Goal: Task Accomplishment & Management: Manage account settings

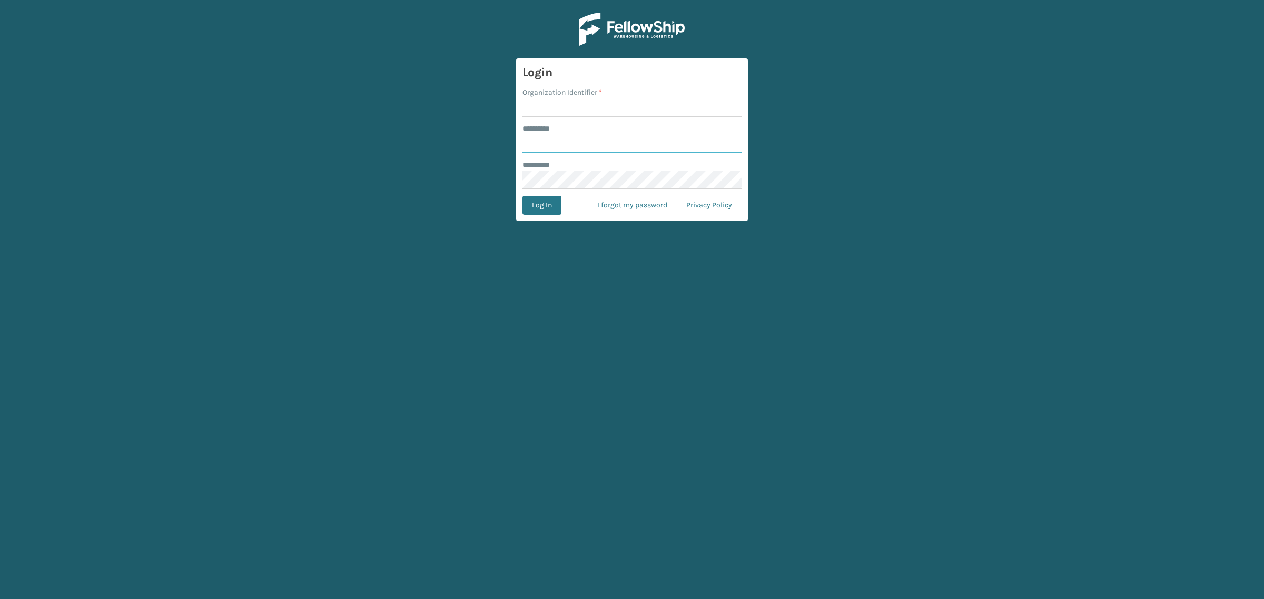
type input "**********"
click at [563, 111] on input "Organization Identifier *" at bounding box center [632, 107] width 219 height 19
type input "SuperAdminOrganization"
click at [541, 209] on button "Log In" at bounding box center [542, 205] width 39 height 19
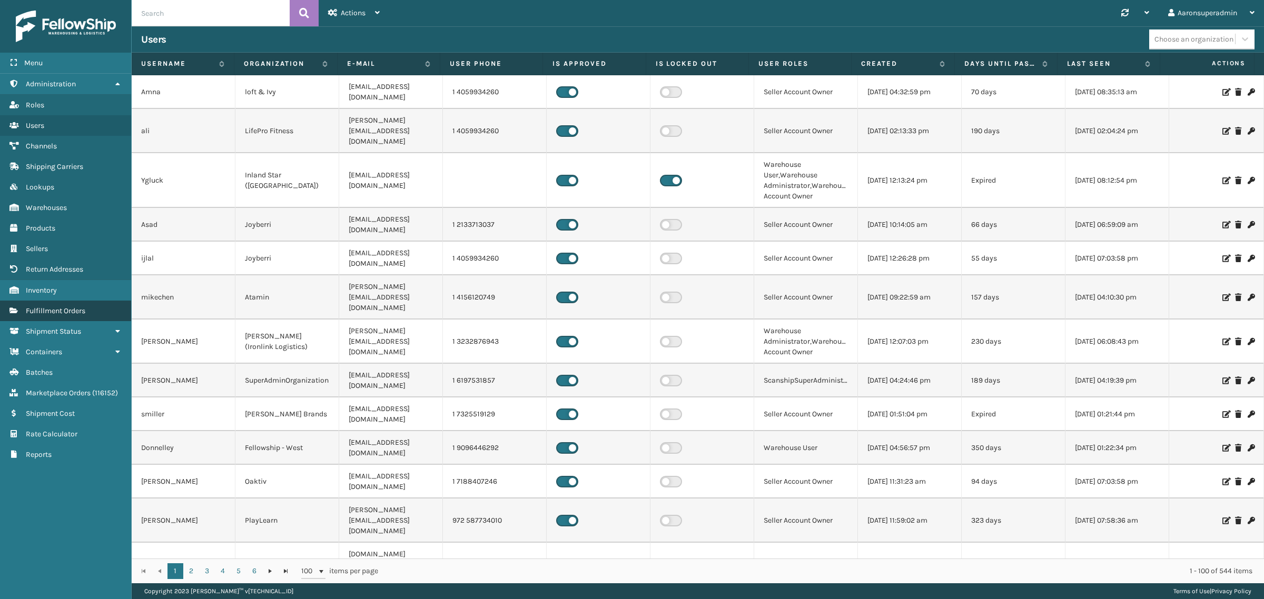
click at [63, 301] on link "Fulfillment Orders" at bounding box center [65, 311] width 131 height 21
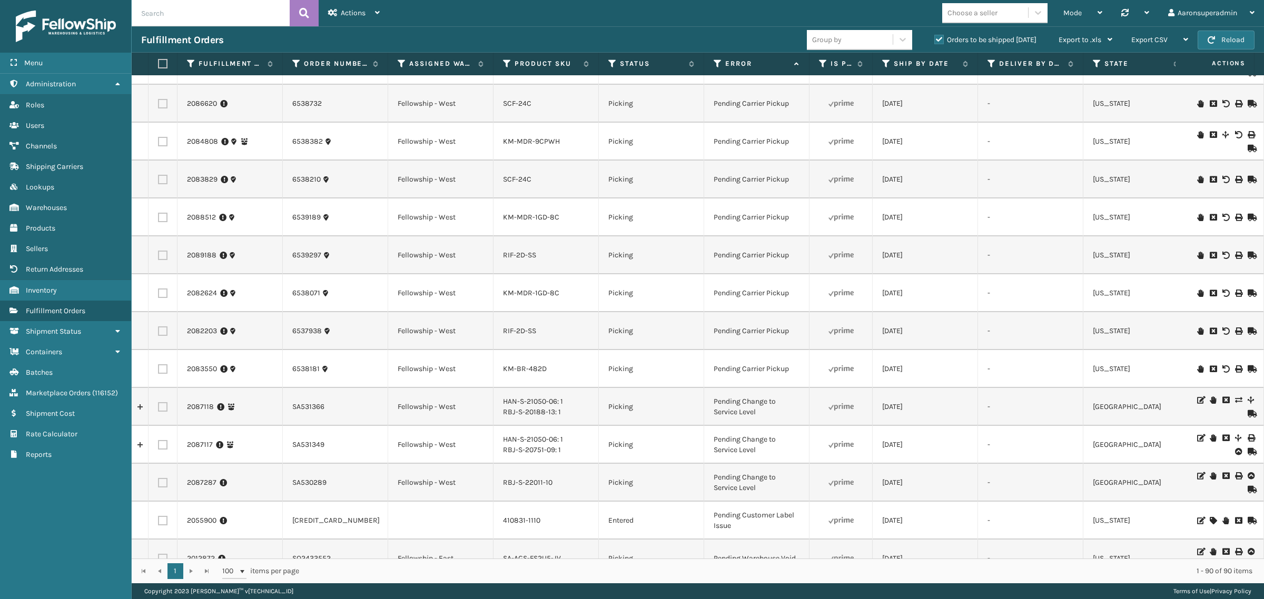
scroll to position [132, 0]
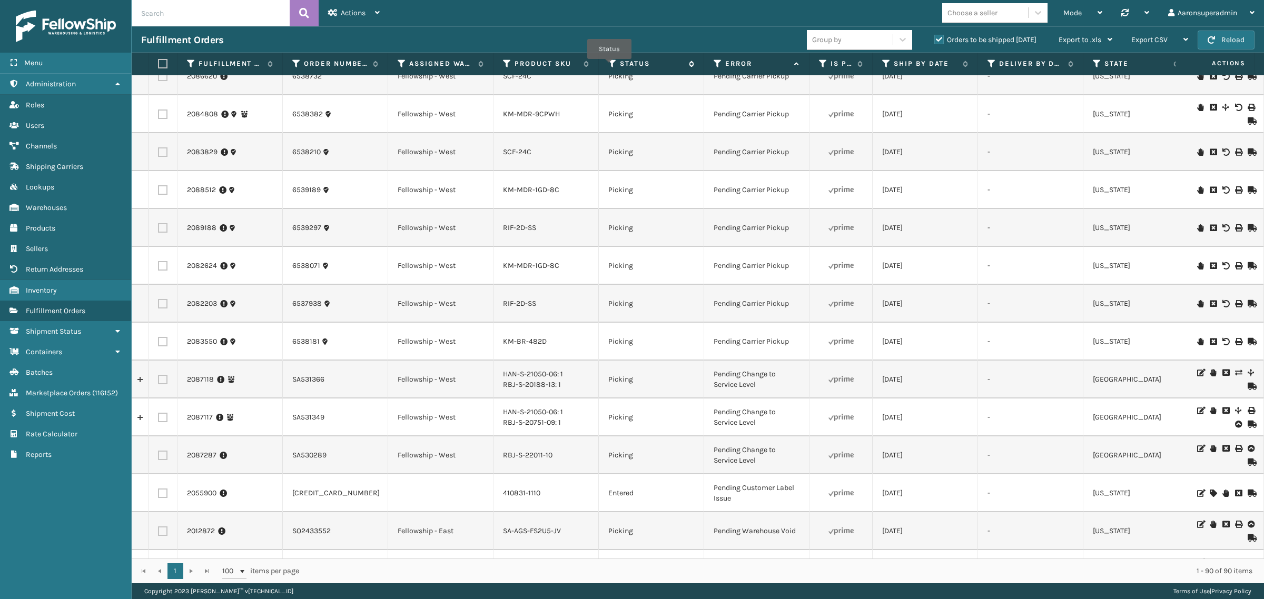
click at [609, 66] on icon at bounding box center [612, 63] width 8 height 9
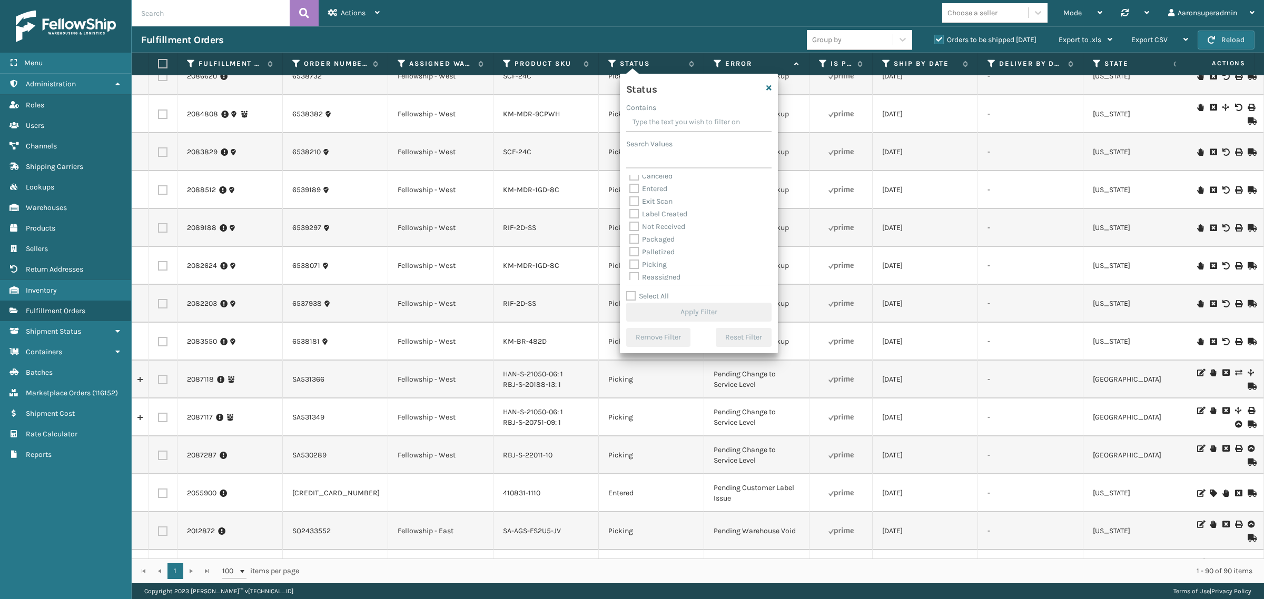
scroll to position [22, 0]
click at [656, 214] on div "Label Created" at bounding box center [698, 210] width 139 height 13
click at [656, 212] on label "Label Created" at bounding box center [658, 209] width 58 height 9
click at [630, 211] on input "Label Created" at bounding box center [629, 207] width 1 height 7
click at [644, 210] on label "Label Created" at bounding box center [658, 209] width 58 height 9
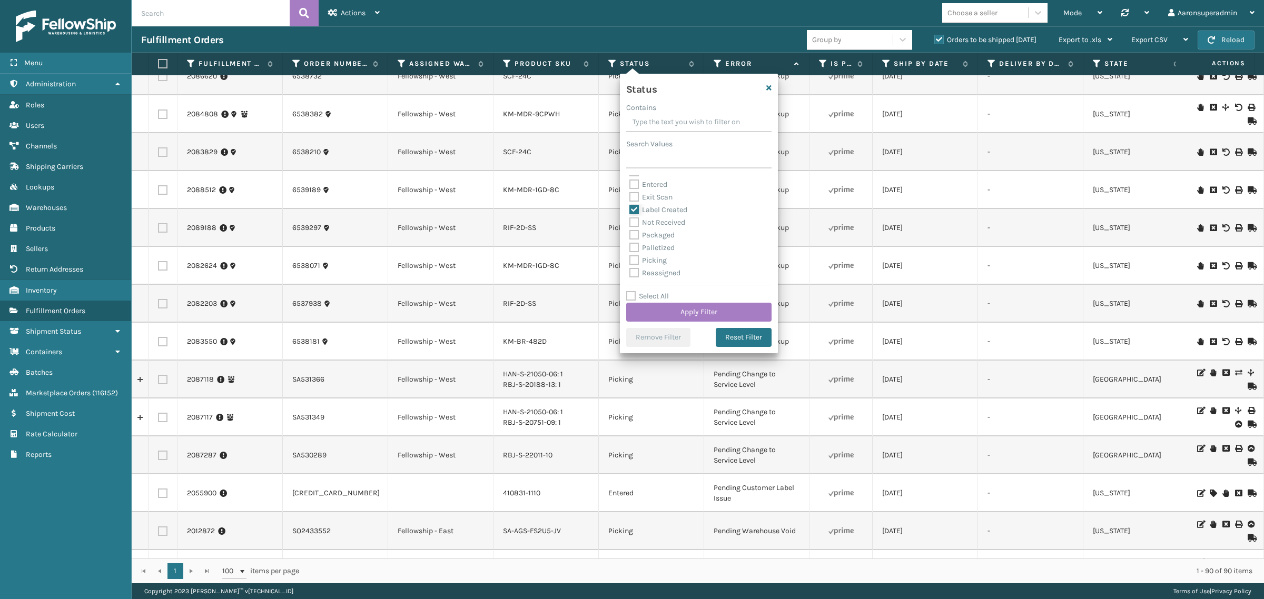
click at [630, 210] on input "Label Created" at bounding box center [629, 207] width 1 height 7
click at [634, 209] on label "Label Created" at bounding box center [658, 209] width 58 height 9
click at [630, 209] on input "Label Created" at bounding box center [629, 207] width 1 height 7
checkbox input "true"
click at [656, 312] on button "Apply Filter" at bounding box center [698, 312] width 145 height 19
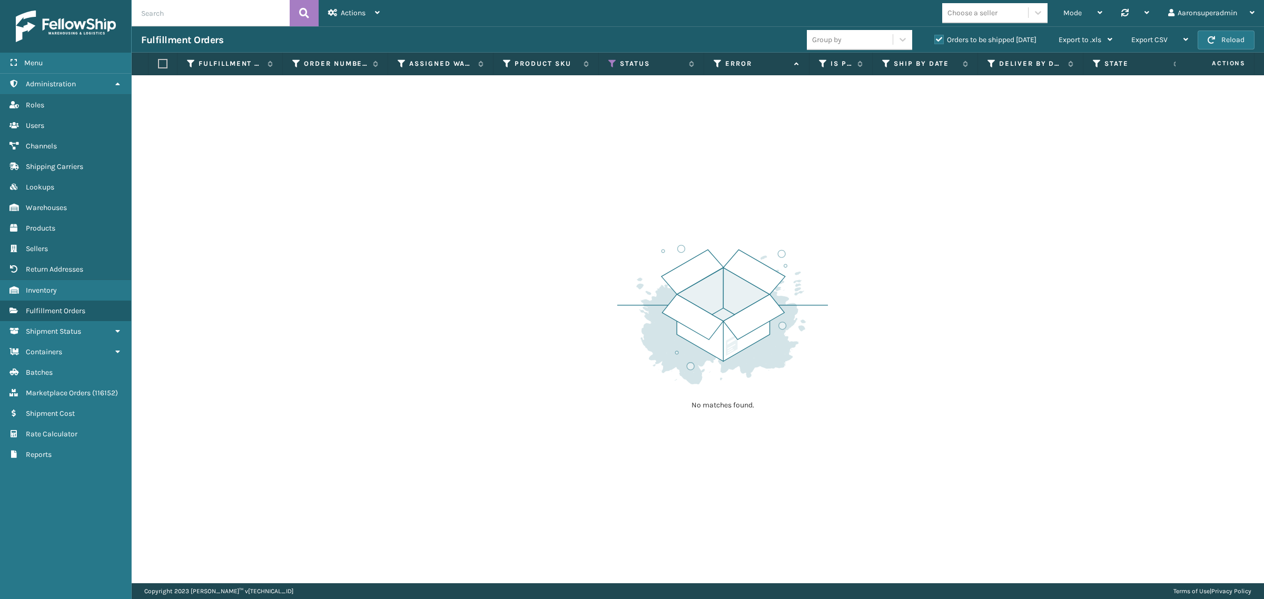
click at [939, 40] on label "Orders to be shipped [DATE]" at bounding box center [985, 39] width 102 height 9
click at [935, 40] on input "Orders to be shipped [DATE]" at bounding box center [934, 37] width 1 height 7
click at [609, 66] on icon at bounding box center [612, 63] width 8 height 9
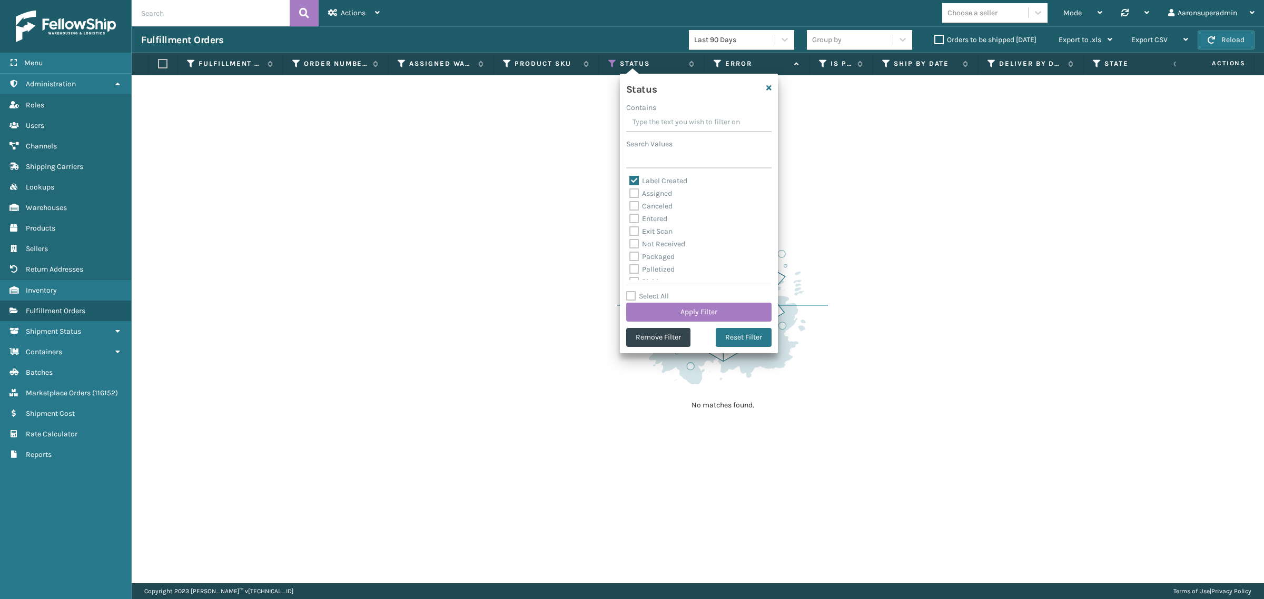
click at [538, 128] on div "No matches found." at bounding box center [698, 329] width 1132 height 508
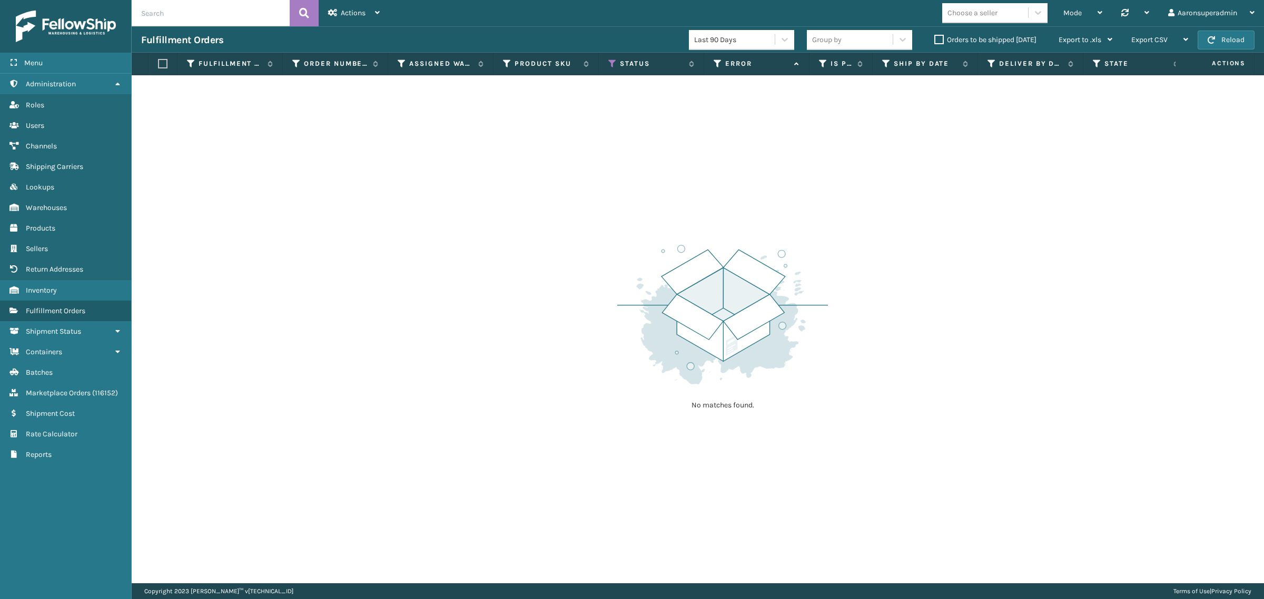
click at [940, 41] on label "Orders to be shipped [DATE]" at bounding box center [985, 39] width 102 height 9
click at [935, 41] on input "Orders to be shipped [DATE]" at bounding box center [934, 37] width 1 height 7
click at [341, 22] on div "Actions" at bounding box center [354, 13] width 52 height 26
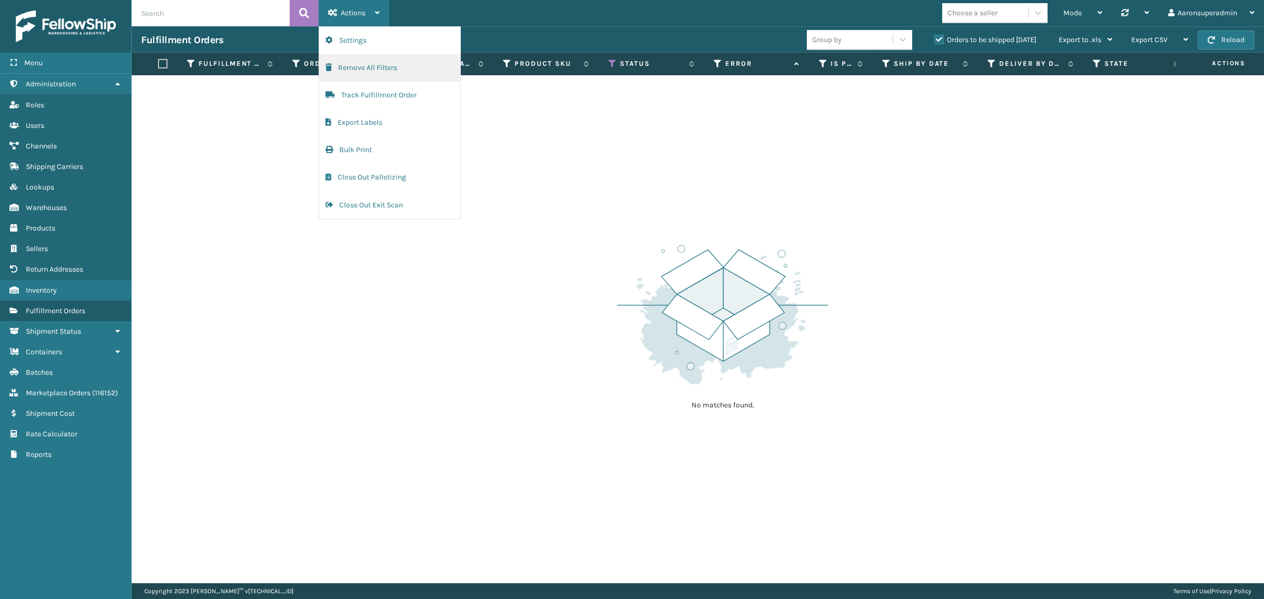
click at [393, 67] on button "Remove All Filters" at bounding box center [389, 67] width 141 height 27
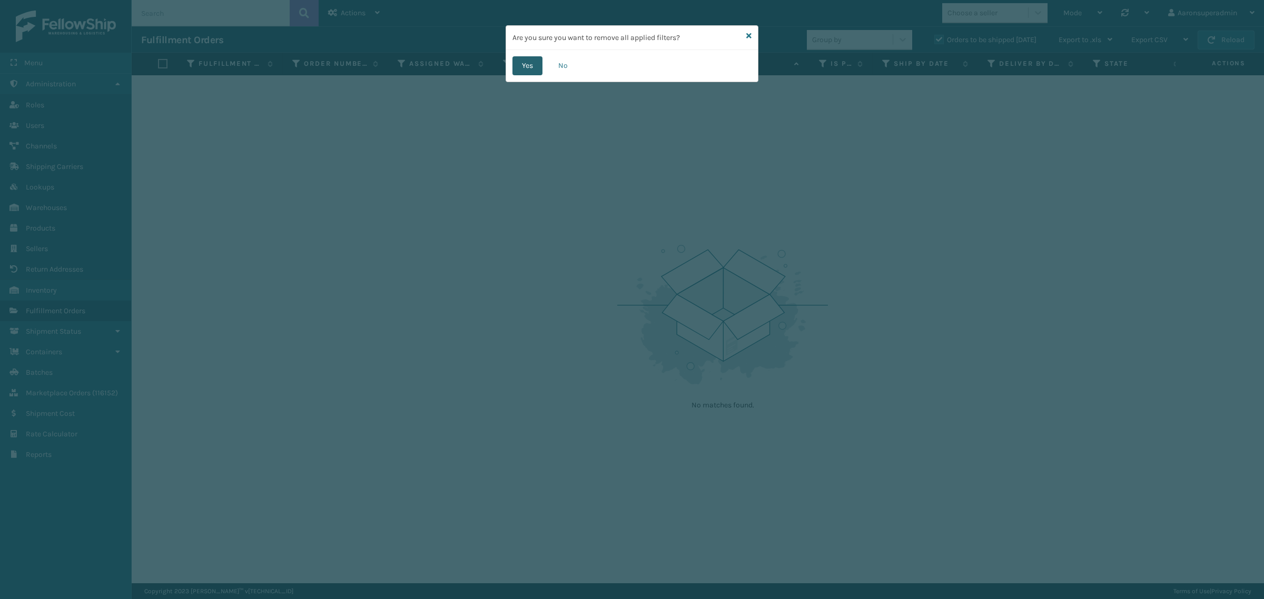
click at [520, 68] on button "Yes" at bounding box center [528, 65] width 30 height 19
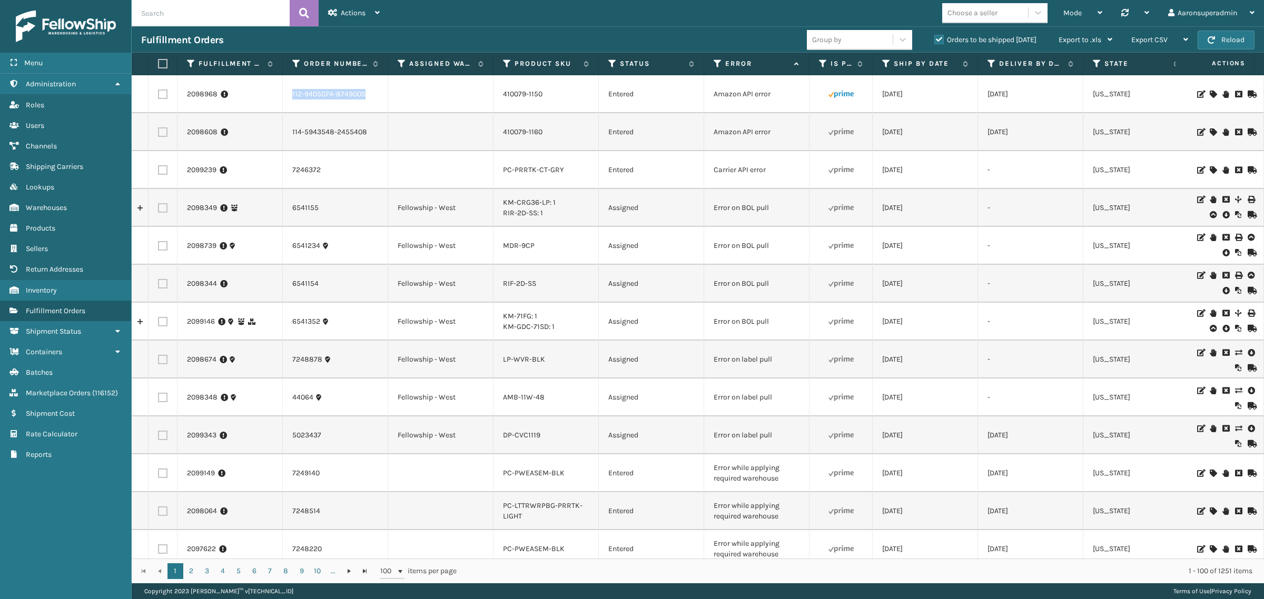
drag, startPoint x: 375, startPoint y: 103, endPoint x: 289, endPoint y: 106, distance: 85.9
click at [289, 106] on td "112-9405074-8749005" at bounding box center [335, 94] width 105 height 38
copy link "112-9405074-8749005"
click at [1235, 97] on icon at bounding box center [1238, 94] width 6 height 7
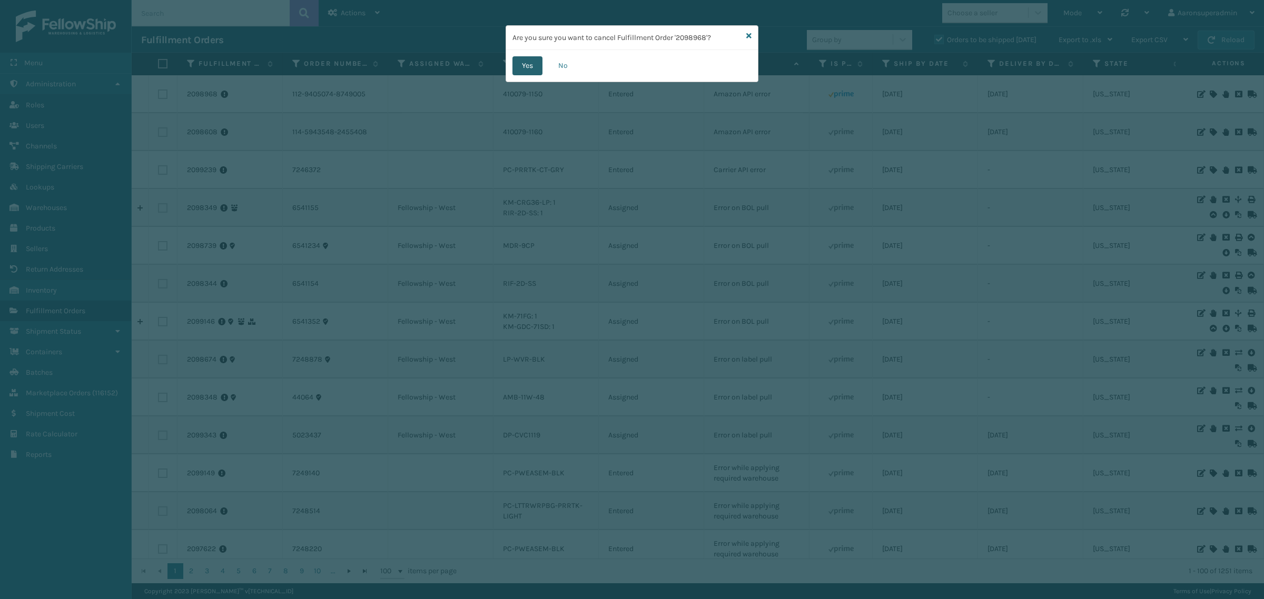
click at [514, 70] on button "Yes" at bounding box center [528, 65] width 30 height 19
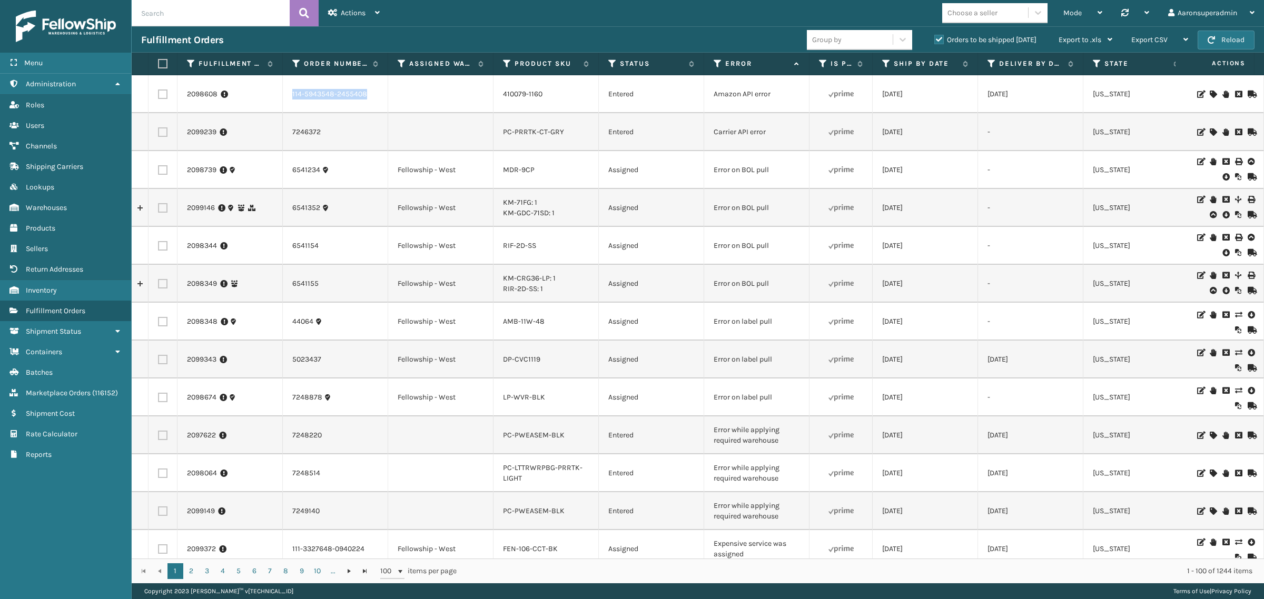
drag, startPoint x: 366, startPoint y: 94, endPoint x: 275, endPoint y: 93, distance: 90.6
copy tr "114-5943548-2455408"
click at [1235, 95] on icon at bounding box center [1238, 94] width 6 height 7
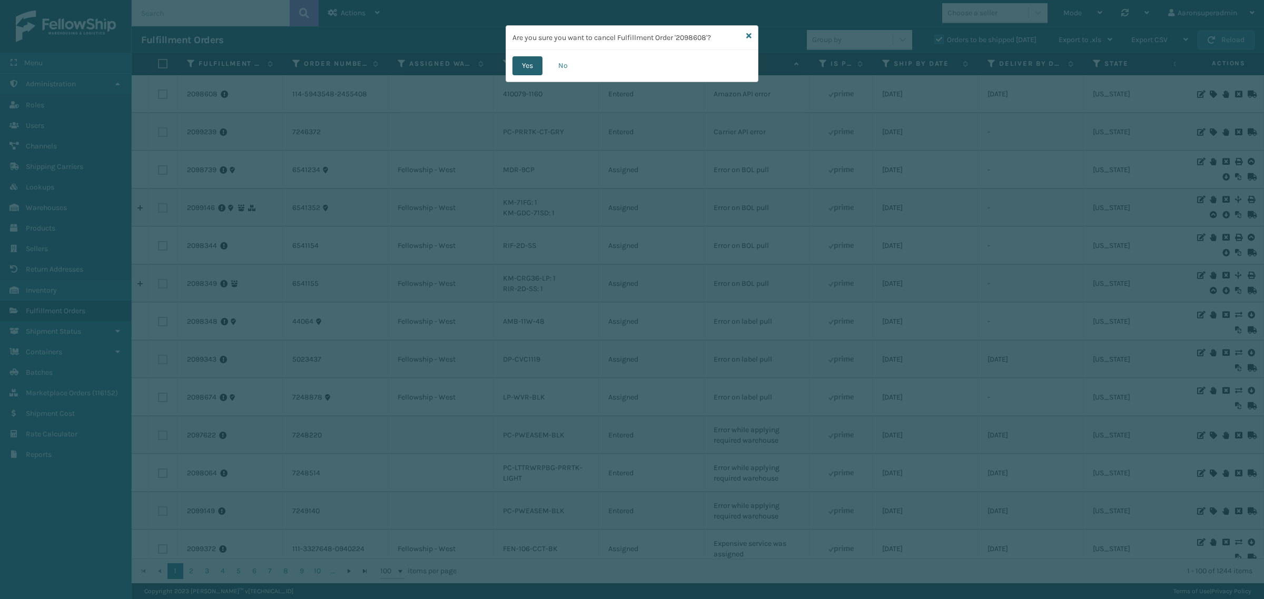
click at [537, 68] on button "Yes" at bounding box center [528, 65] width 30 height 19
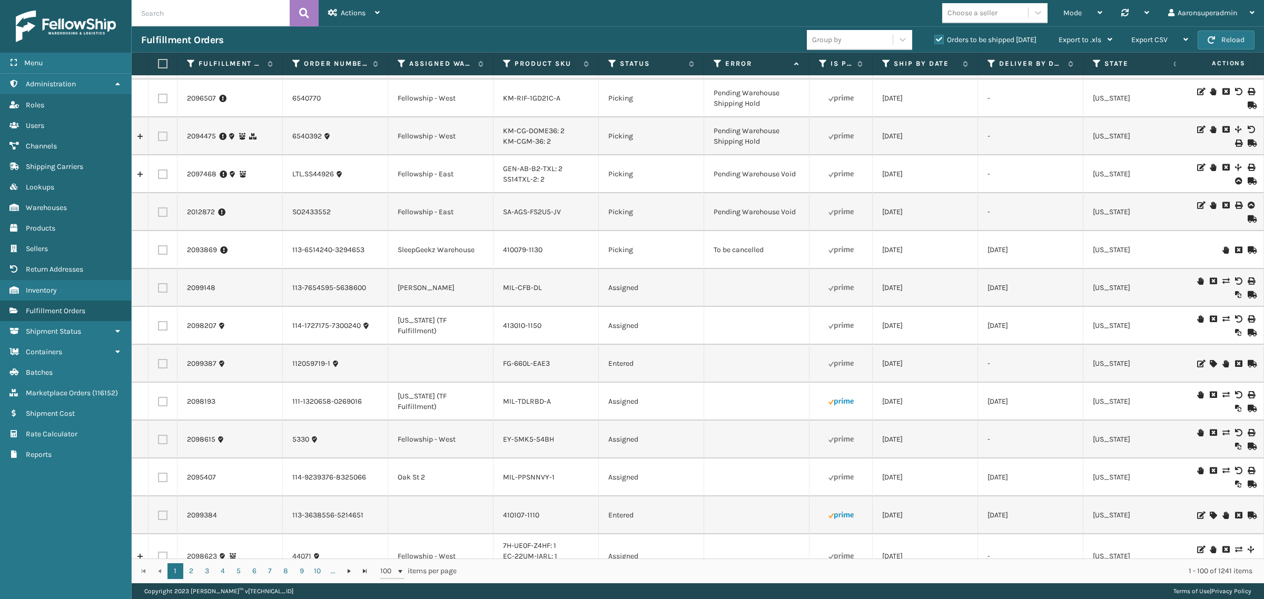
scroll to position [1568, 0]
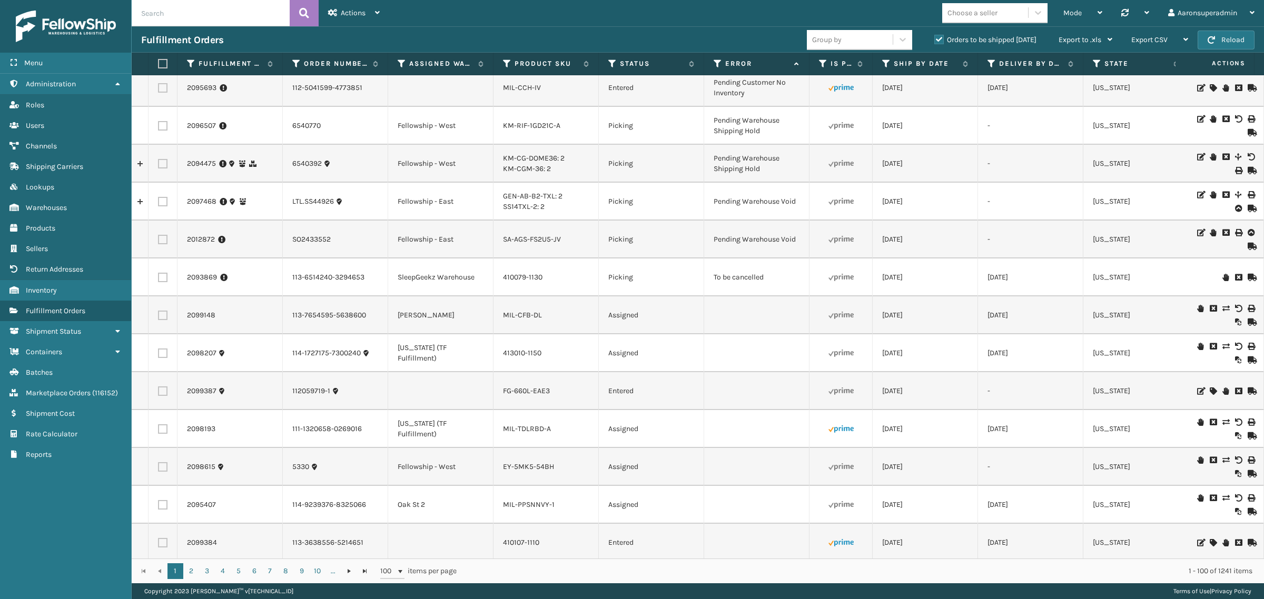
click at [1235, 275] on icon at bounding box center [1238, 277] width 6 height 7
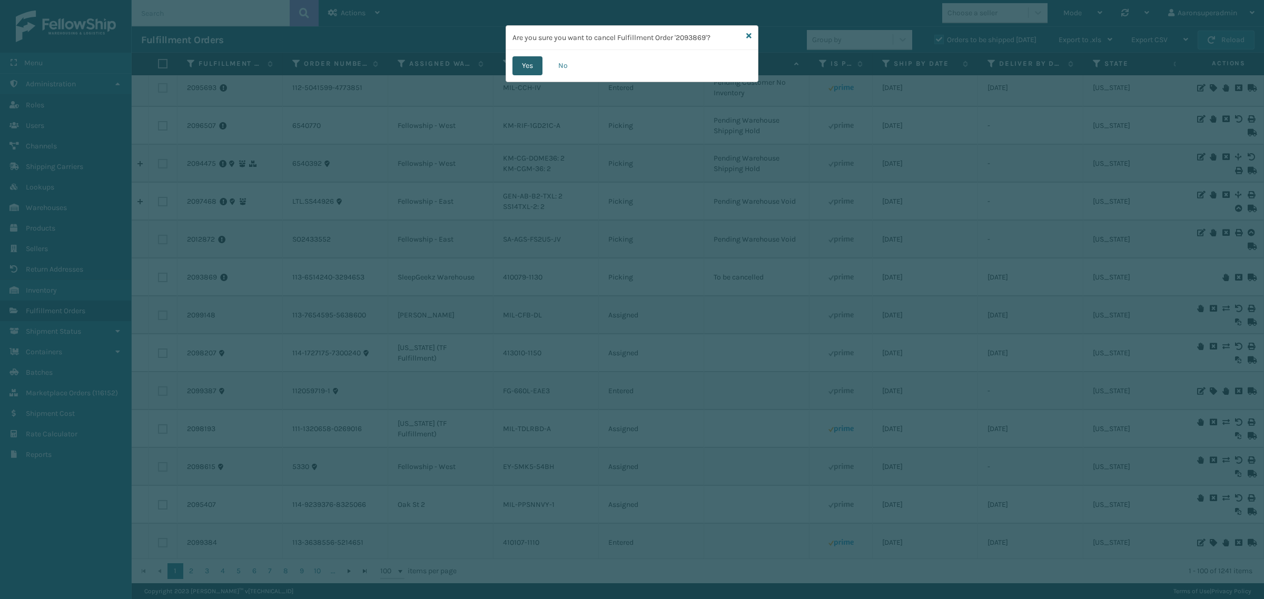
click at [524, 65] on button "Yes" at bounding box center [528, 65] width 30 height 19
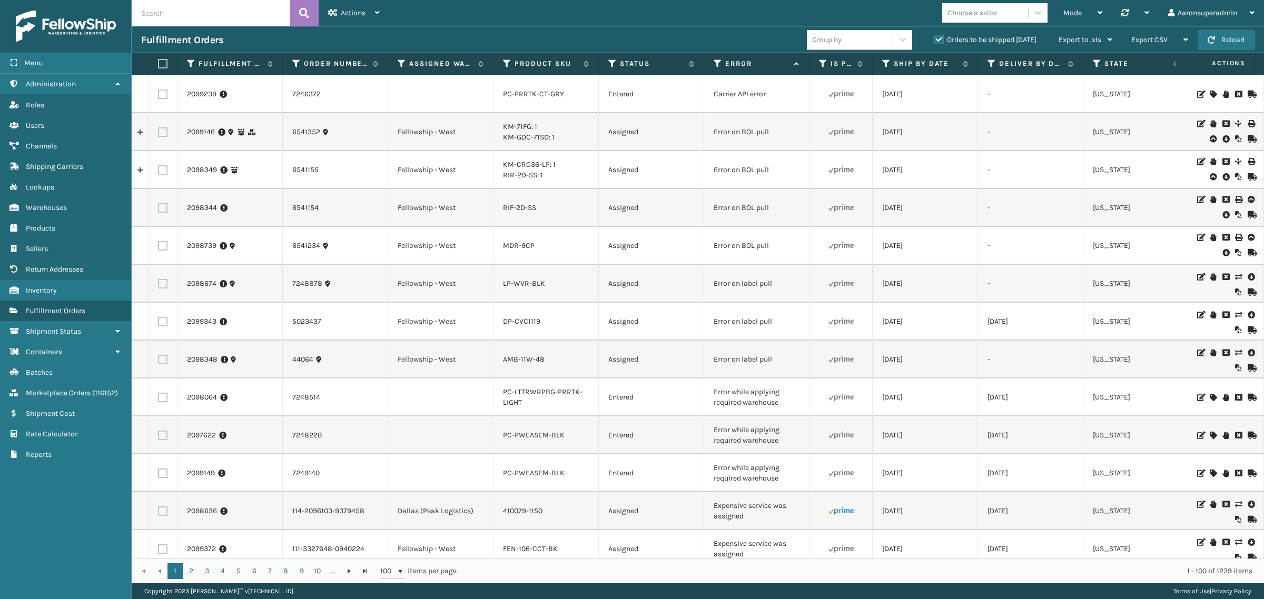
click at [1223, 140] on icon at bounding box center [1226, 139] width 6 height 11
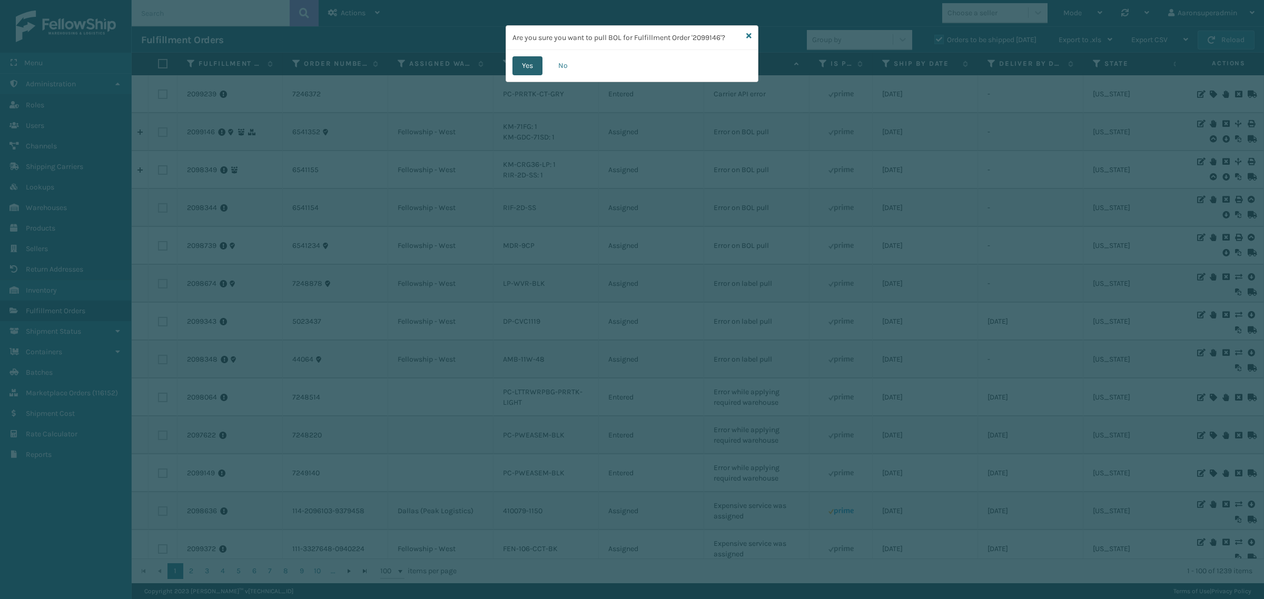
click at [535, 62] on button "Yes" at bounding box center [528, 65] width 30 height 19
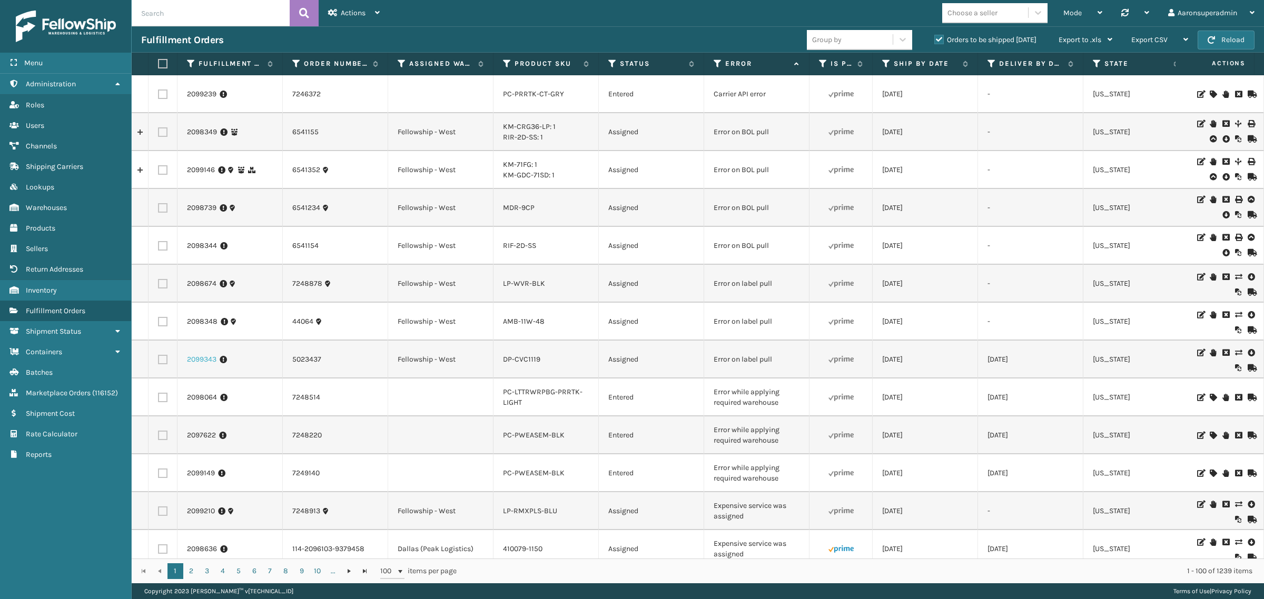
click at [210, 358] on link "2099343" at bounding box center [201, 359] width 29 height 11
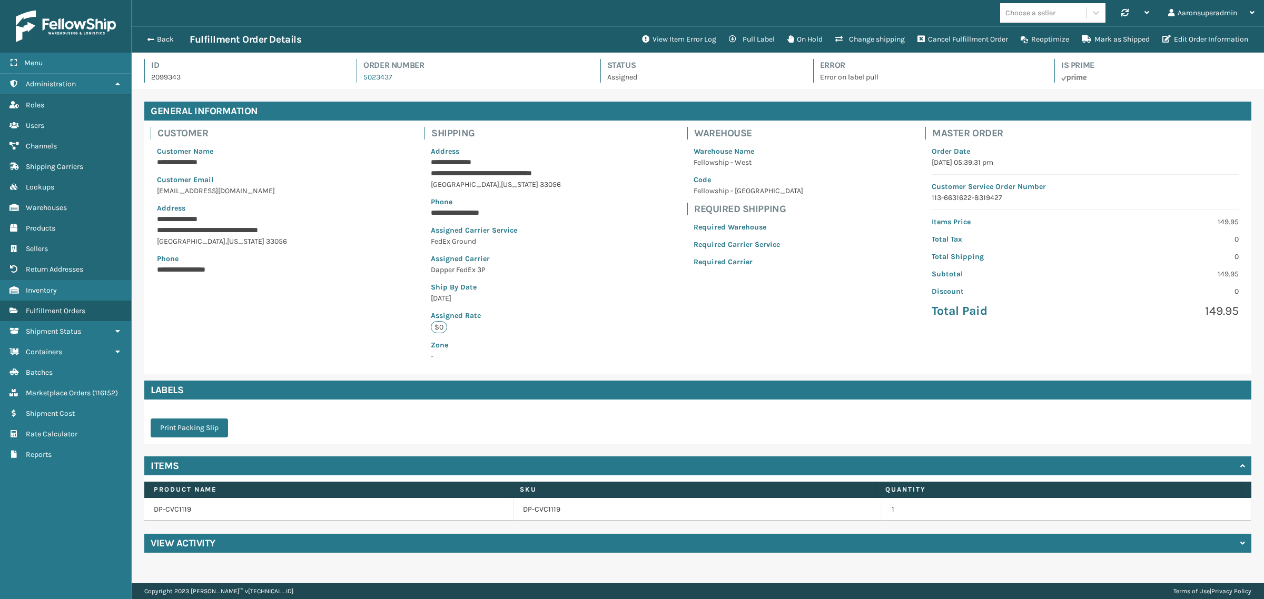
scroll to position [25, 1132]
click at [646, 49] on button "View Item Error Log" at bounding box center [679, 39] width 87 height 21
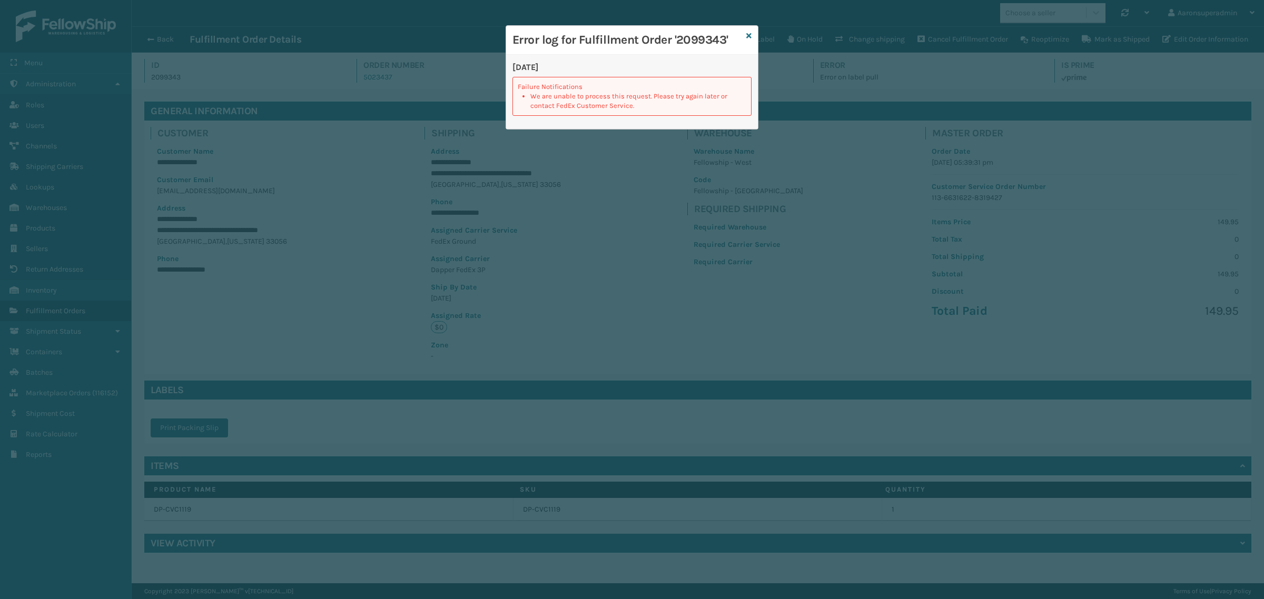
click at [745, 36] on div "Error log for Fulfillment Order '2099343'" at bounding box center [632, 40] width 252 height 29
click at [749, 35] on icon at bounding box center [748, 35] width 5 height 7
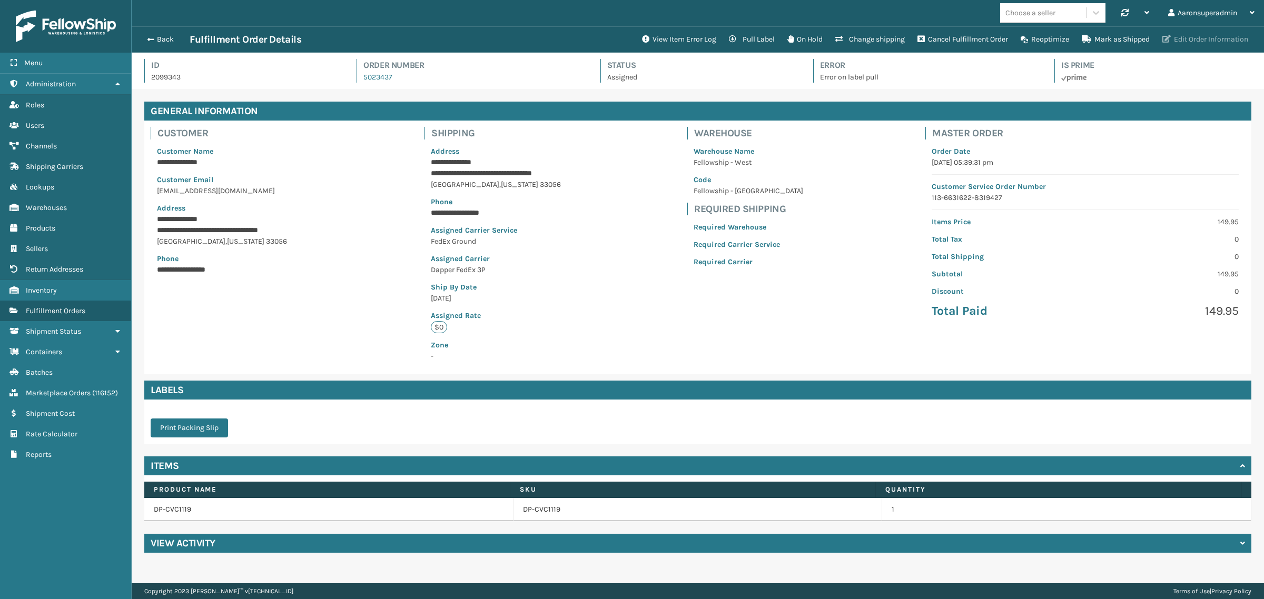
click at [1198, 33] on button "Edit Order Information" at bounding box center [1205, 39] width 98 height 21
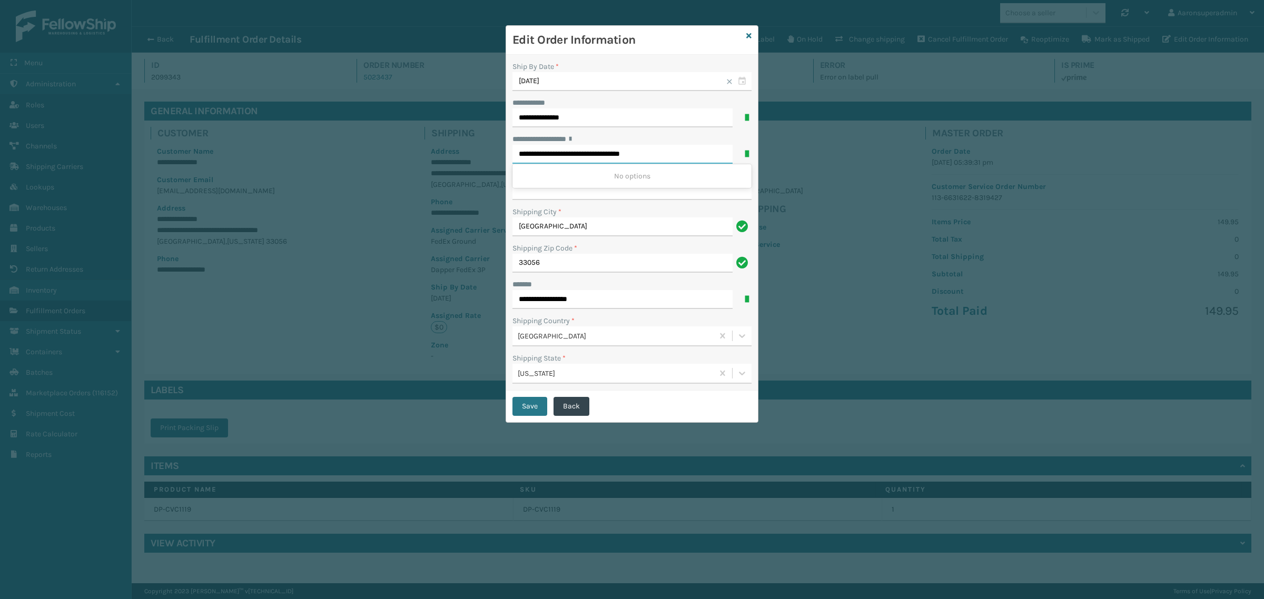
drag, startPoint x: 594, startPoint y: 155, endPoint x: 678, endPoint y: 154, distance: 83.8
click at [678, 154] on input "**********" at bounding box center [623, 154] width 220 height 19
type input "**********"
click at [524, 412] on button "Save" at bounding box center [530, 406] width 35 height 19
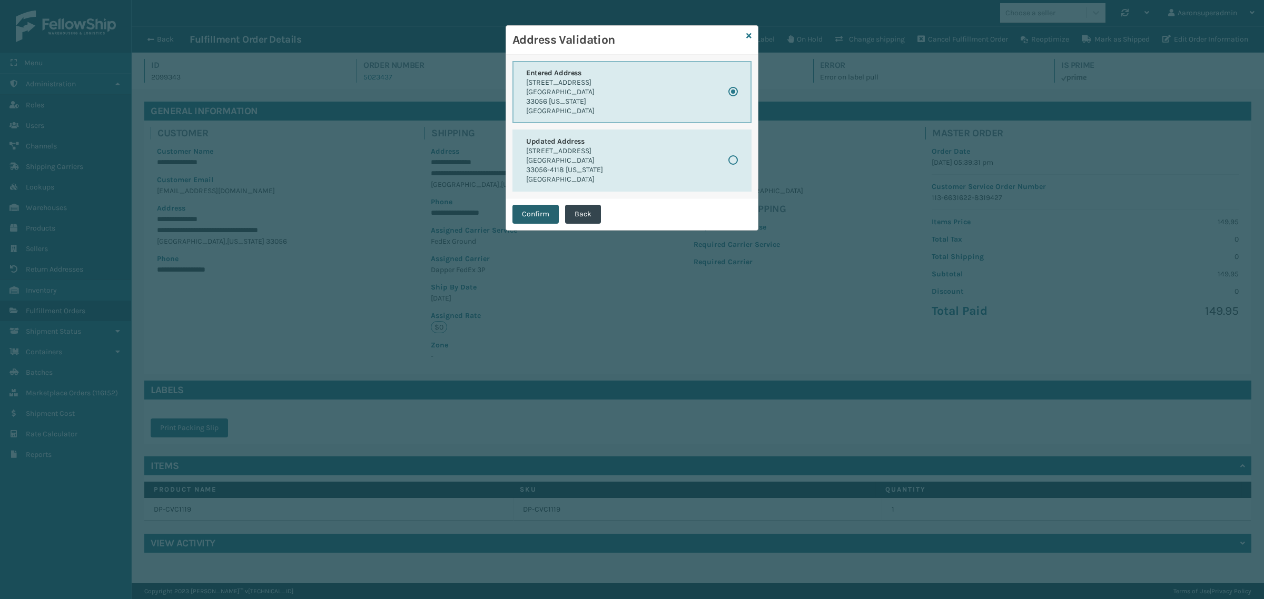
click at [530, 206] on button "Confirm" at bounding box center [536, 214] width 46 height 19
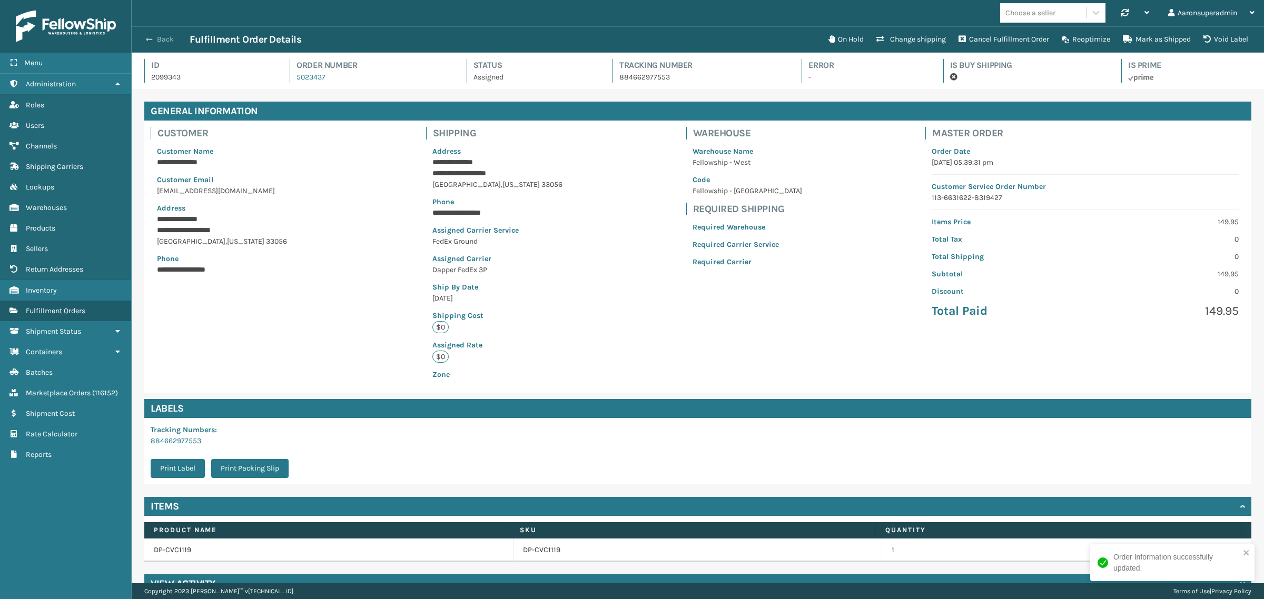
click at [147, 40] on span "button" at bounding box center [149, 39] width 6 height 7
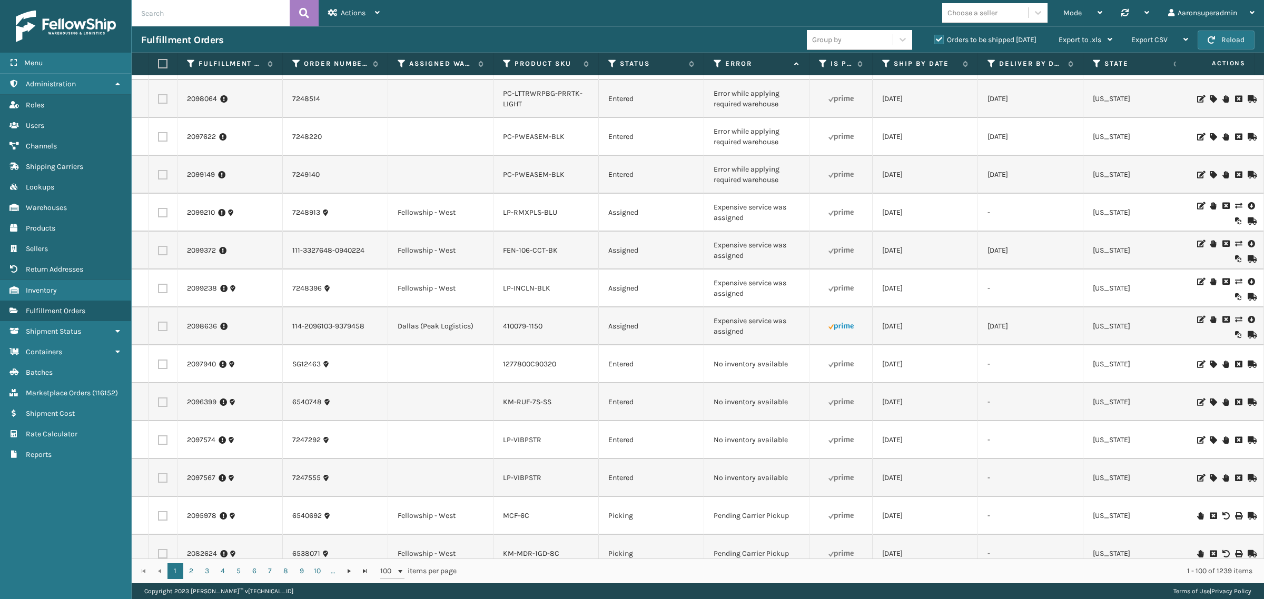
scroll to position [263, 0]
click at [1235, 317] on icon at bounding box center [1238, 316] width 6 height 7
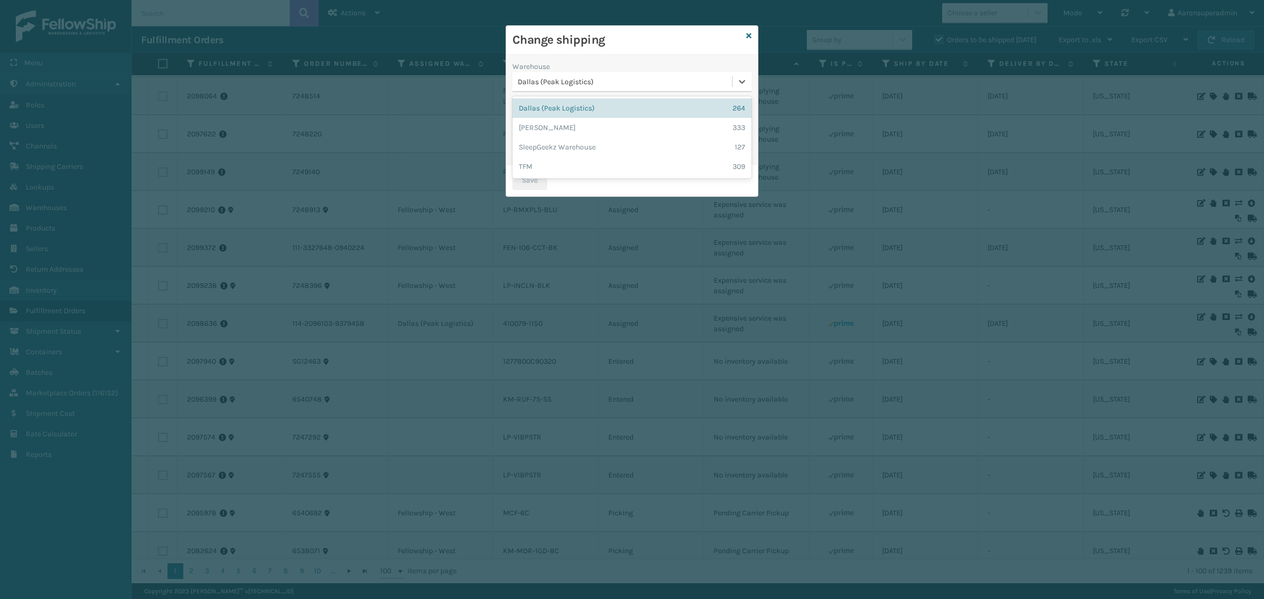
click at [568, 79] on div "Dallas (Peak Logistics)" at bounding box center [625, 81] width 215 height 11
click at [544, 166] on div "TFM 309" at bounding box center [632, 166] width 239 height 19
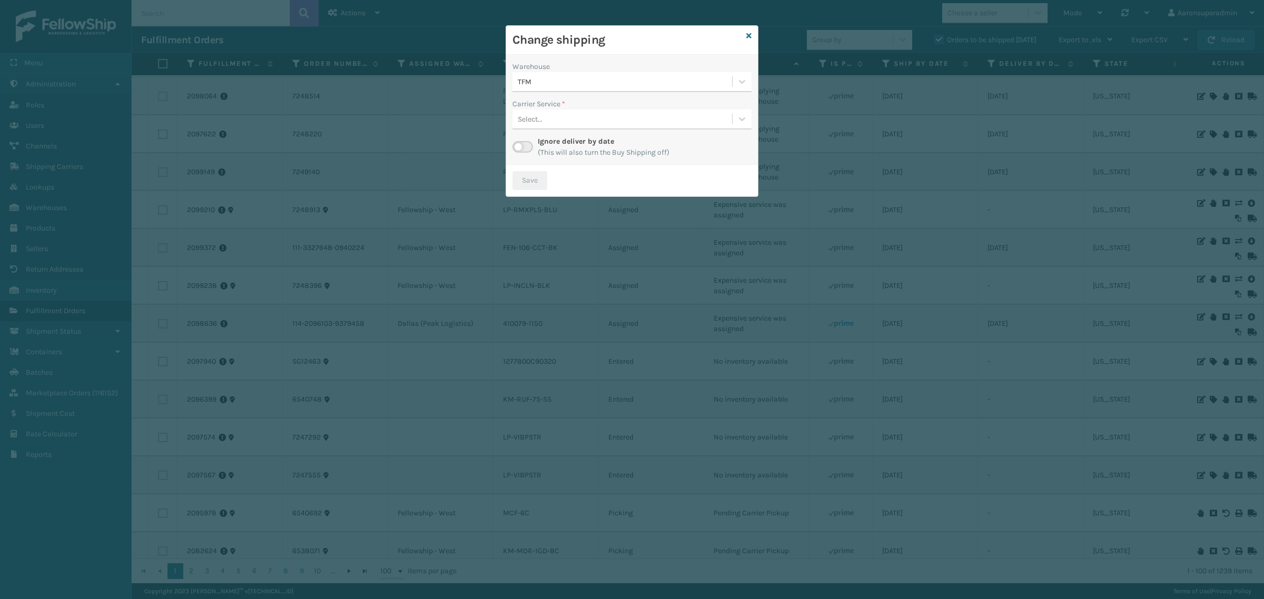
click at [547, 123] on div "Select..." at bounding box center [623, 119] width 220 height 17
click at [544, 70] on label "Warehouse" at bounding box center [531, 66] width 37 height 11
click at [547, 80] on div "TFM" at bounding box center [625, 81] width 215 height 11
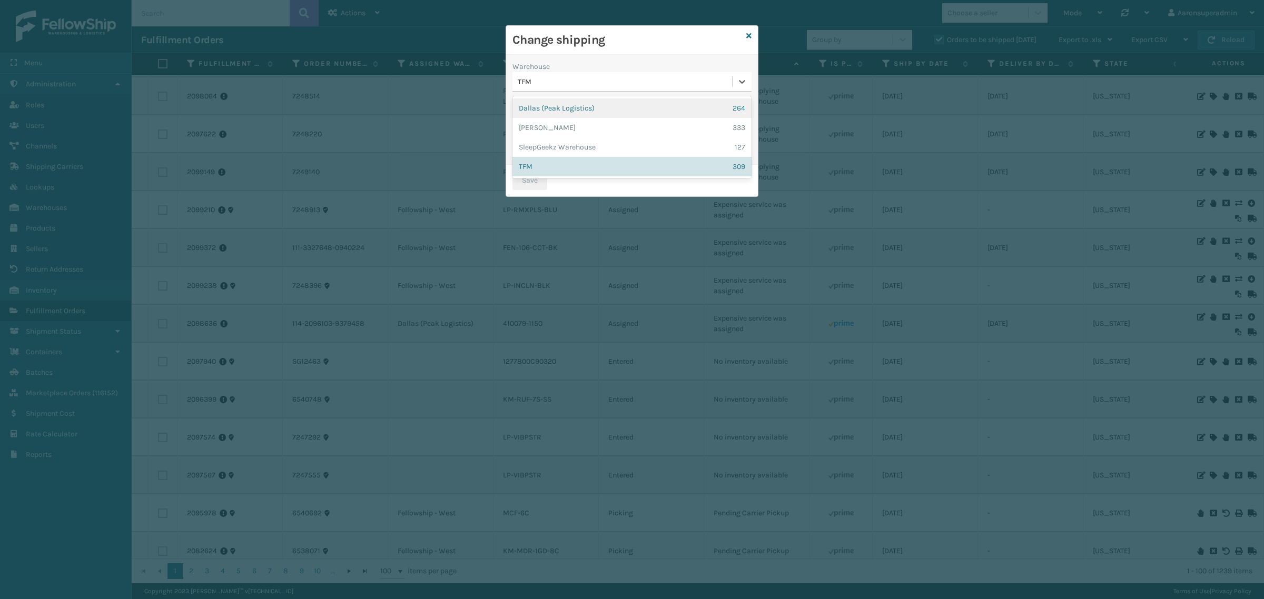
click at [551, 104] on div "[GEOGRAPHIC_DATA] (Peak Logistics) 264" at bounding box center [632, 107] width 239 height 19
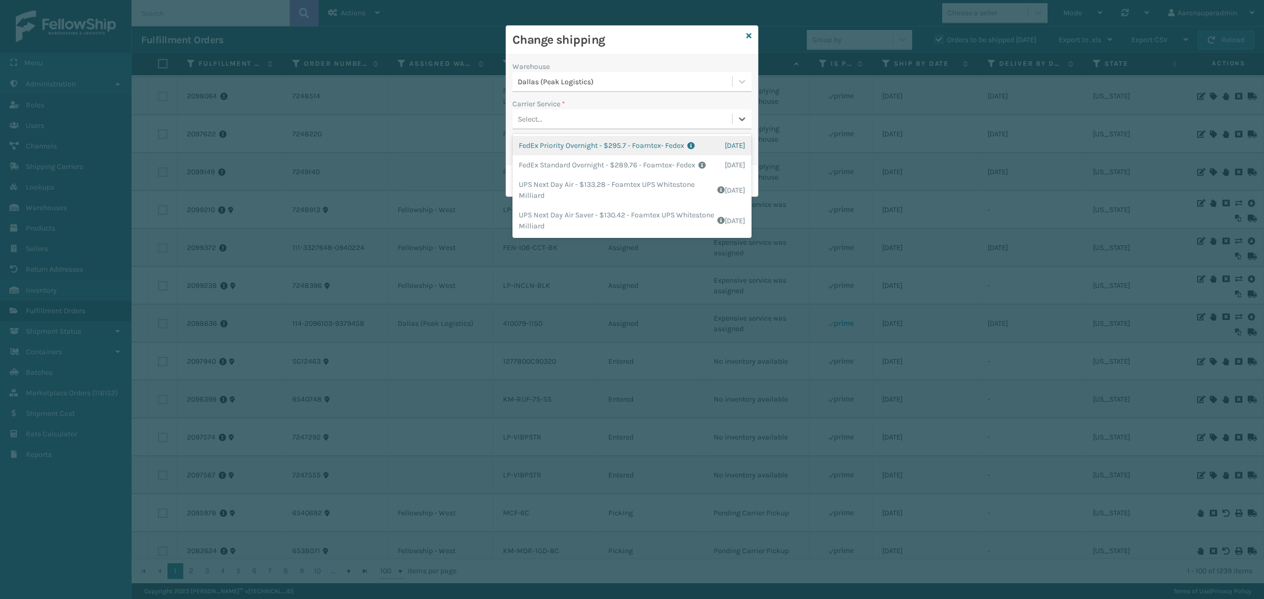
click at [569, 120] on div "Select..." at bounding box center [623, 119] width 220 height 17
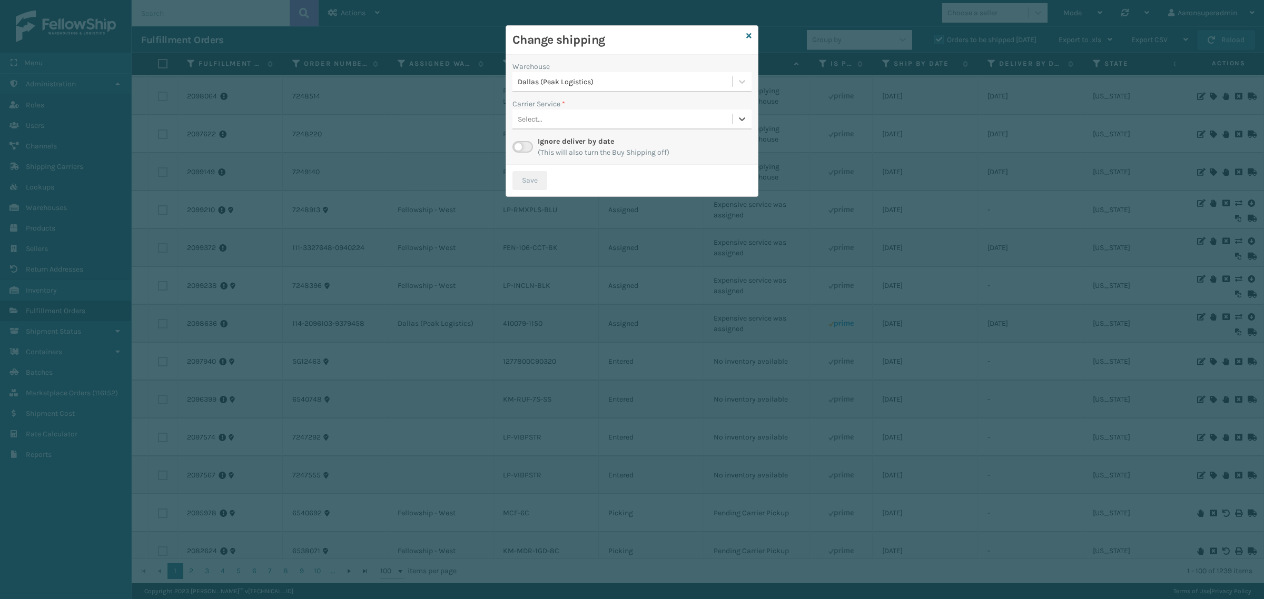
click at [559, 110] on div "Select..." at bounding box center [632, 120] width 239 height 20
click at [520, 145] on label at bounding box center [523, 147] width 21 height 12
click at [519, 145] on input "checkbox" at bounding box center [516, 144] width 7 height 7
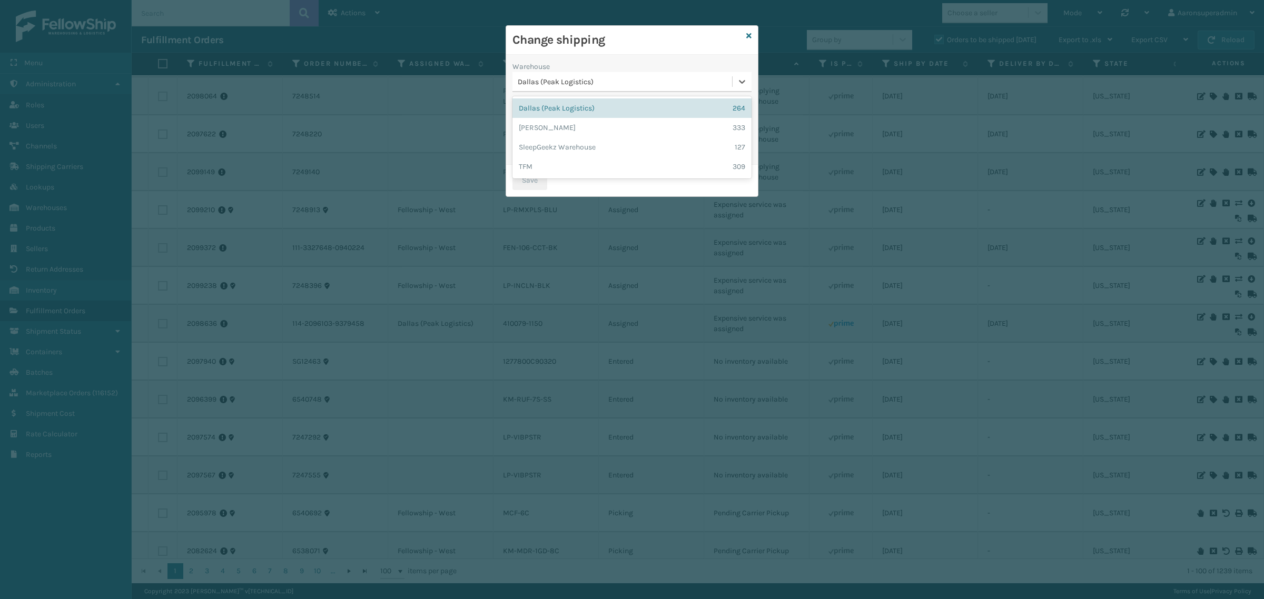
click at [544, 82] on div "Dallas (Peak Logistics)" at bounding box center [625, 81] width 215 height 11
click at [548, 128] on div "[PERSON_NAME] 333" at bounding box center [632, 127] width 239 height 19
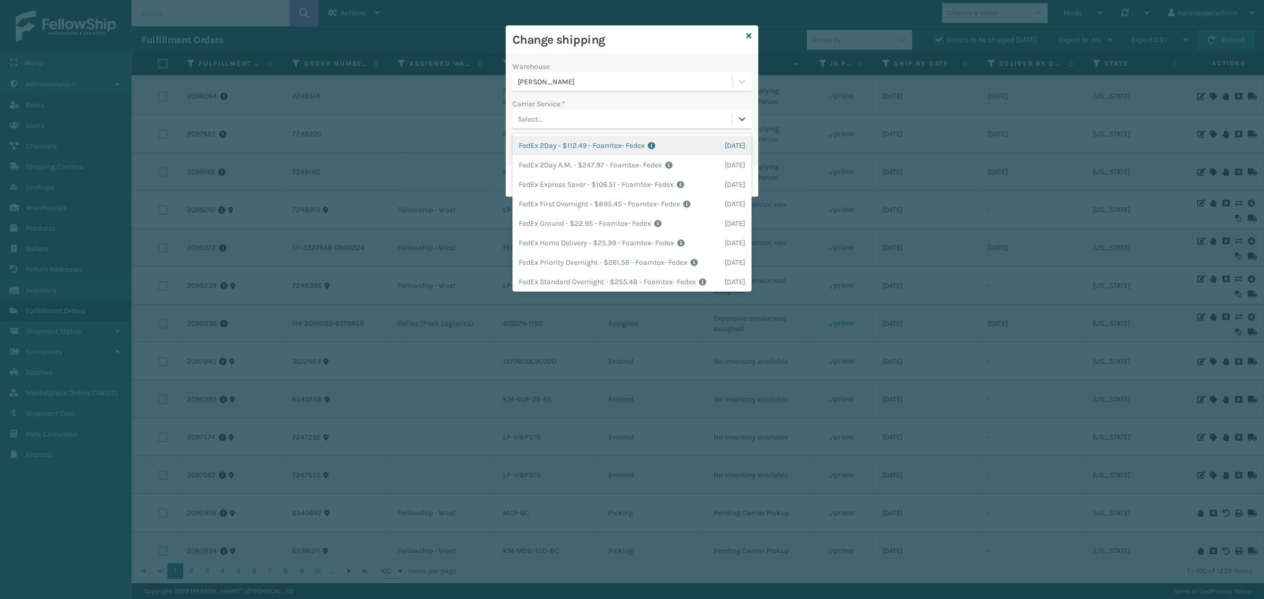
click at [534, 117] on div "Select..." at bounding box center [530, 119] width 25 height 11
click at [559, 107] on label "Carrier Service *" at bounding box center [539, 103] width 53 height 11
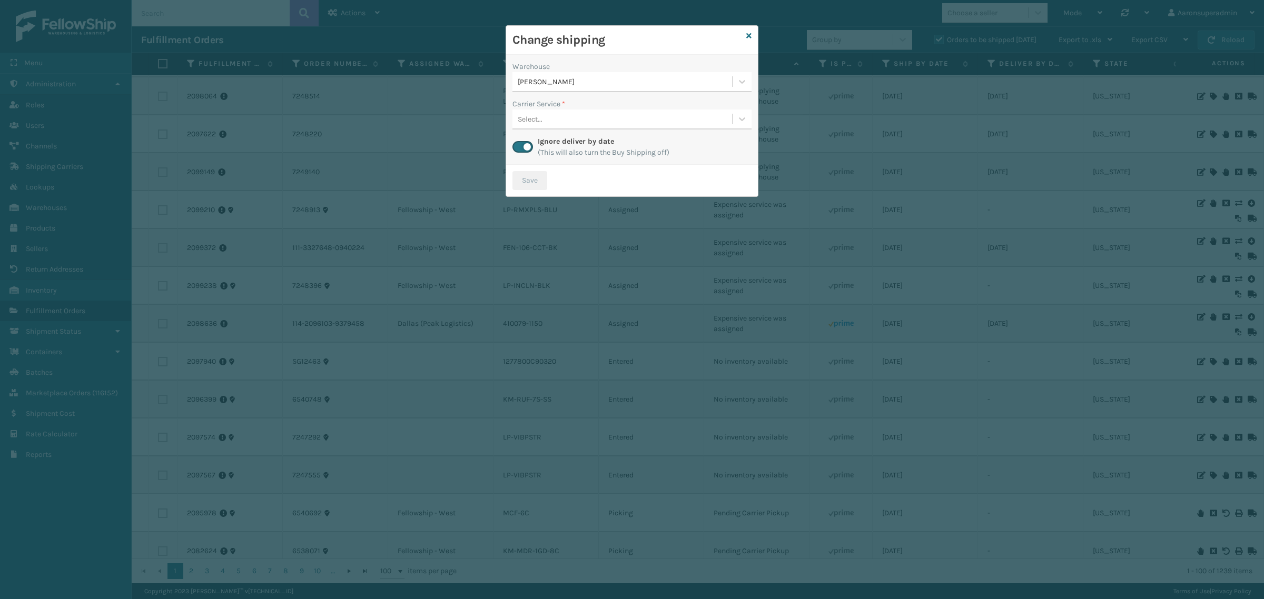
click at [528, 150] on label at bounding box center [523, 147] width 21 height 12
click at [519, 148] on input "checkbox" at bounding box center [516, 144] width 7 height 7
click at [644, 116] on div "Select..." at bounding box center [623, 119] width 220 height 17
click at [749, 40] on link at bounding box center [748, 36] width 5 height 11
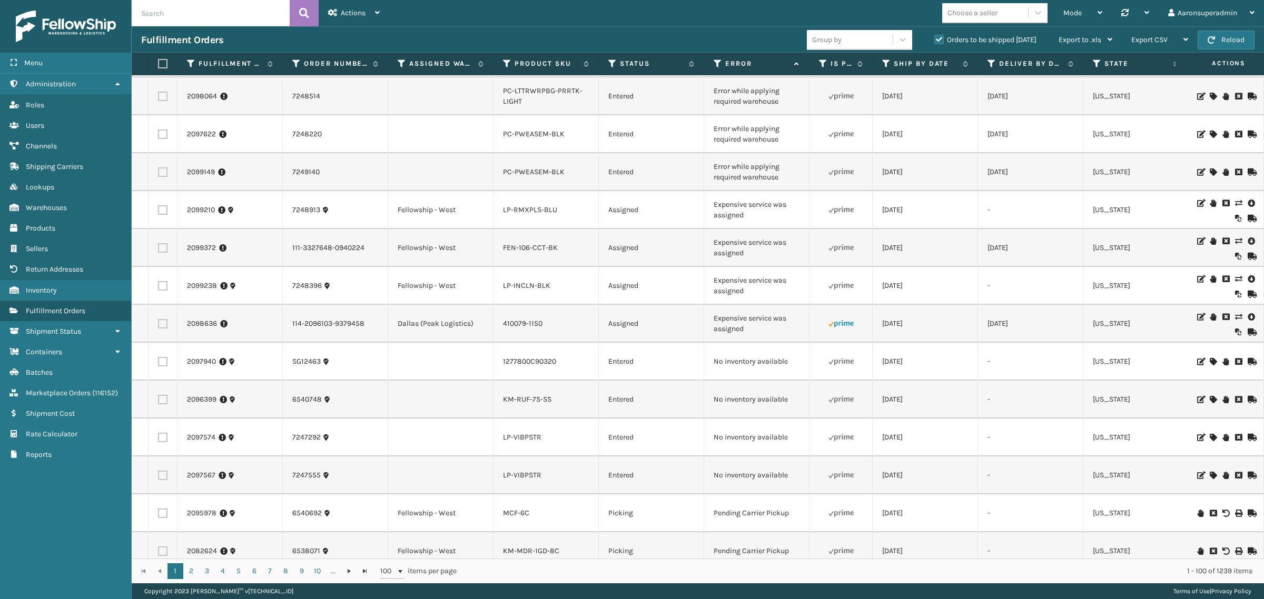
click at [1235, 319] on icon at bounding box center [1238, 316] width 6 height 7
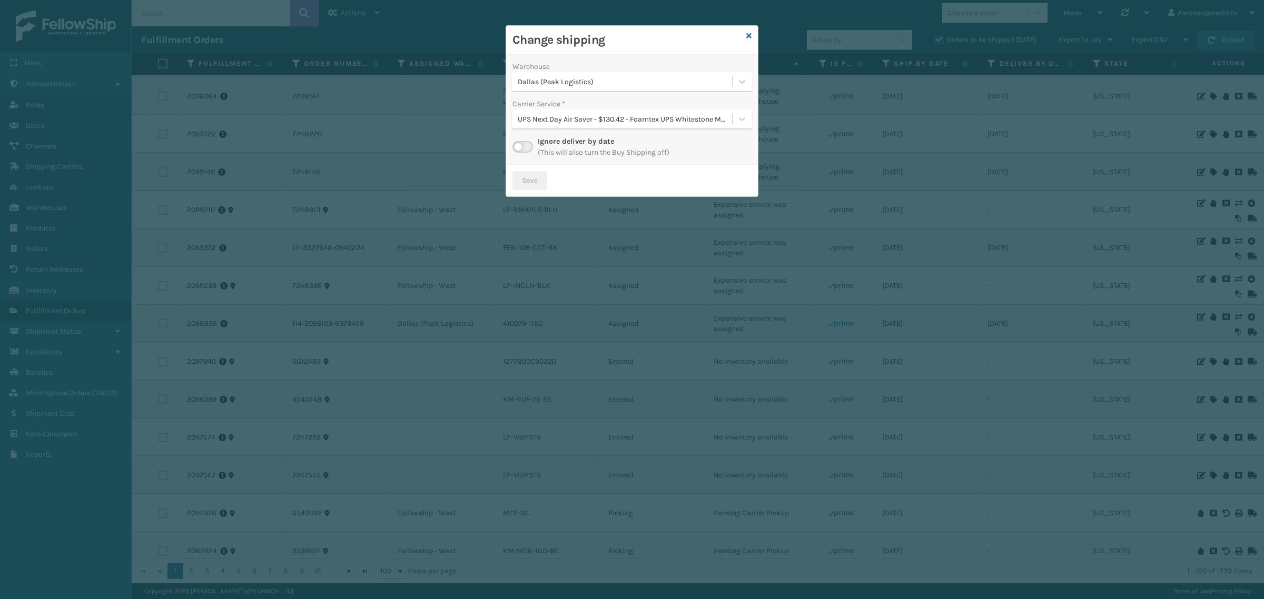
click at [526, 146] on label at bounding box center [523, 147] width 21 height 12
click at [519, 146] on input "checkbox" at bounding box center [516, 144] width 7 height 7
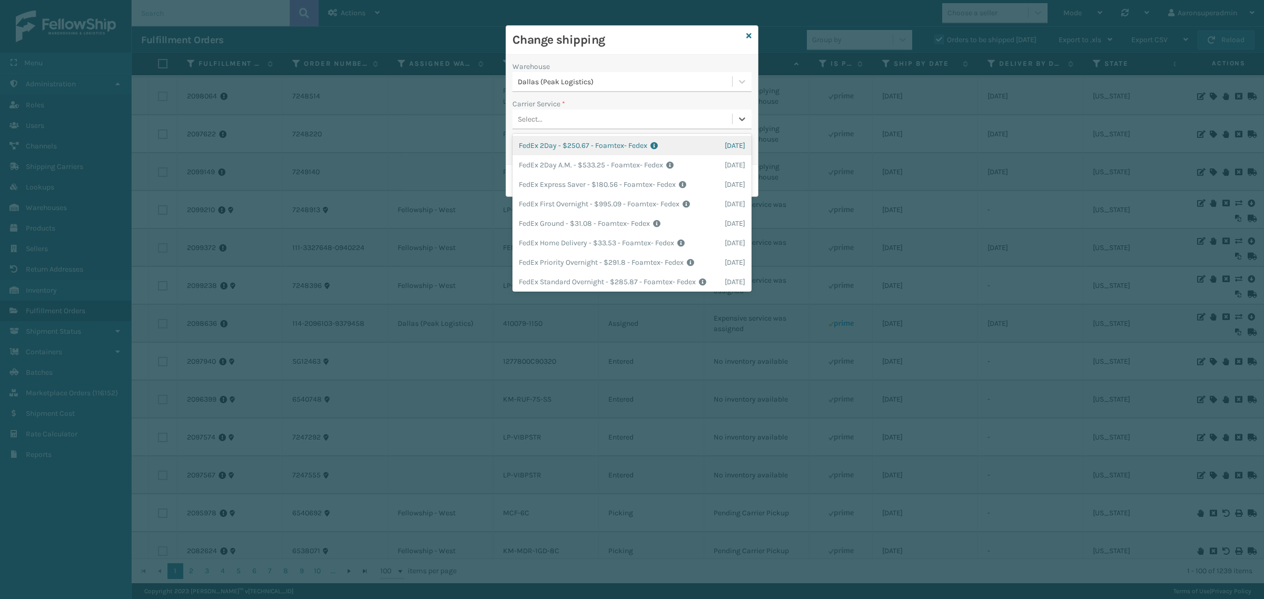
click at [562, 116] on div "Select..." at bounding box center [623, 119] width 220 height 17
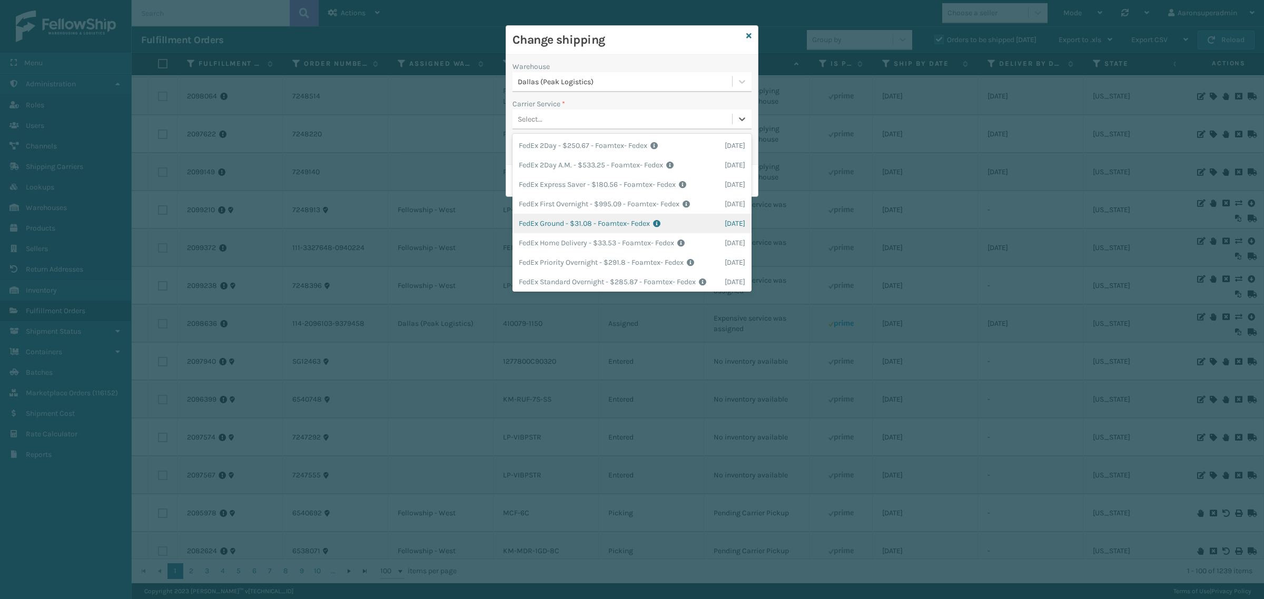
click at [536, 228] on div "FedEx Ground - $31.08 - Foamtex- Fedex Shipping Cost $31.08 Surplus Cost $0 Tot…" at bounding box center [632, 223] width 239 height 19
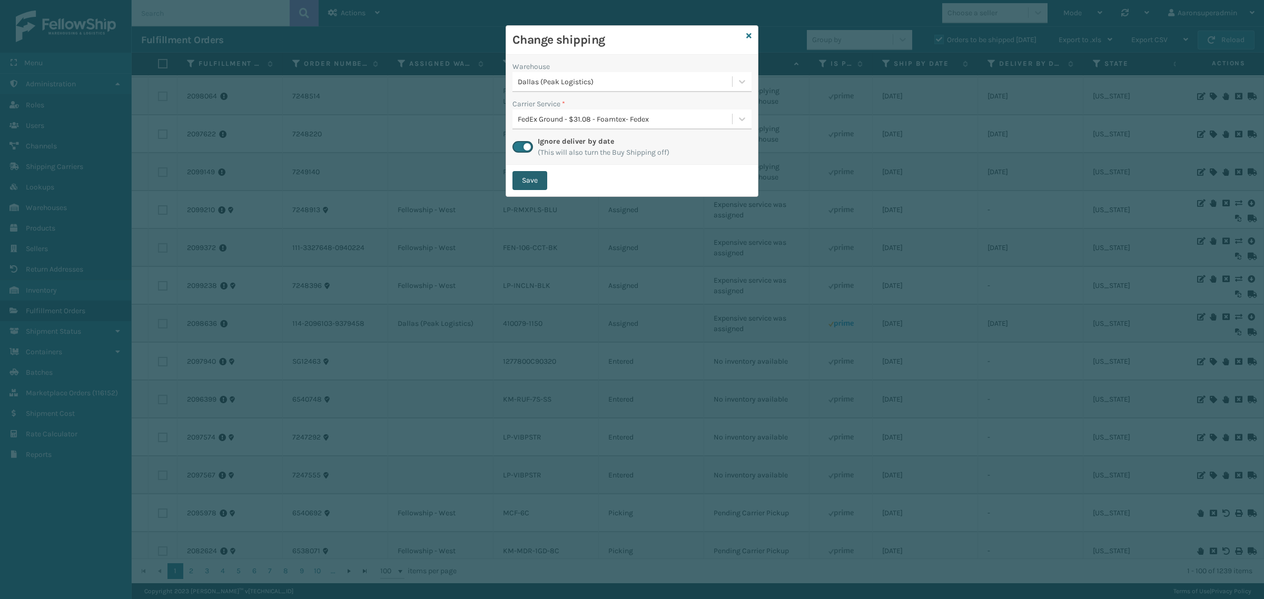
click at [525, 186] on button "Save" at bounding box center [530, 180] width 35 height 19
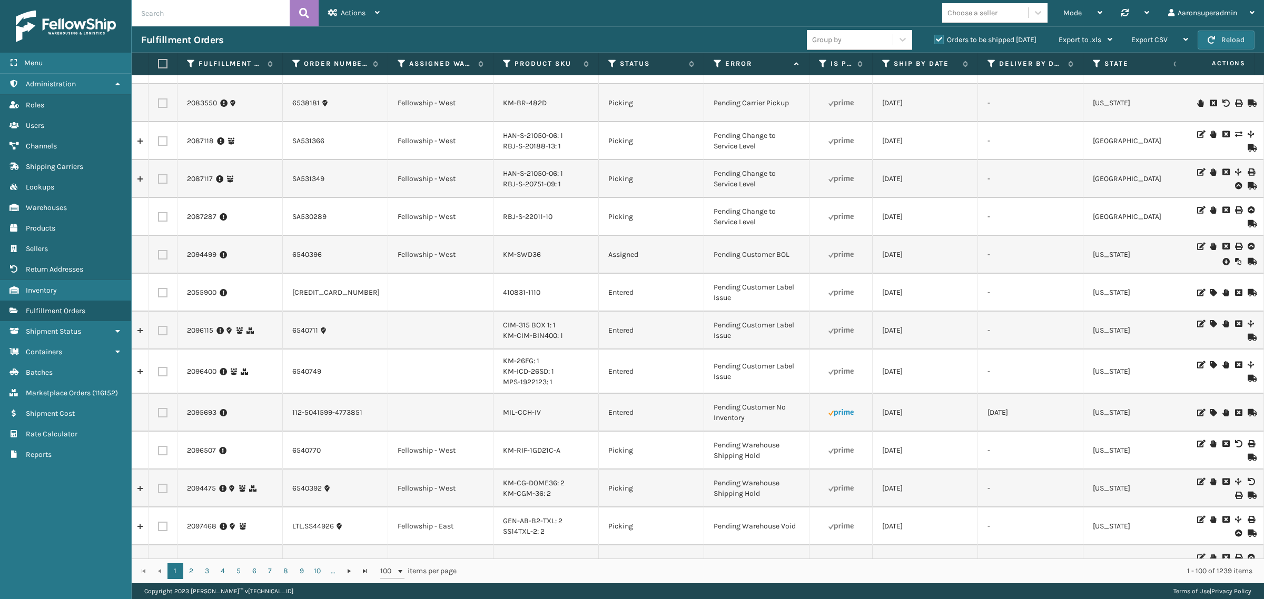
scroll to position [1159, 0]
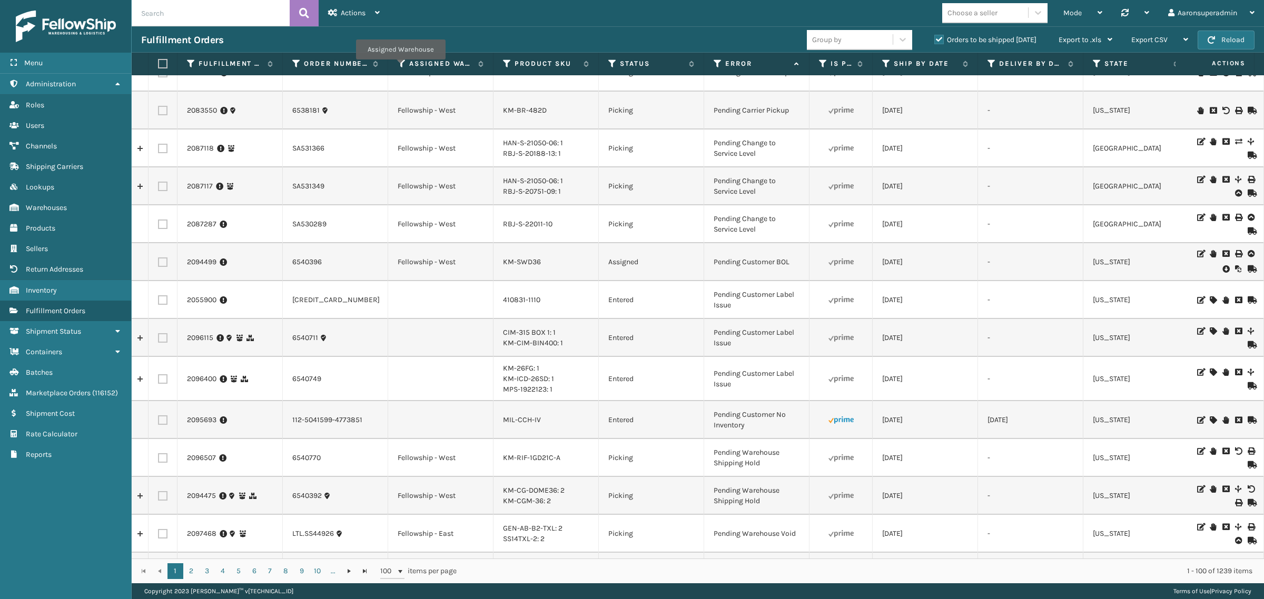
click at [400, 67] on icon at bounding box center [402, 63] width 8 height 9
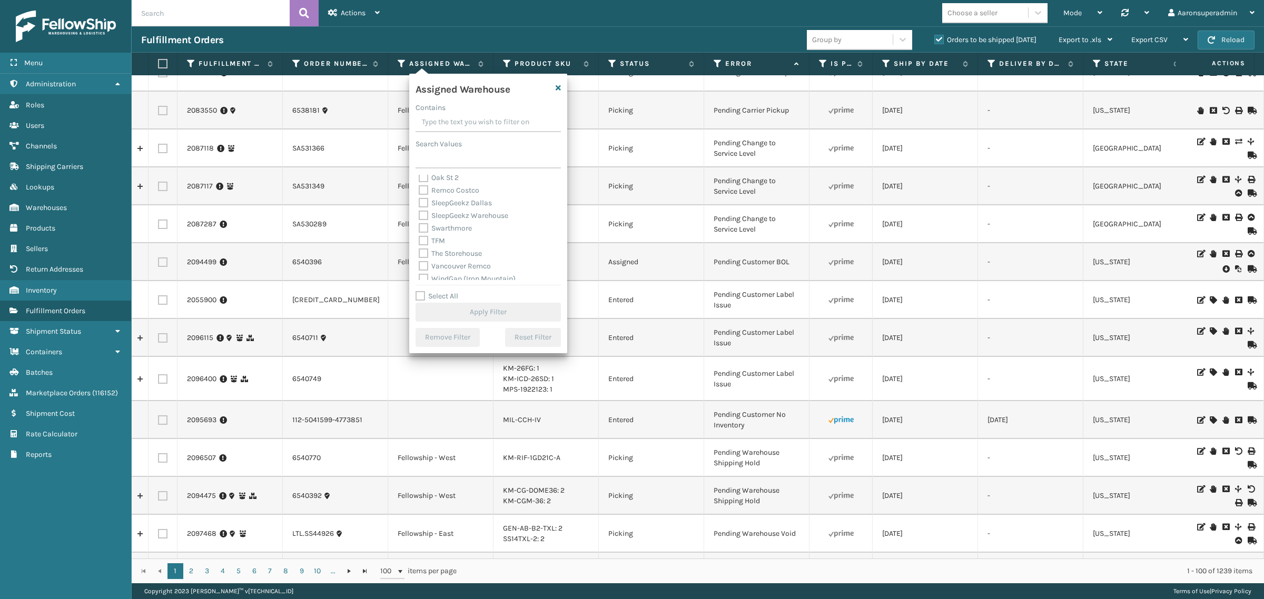
scroll to position [274, 0]
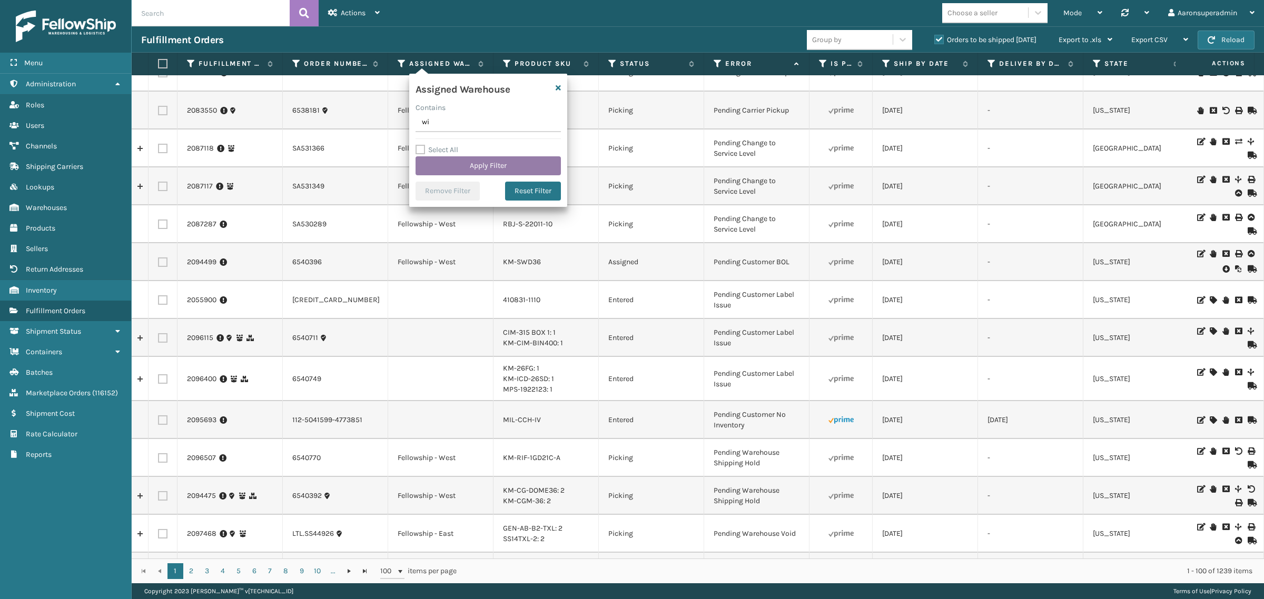
type input "w"
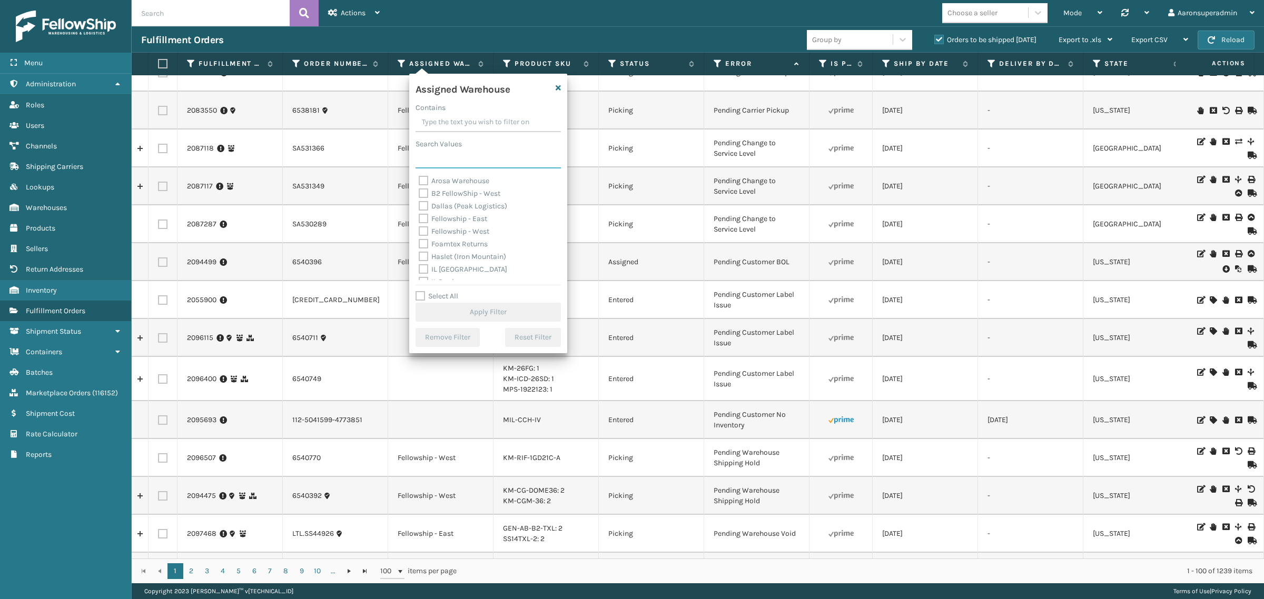
click at [443, 161] on input "Search Values" at bounding box center [488, 159] width 145 height 19
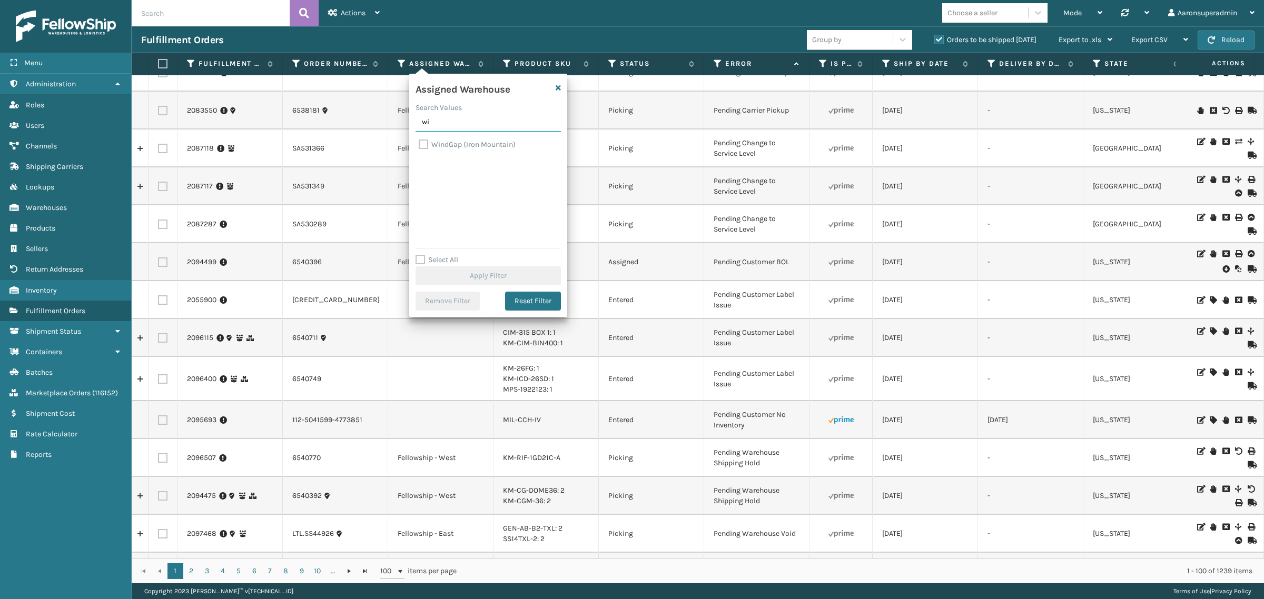
type input "wi"
click at [446, 146] on label "WindGap (Iron Mountain)" at bounding box center [467, 144] width 97 height 9
click at [419, 145] on input "WindGap (Iron Mountain)" at bounding box center [419, 142] width 1 height 7
checkbox input "true"
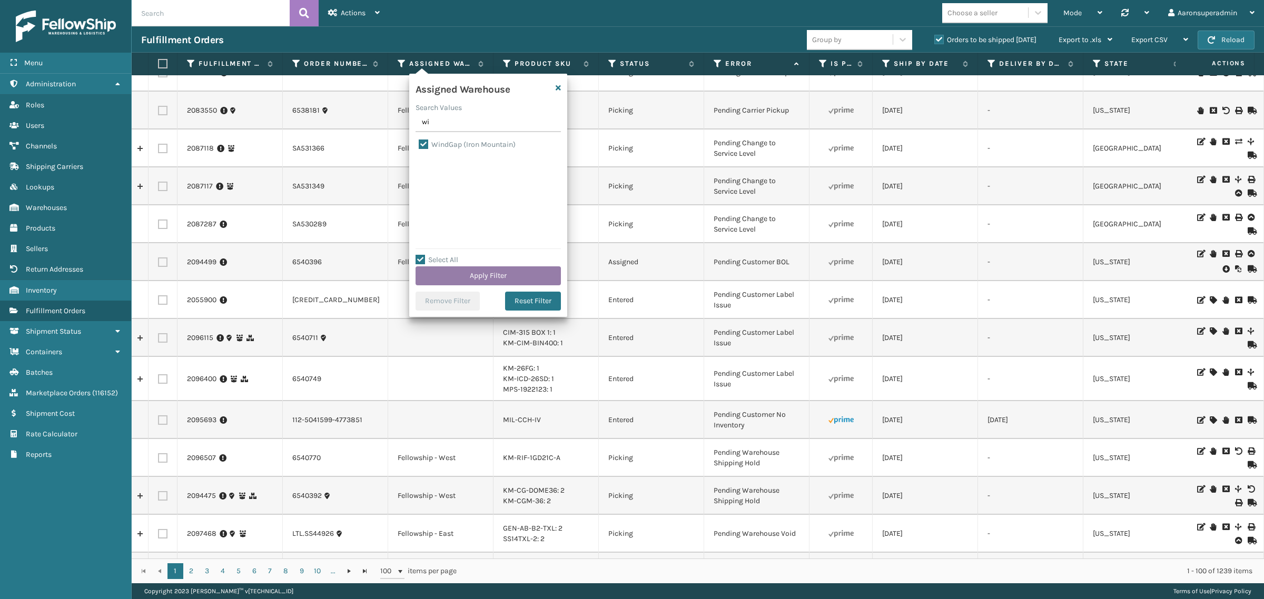
click at [470, 273] on button "Apply Filter" at bounding box center [488, 276] width 145 height 19
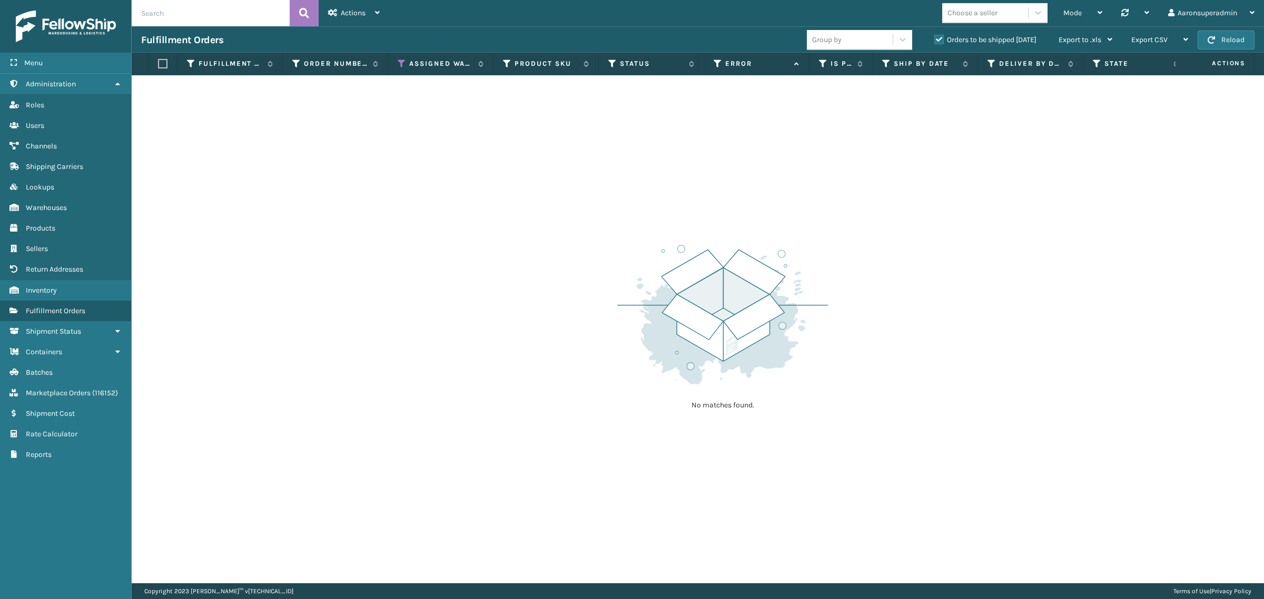
click at [941, 35] on label "Orders to be shipped [DATE]" at bounding box center [985, 39] width 102 height 9
click at [935, 35] on input "Orders to be shipped [DATE]" at bounding box center [934, 37] width 1 height 7
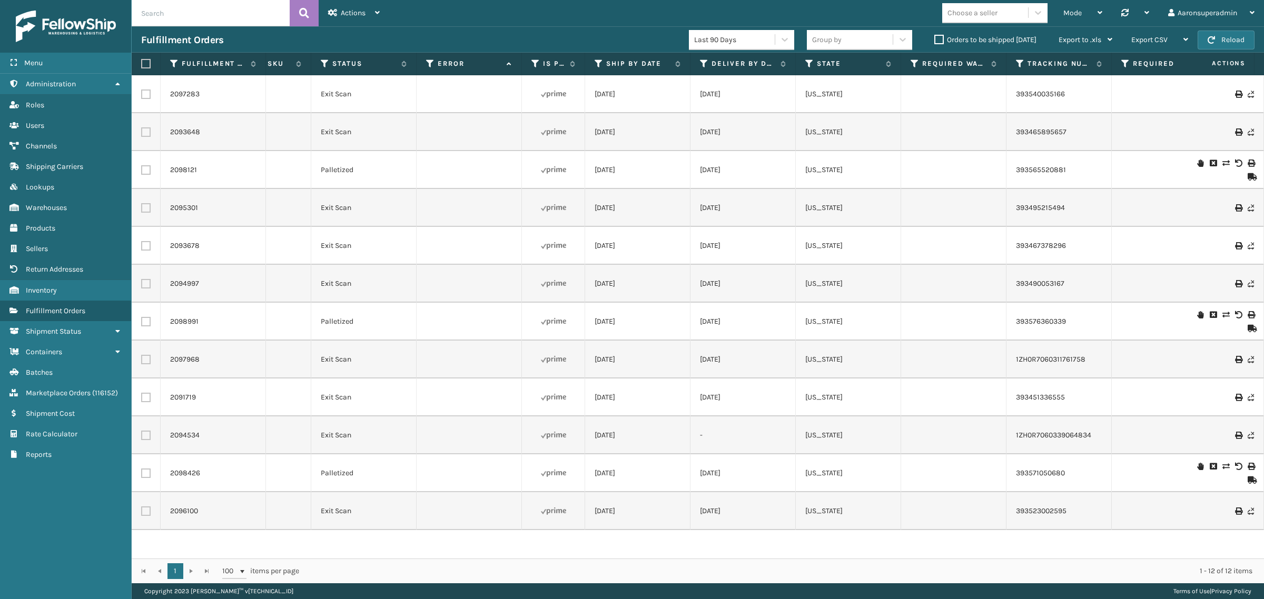
scroll to position [0, 408]
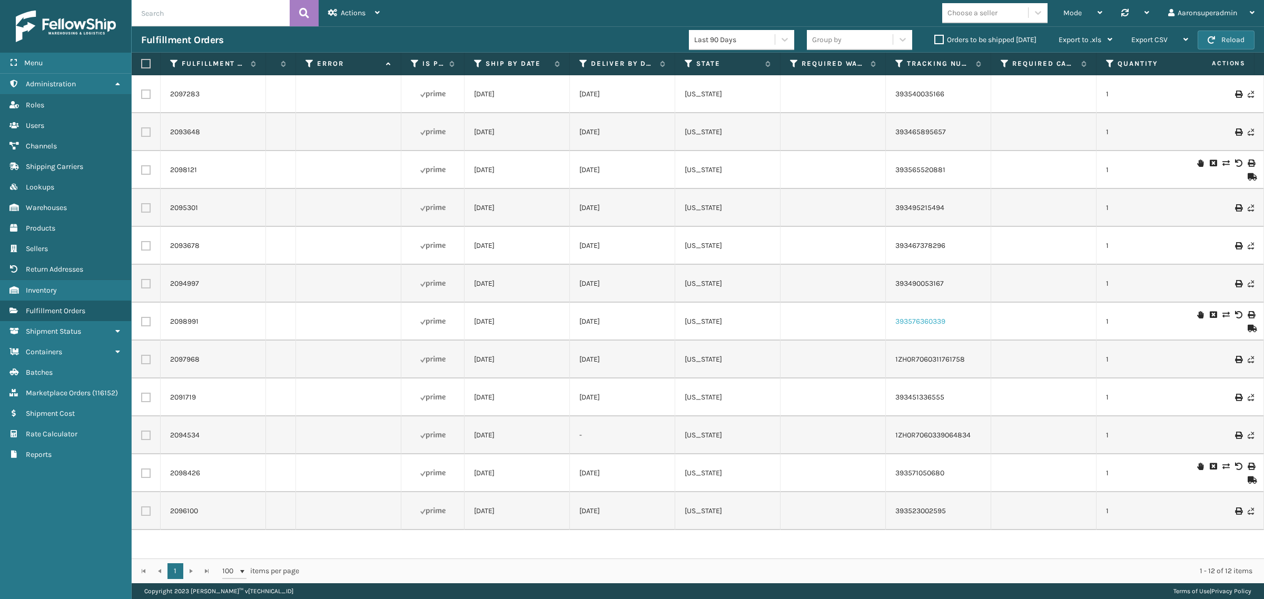
click at [921, 322] on link "393576360339" at bounding box center [920, 321] width 50 height 9
click at [898, 397] on link "393451336555" at bounding box center [919, 397] width 49 height 9
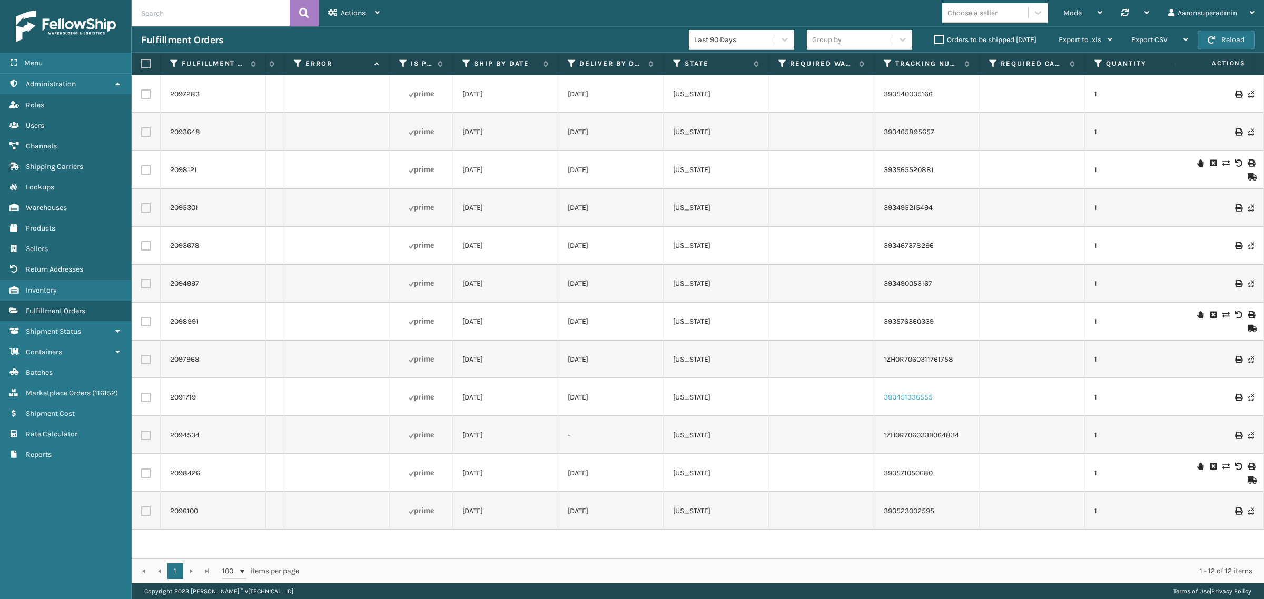
scroll to position [0, 450]
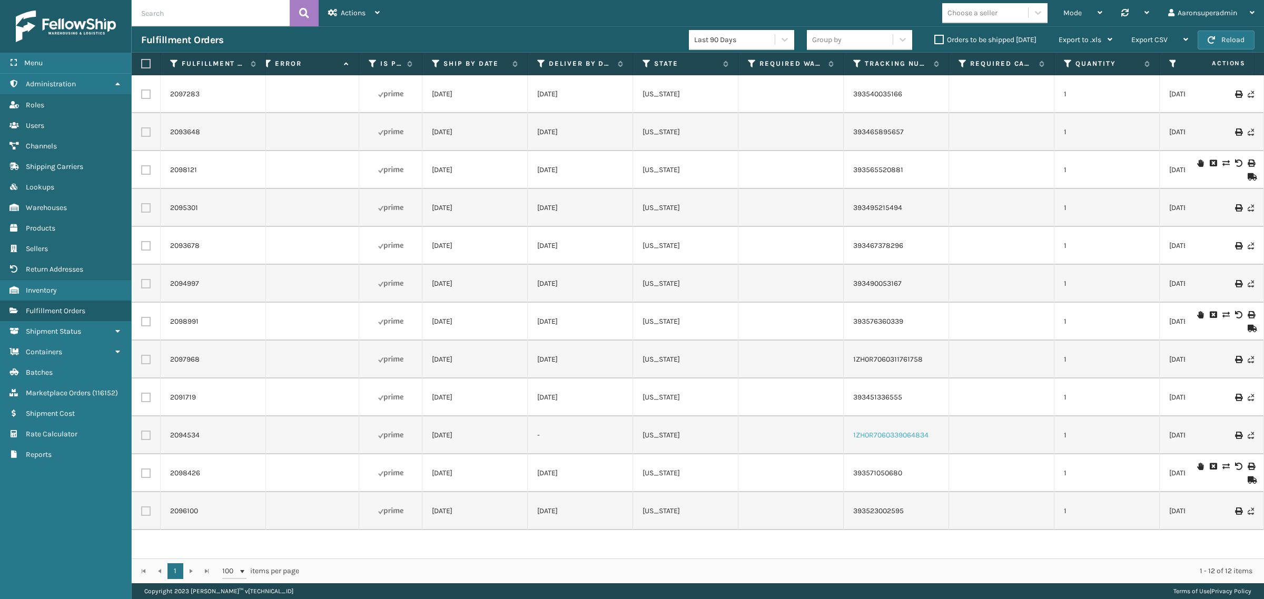
click at [896, 431] on link "1ZH0R7060339064834" at bounding box center [890, 435] width 75 height 9
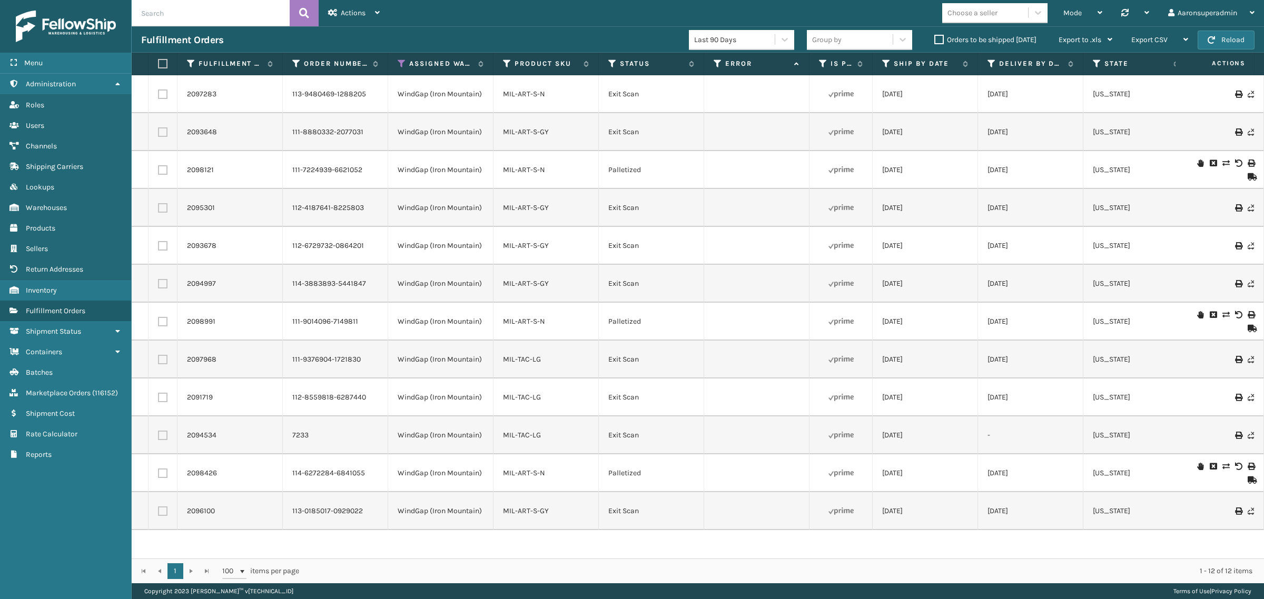
click at [943, 40] on label "Orders to be shipped [DATE]" at bounding box center [985, 39] width 102 height 9
click at [935, 40] on input "Orders to be shipped [DATE]" at bounding box center [934, 37] width 1 height 7
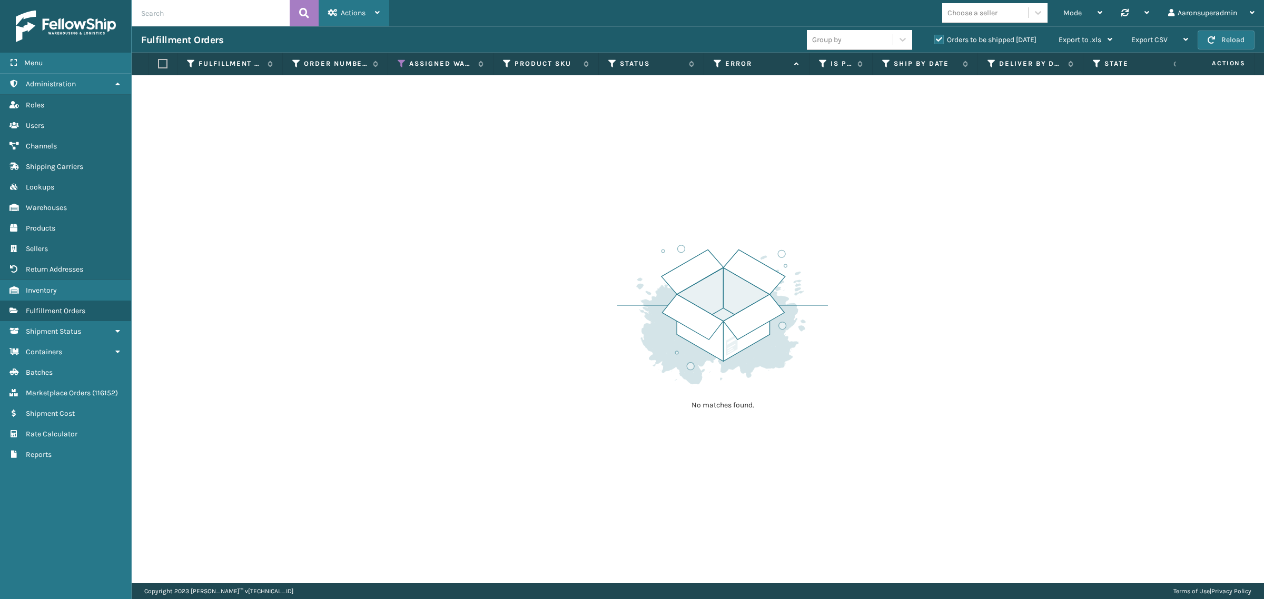
click at [359, 14] on span "Actions" at bounding box center [353, 12] width 25 height 9
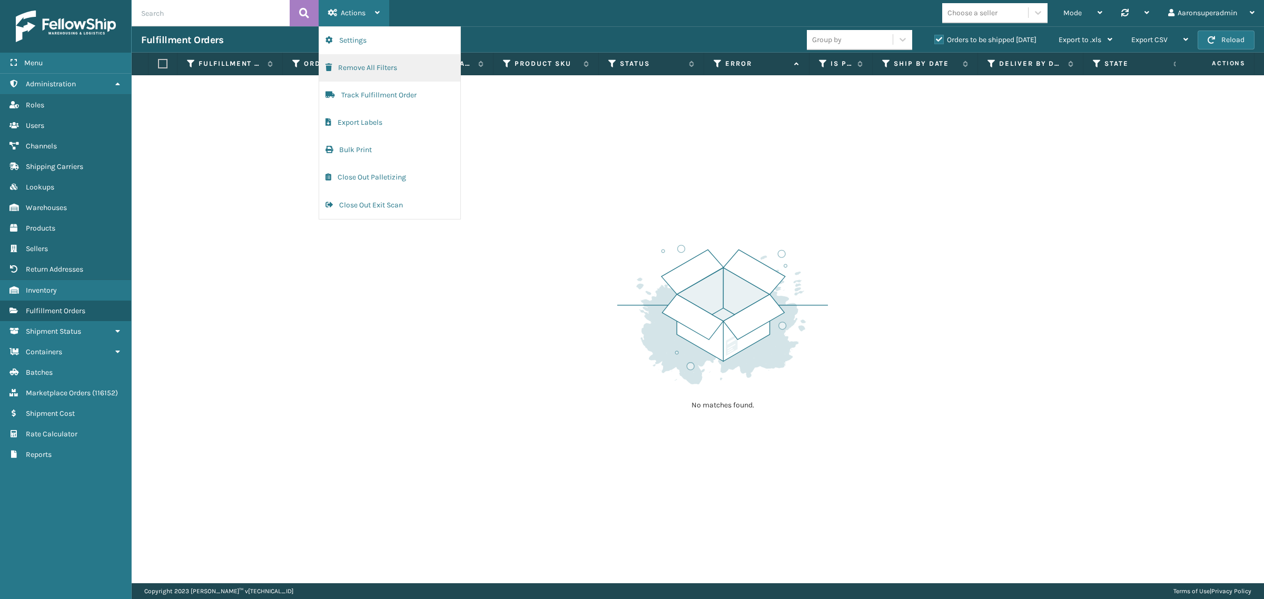
click at [361, 55] on button "Remove All Filters" at bounding box center [389, 67] width 141 height 27
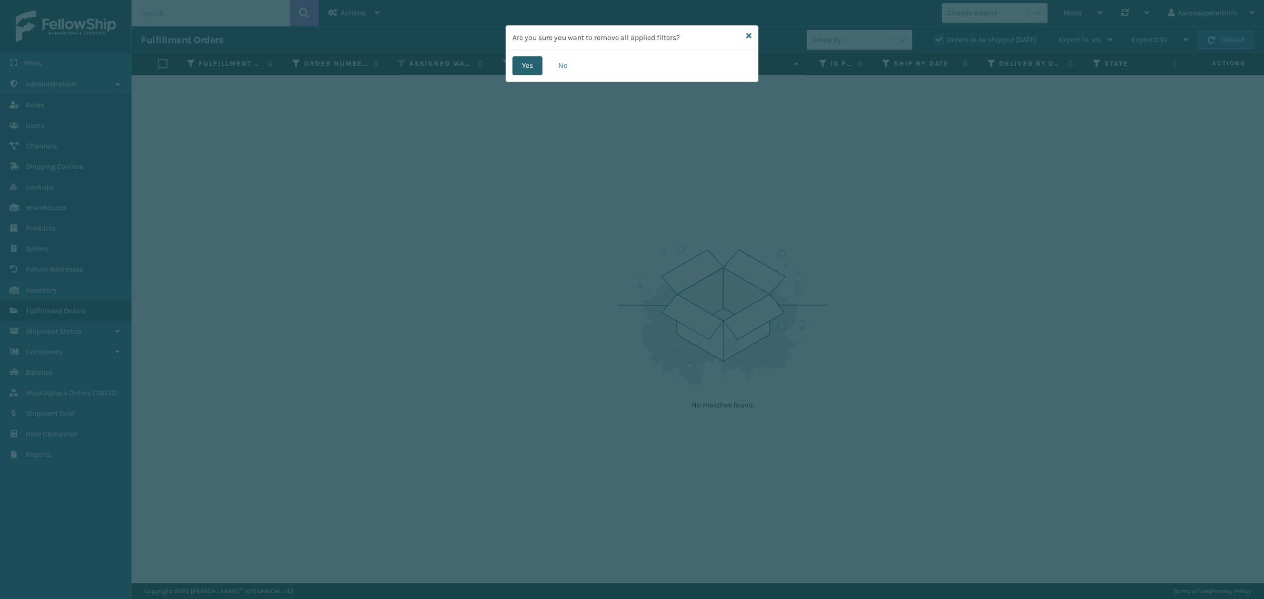
click at [522, 61] on button "Yes" at bounding box center [528, 65] width 30 height 19
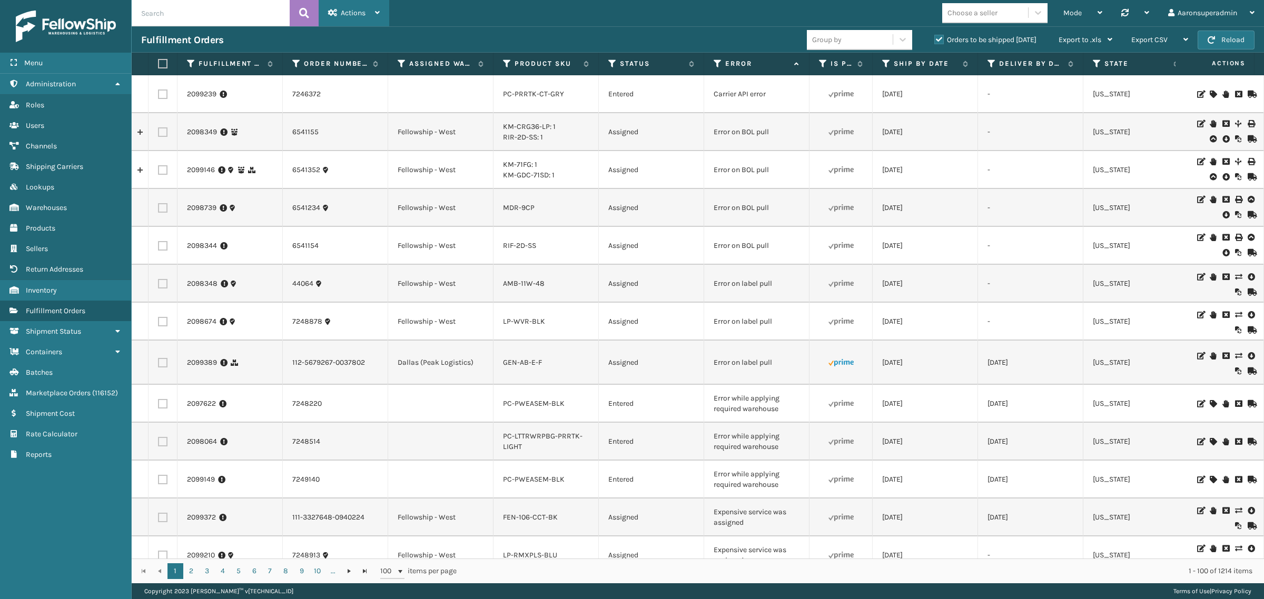
click at [328, 18] on div "Actions" at bounding box center [354, 13] width 52 height 26
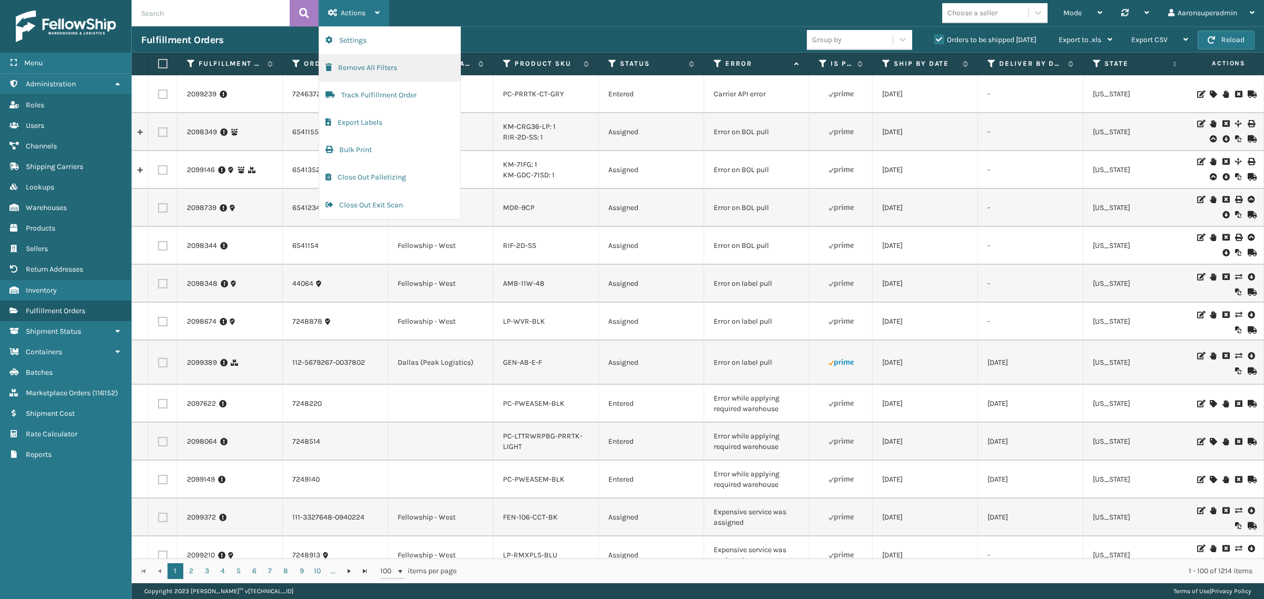
click at [358, 61] on button "Remove All Filters" at bounding box center [389, 67] width 141 height 27
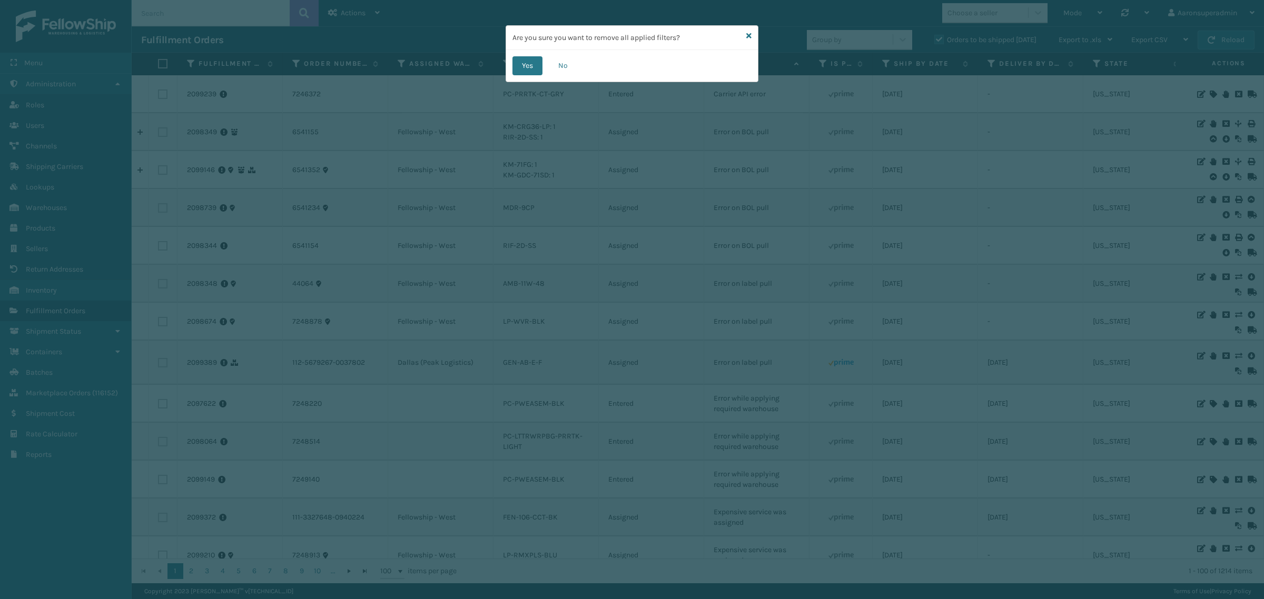
click at [511, 62] on div "Yes No" at bounding box center [632, 66] width 252 height 32
click at [520, 64] on button "Yes" at bounding box center [528, 65] width 30 height 19
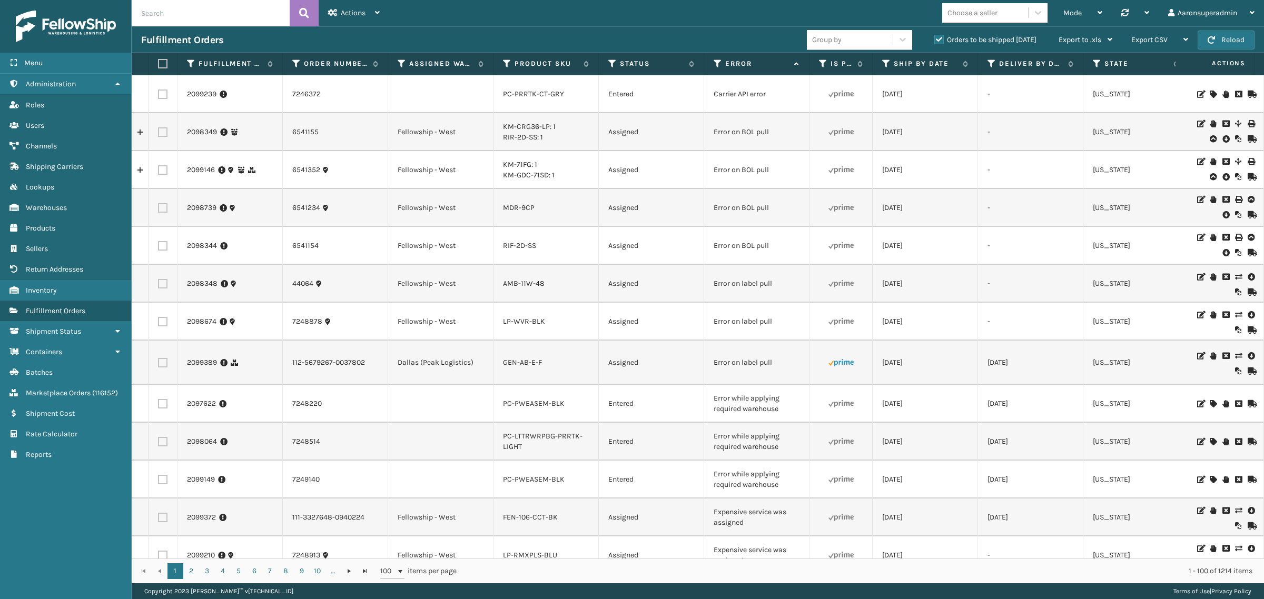
click at [985, 14] on div "Choose a seller" at bounding box center [973, 12] width 50 height 11
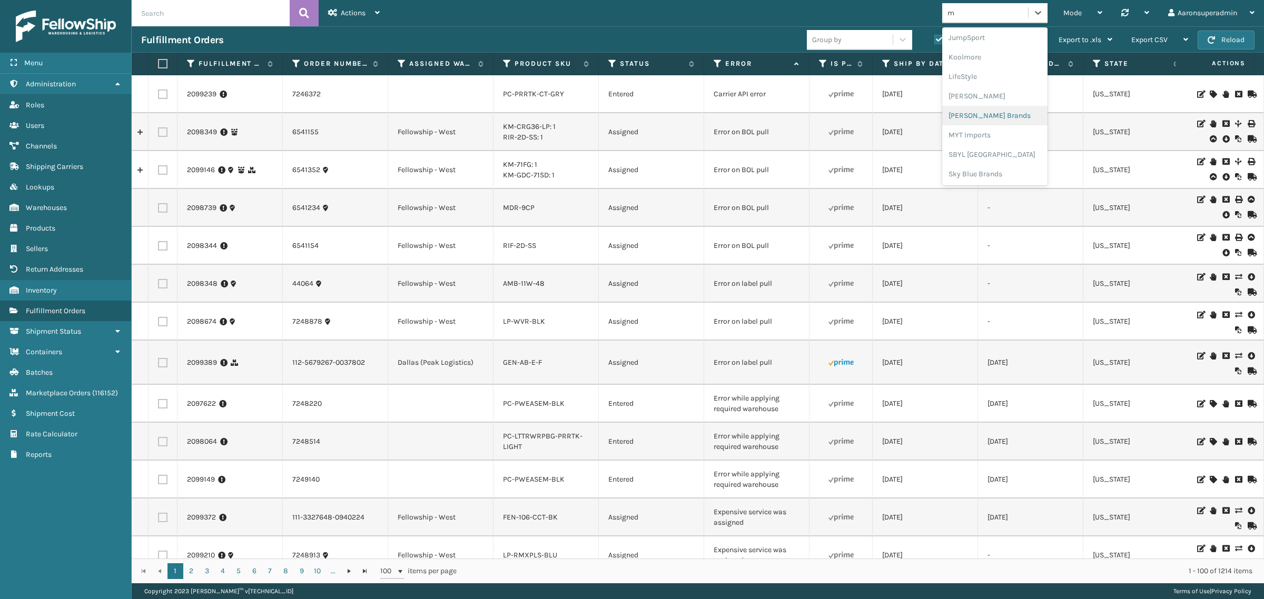
type input "mi"
click at [1009, 101] on div "[PERSON_NAME] Brands" at bounding box center [994, 97] width 105 height 19
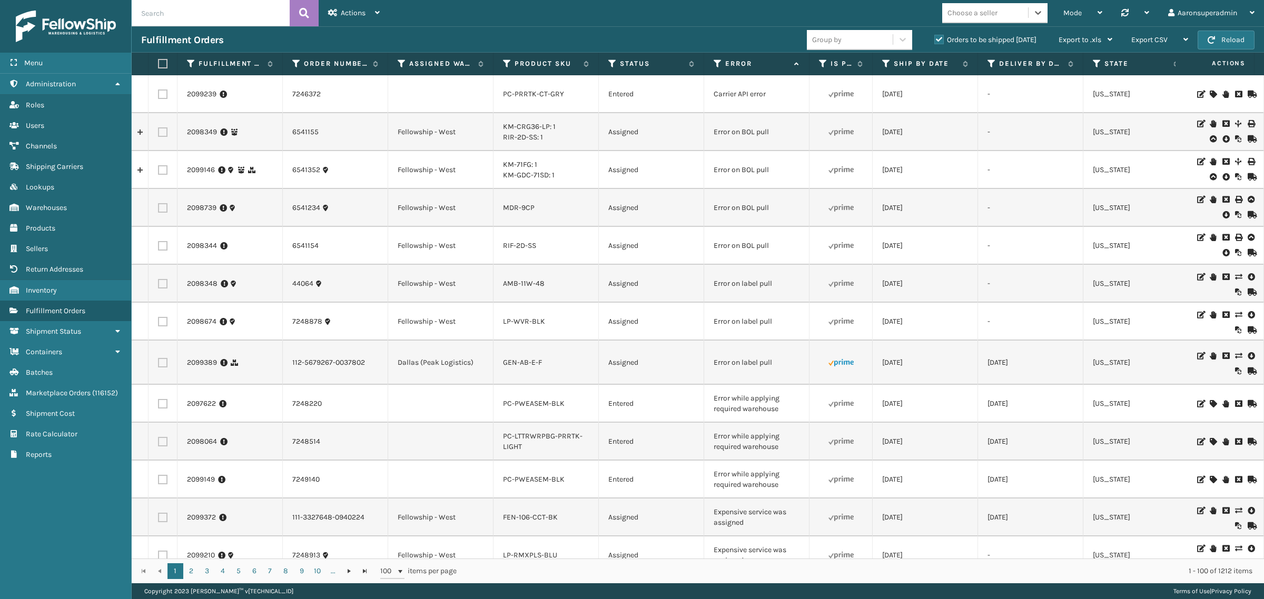
click at [977, 16] on div "Choose a seller" at bounding box center [973, 12] width 50 height 11
type input "li"
click at [980, 51] on div "LifePro Fitness" at bounding box center [994, 58] width 105 height 19
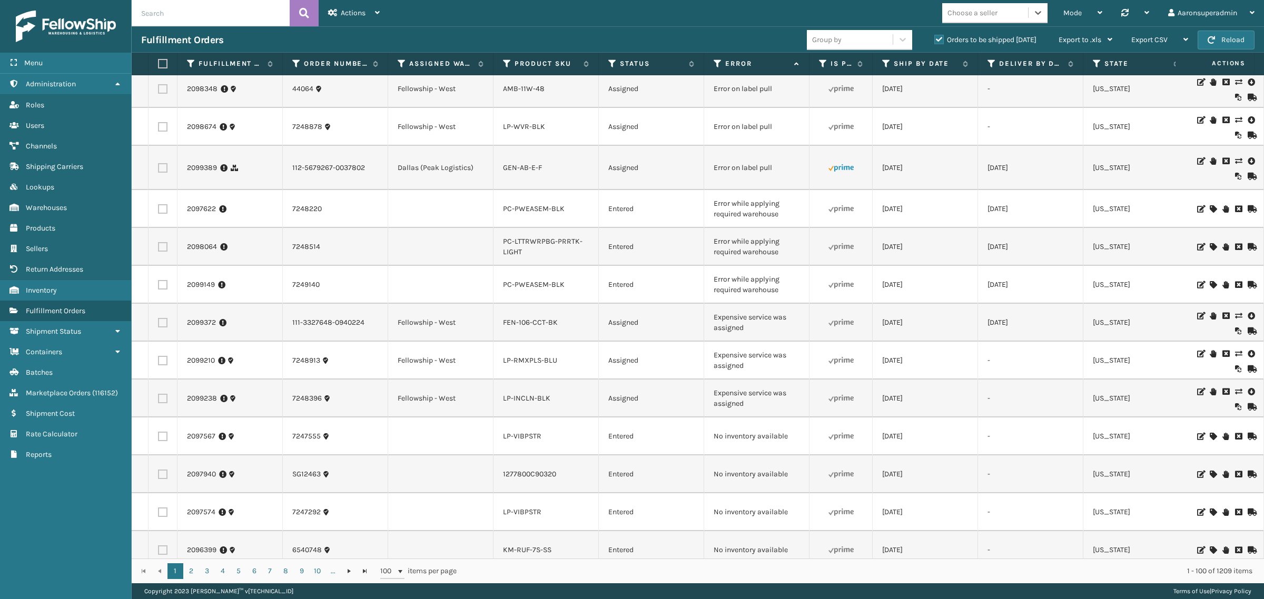
scroll to position [50, 0]
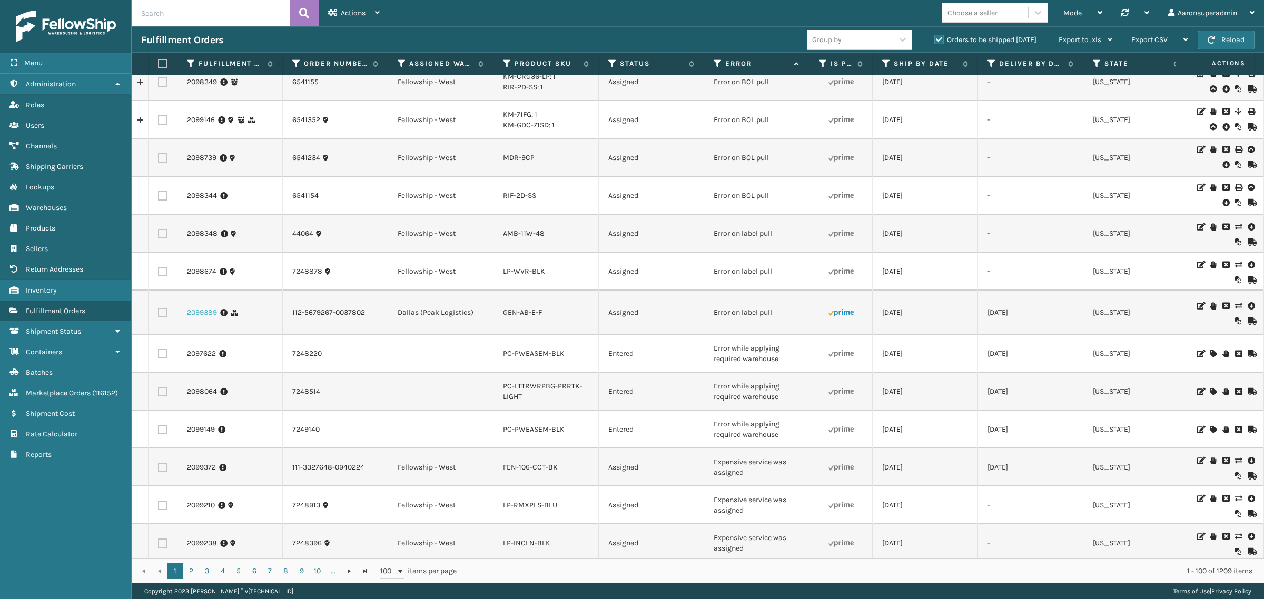
click at [216, 311] on link "2099389" at bounding box center [202, 313] width 30 height 11
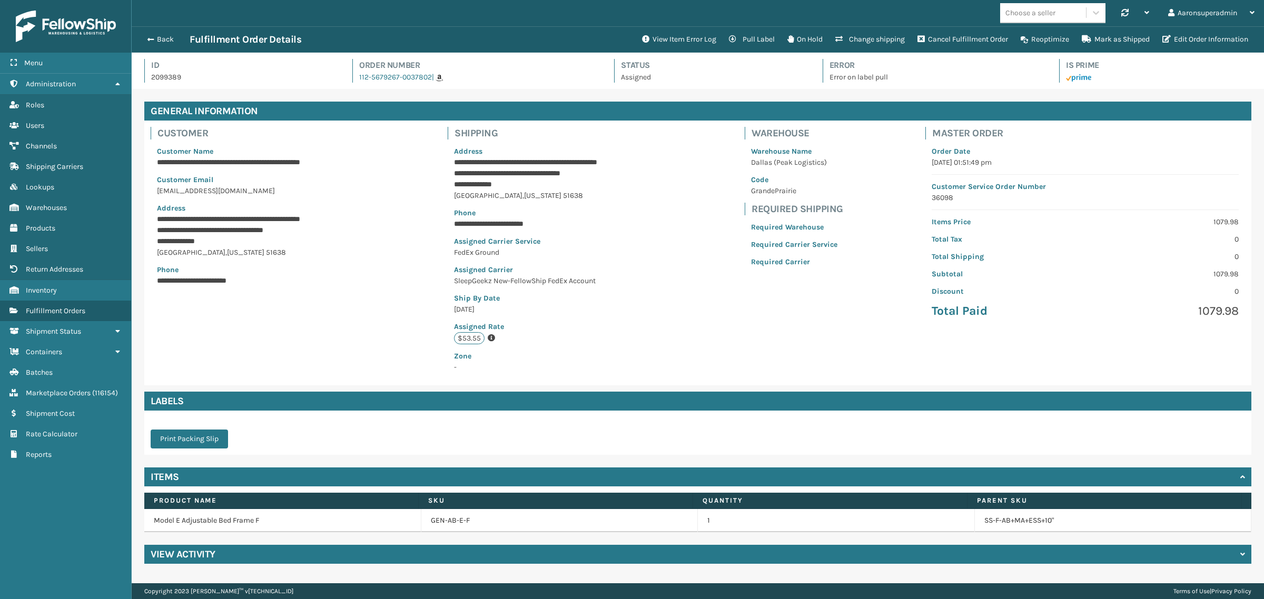
scroll to position [25, 1132]
click at [155, 40] on button "Back" at bounding box center [165, 39] width 48 height 9
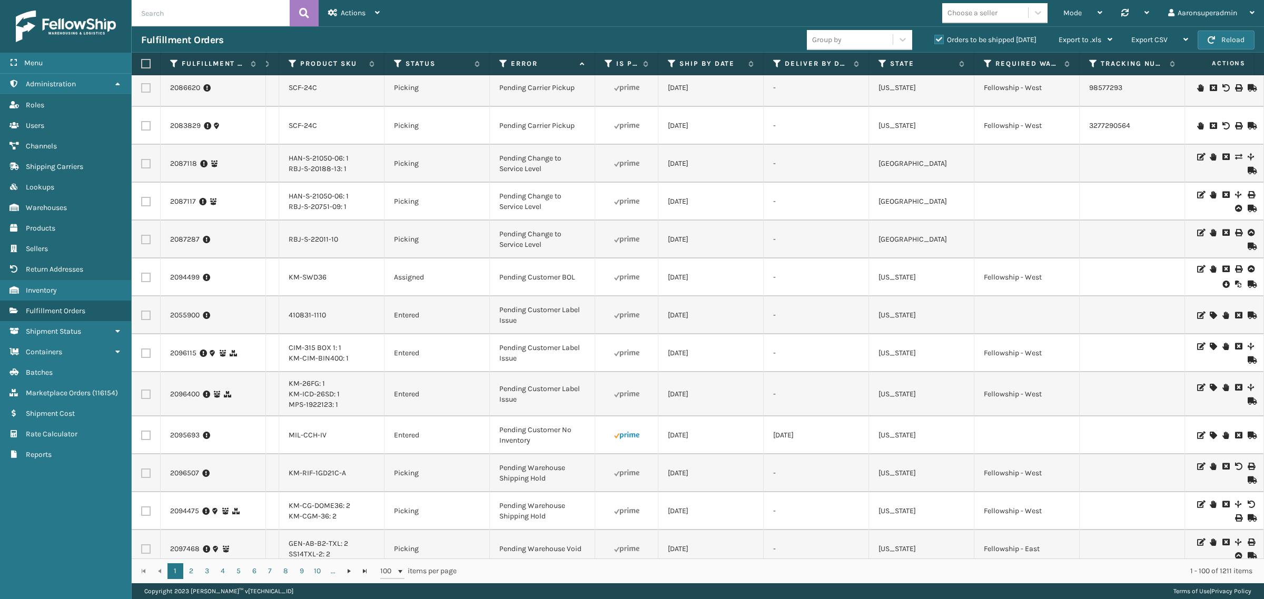
scroll to position [0, 295]
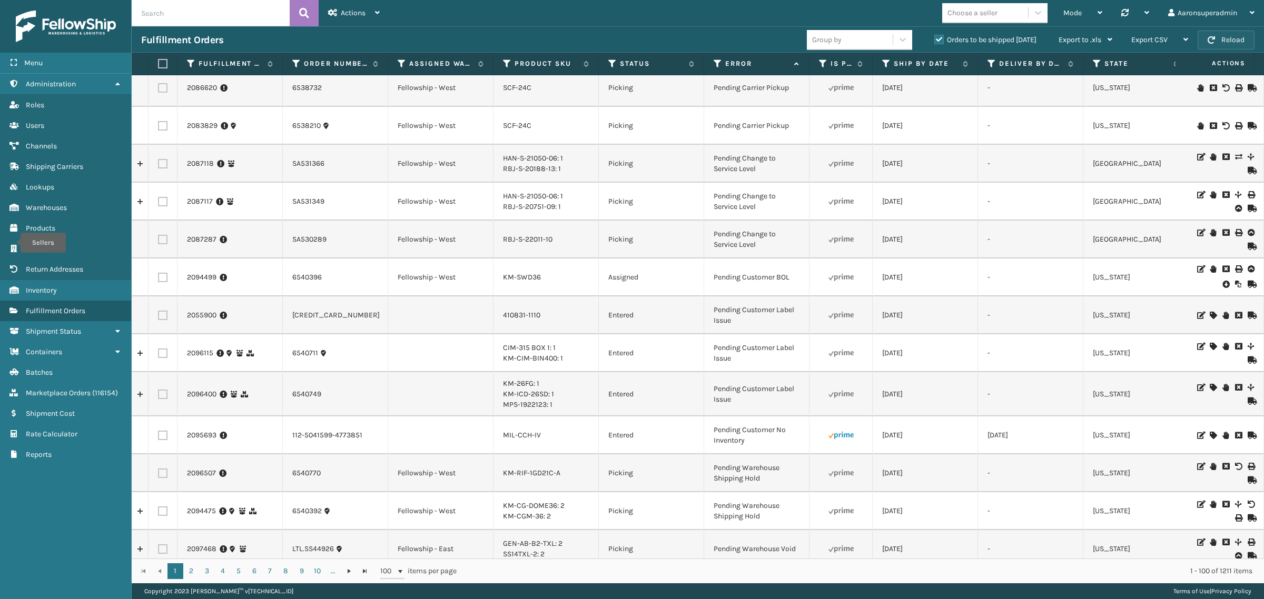
click at [1221, 41] on button "Reload" at bounding box center [1226, 40] width 57 height 19
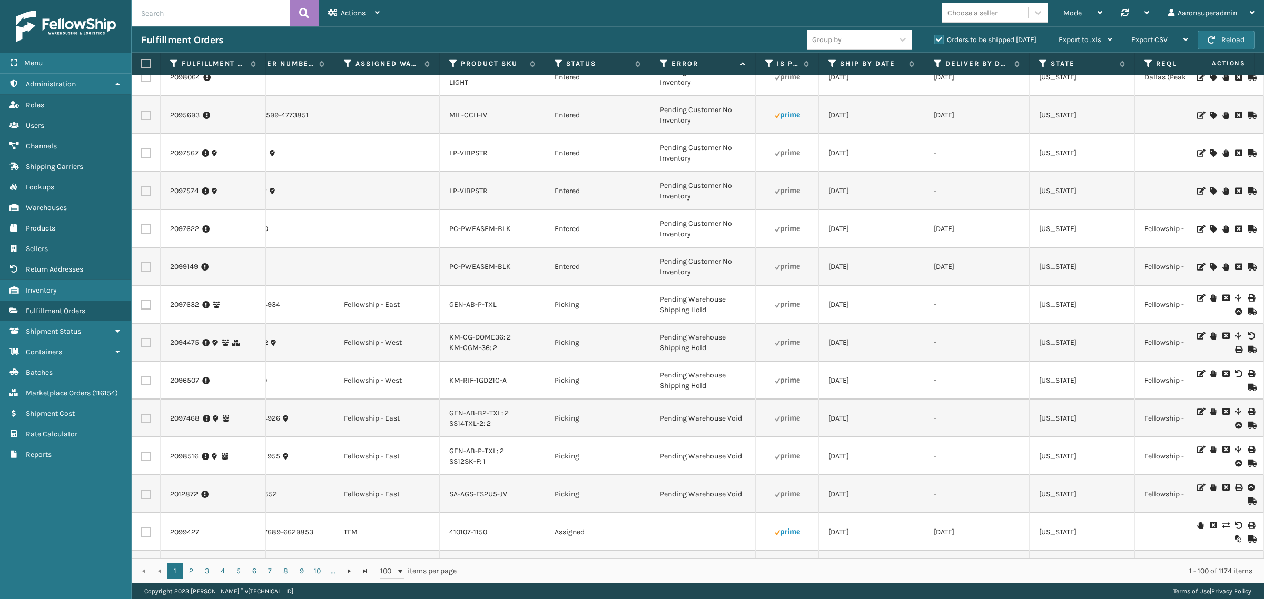
scroll to position [0, 54]
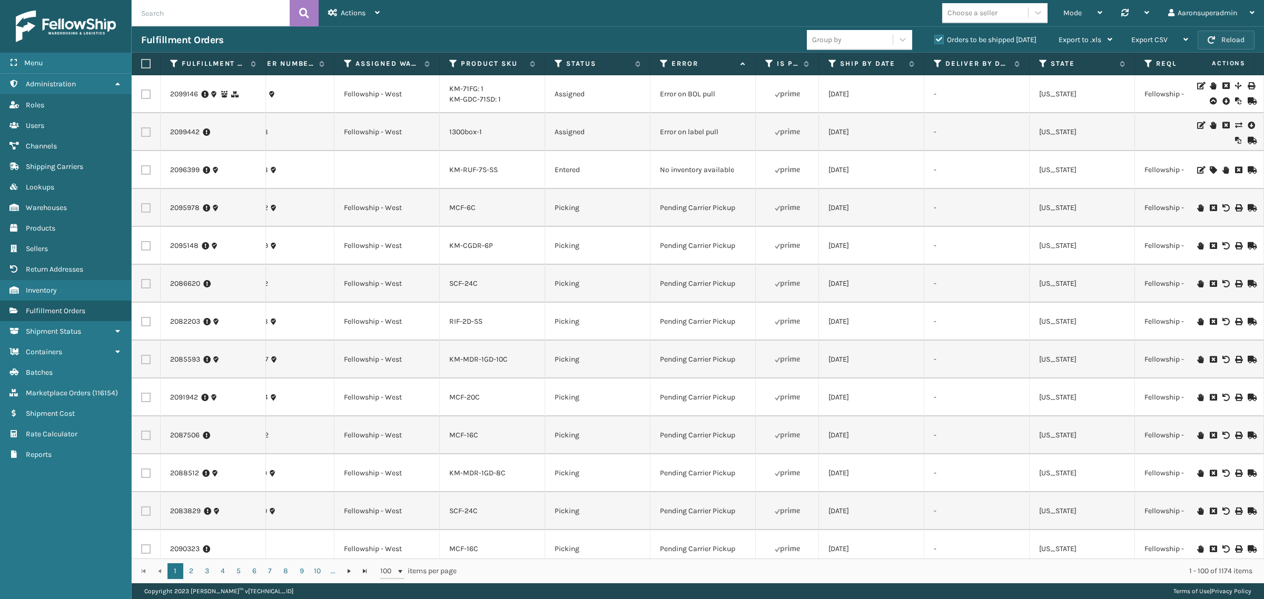
click at [1233, 35] on button "Reload" at bounding box center [1226, 40] width 57 height 19
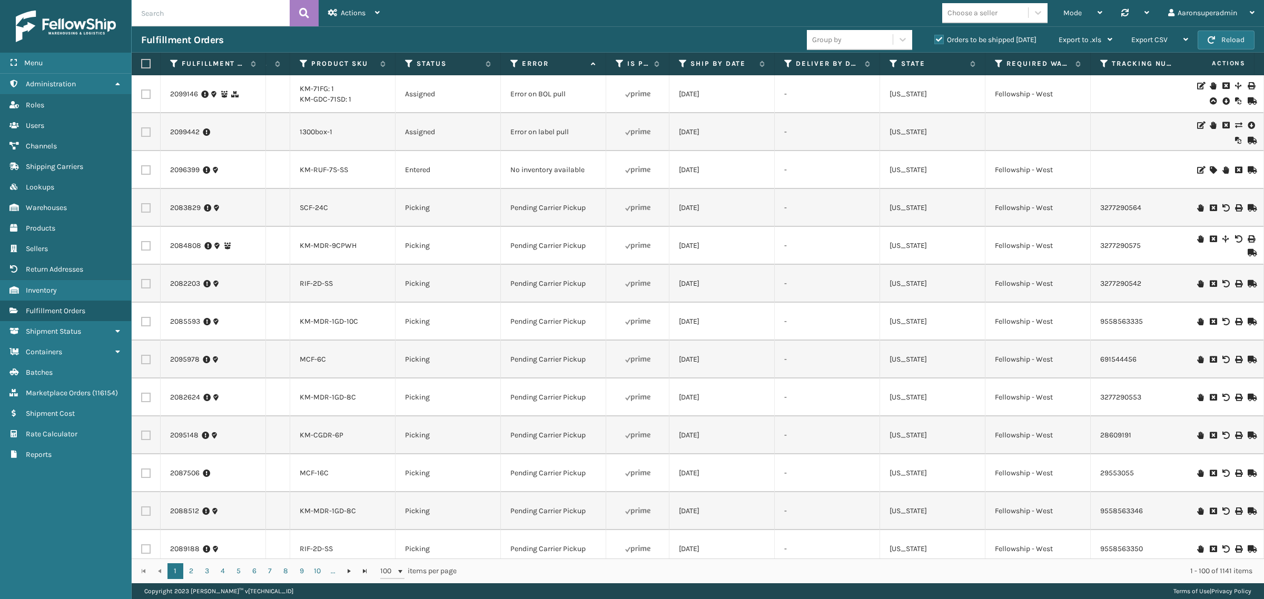
scroll to position [0, 207]
click at [677, 67] on icon at bounding box center [679, 63] width 8 height 9
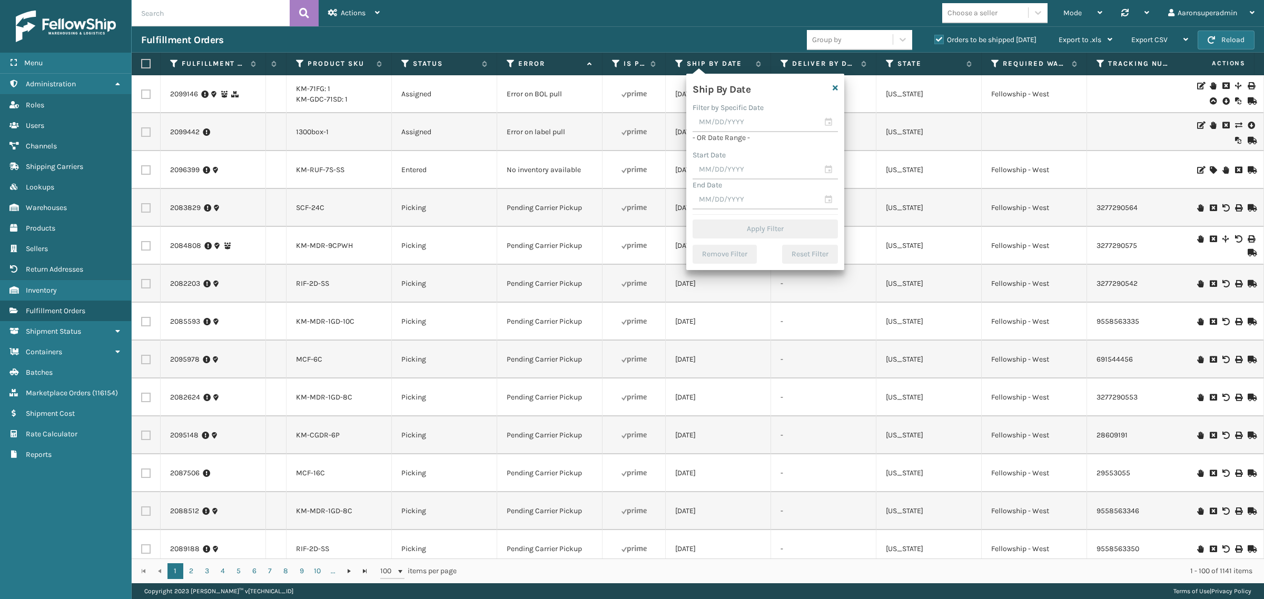
click at [801, 324] on td "-" at bounding box center [823, 322] width 105 height 38
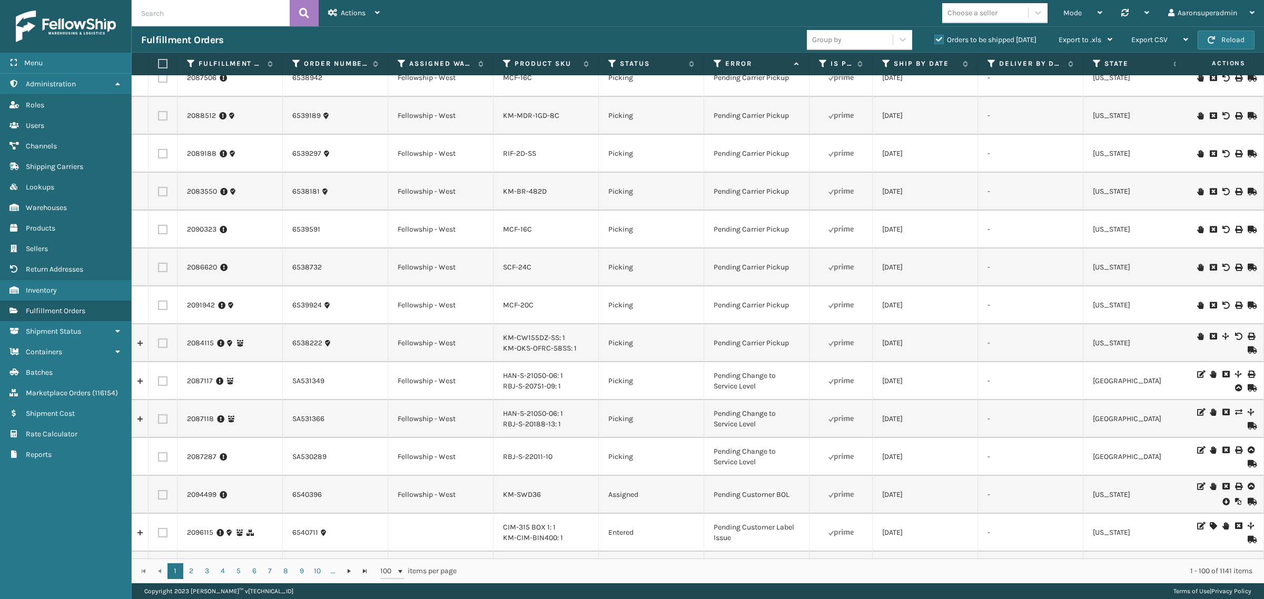
scroll to position [0, 0]
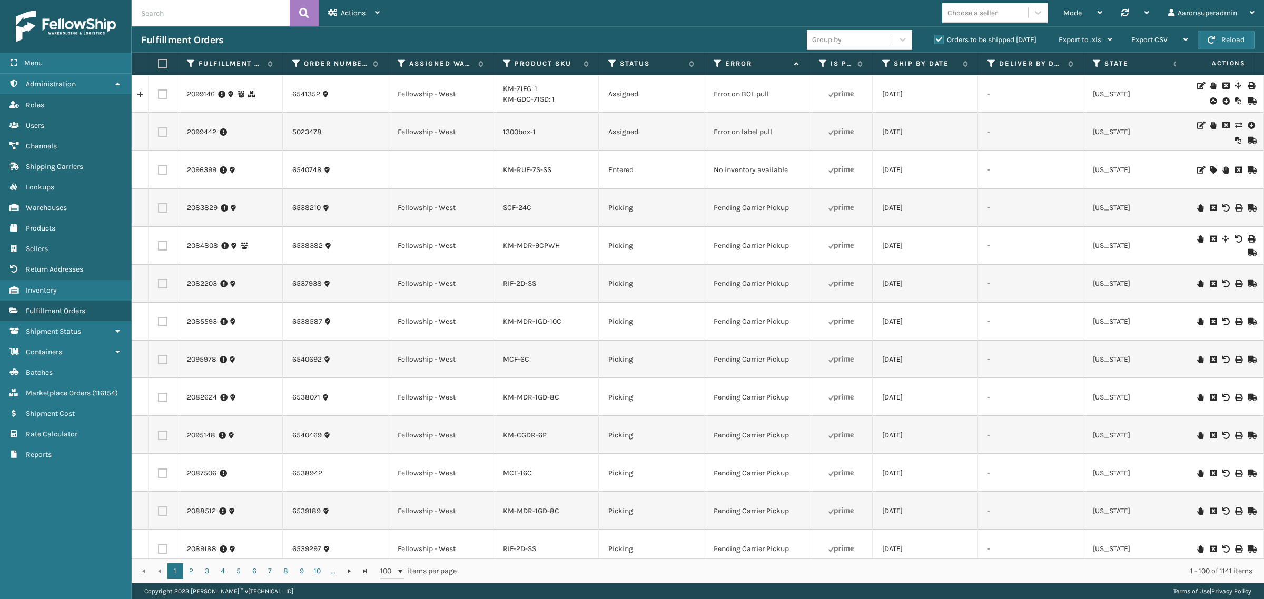
click at [1223, 104] on icon at bounding box center [1226, 101] width 6 height 11
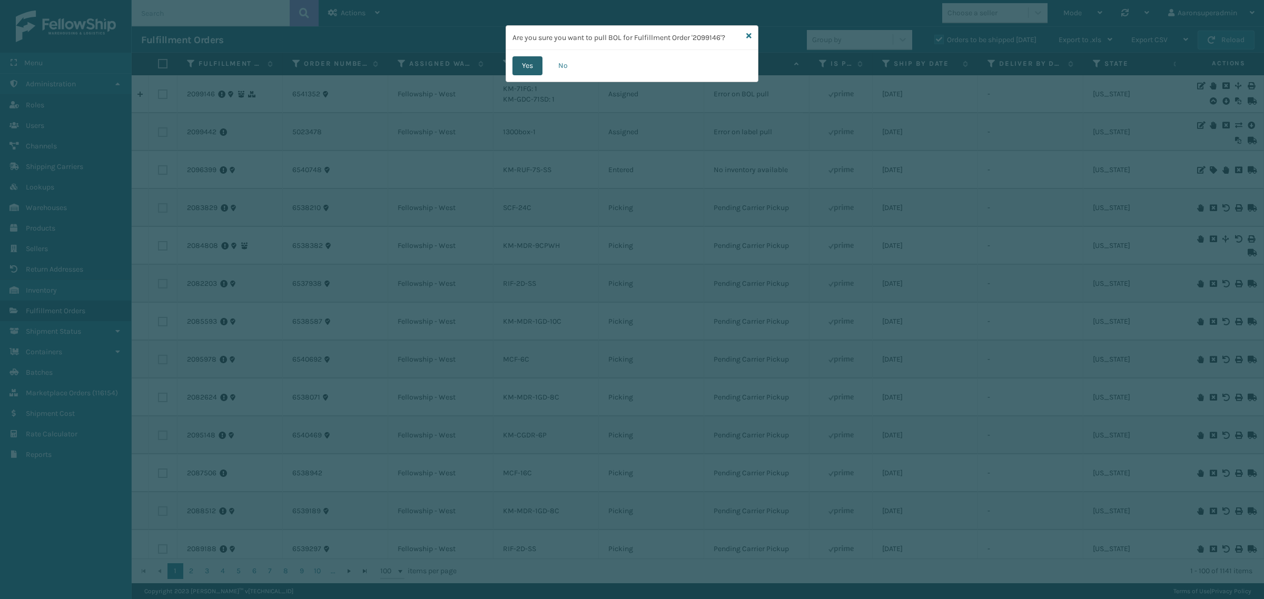
click at [540, 68] on button "Yes" at bounding box center [528, 65] width 30 height 19
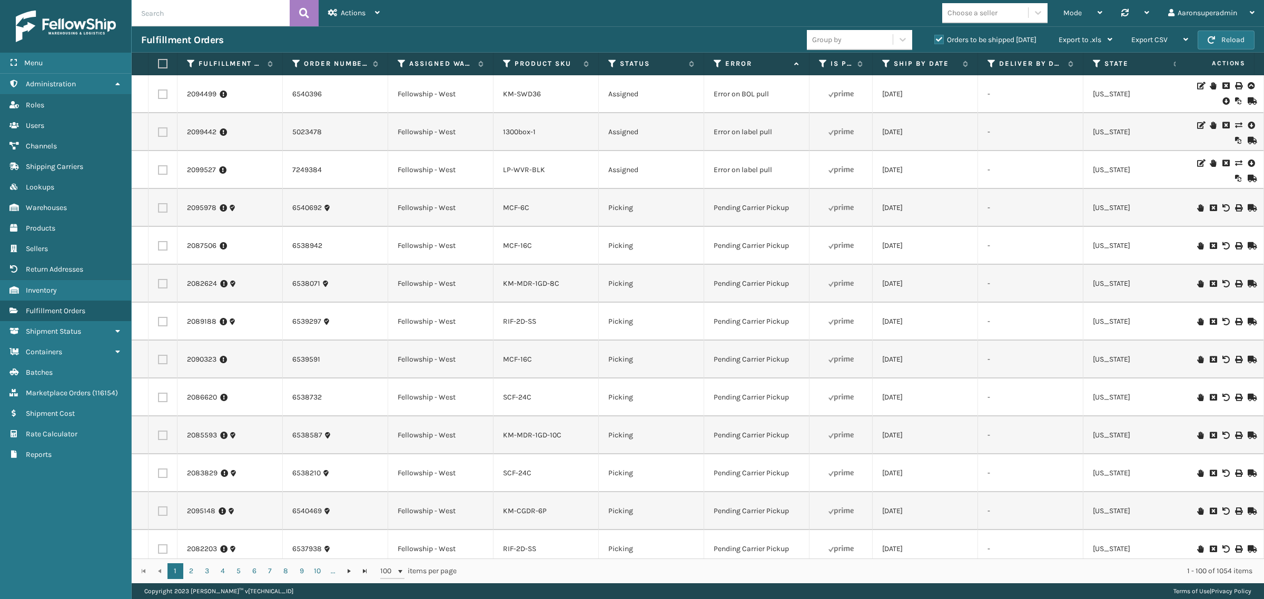
click at [1223, 99] on icon at bounding box center [1226, 101] width 6 height 11
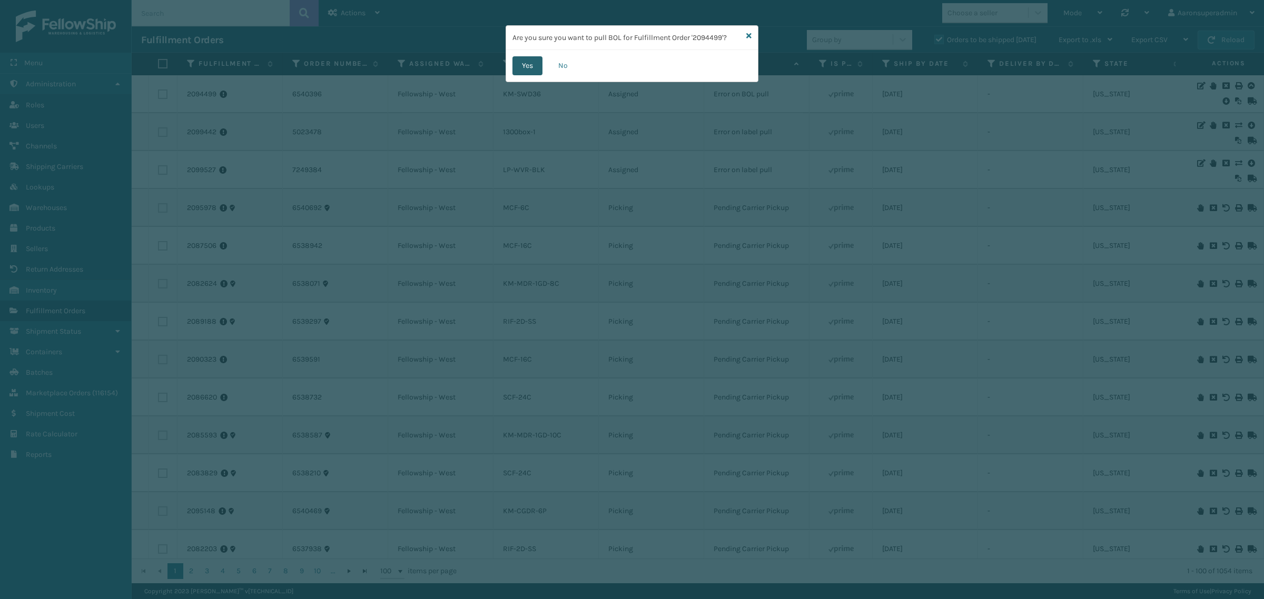
click at [522, 71] on button "Yes" at bounding box center [528, 65] width 30 height 19
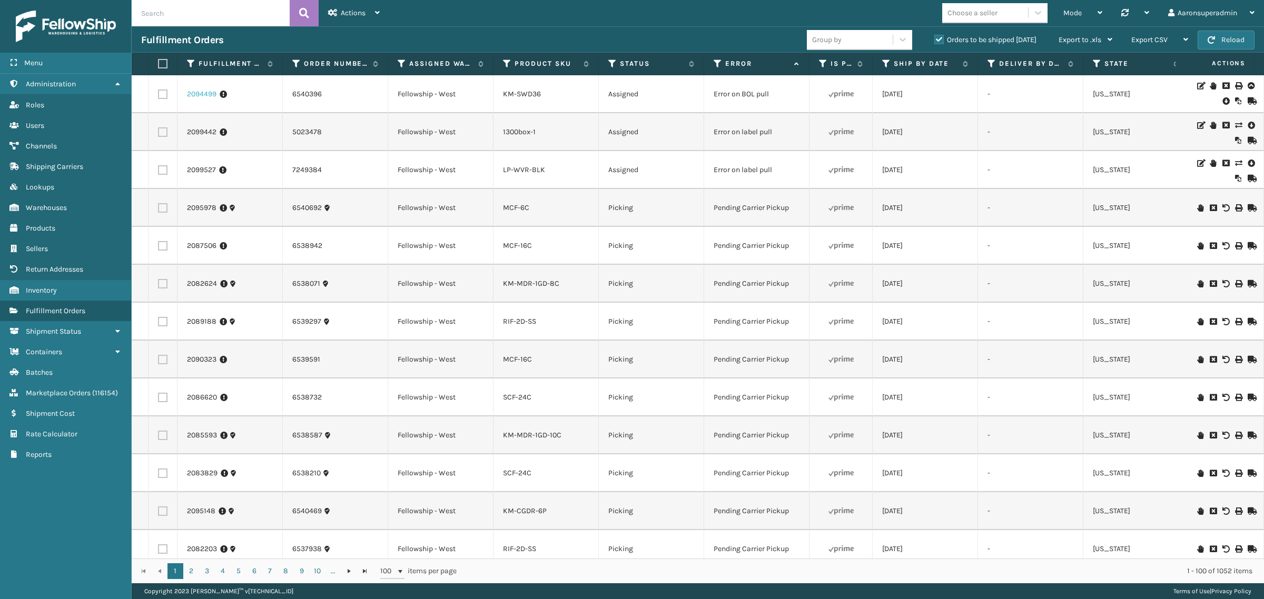
click at [207, 92] on link "2094499" at bounding box center [201, 94] width 29 height 11
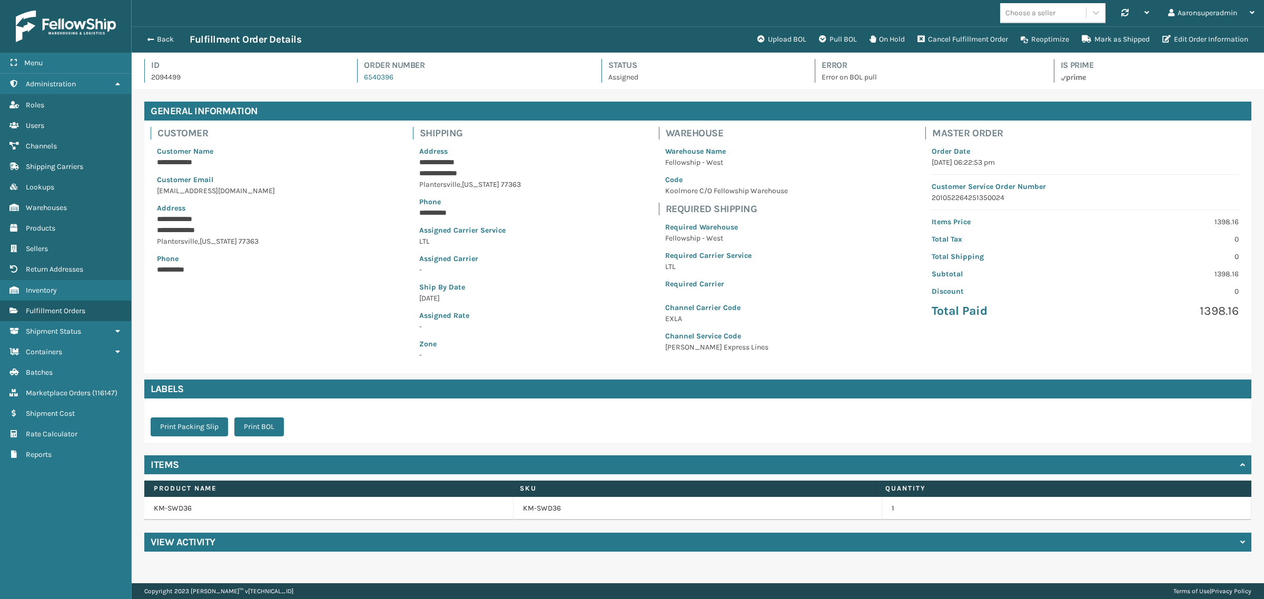
scroll to position [25, 1132]
click at [525, 511] on link "KM-SWD36" at bounding box center [542, 509] width 38 height 11
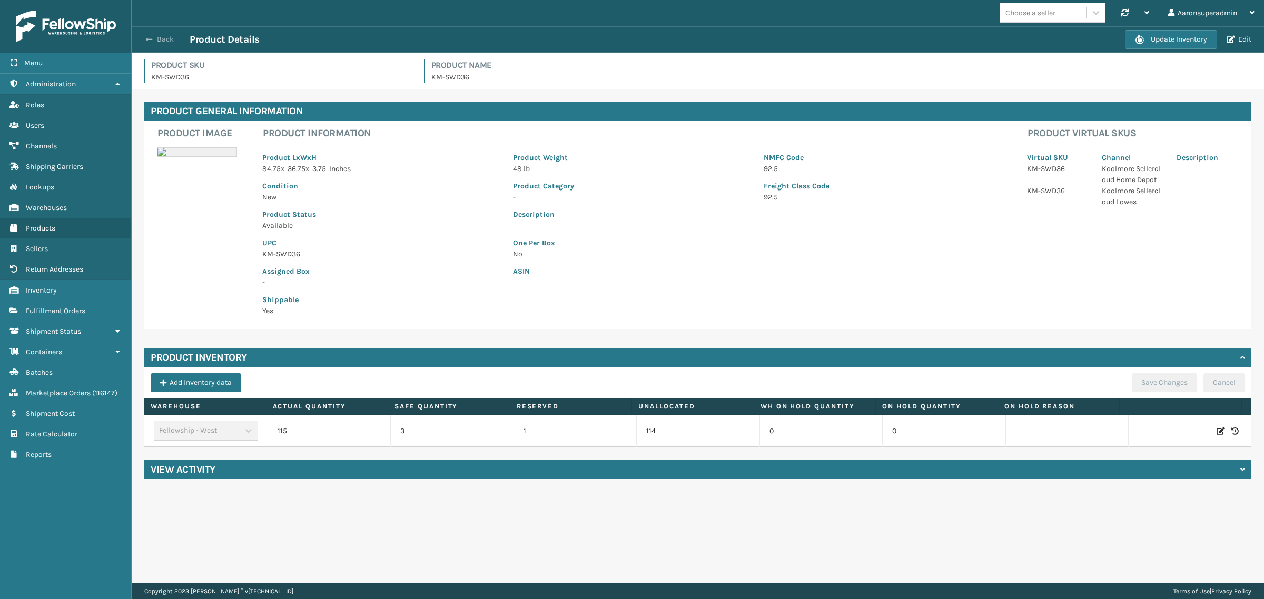
click at [164, 38] on button "Back" at bounding box center [165, 39] width 48 height 9
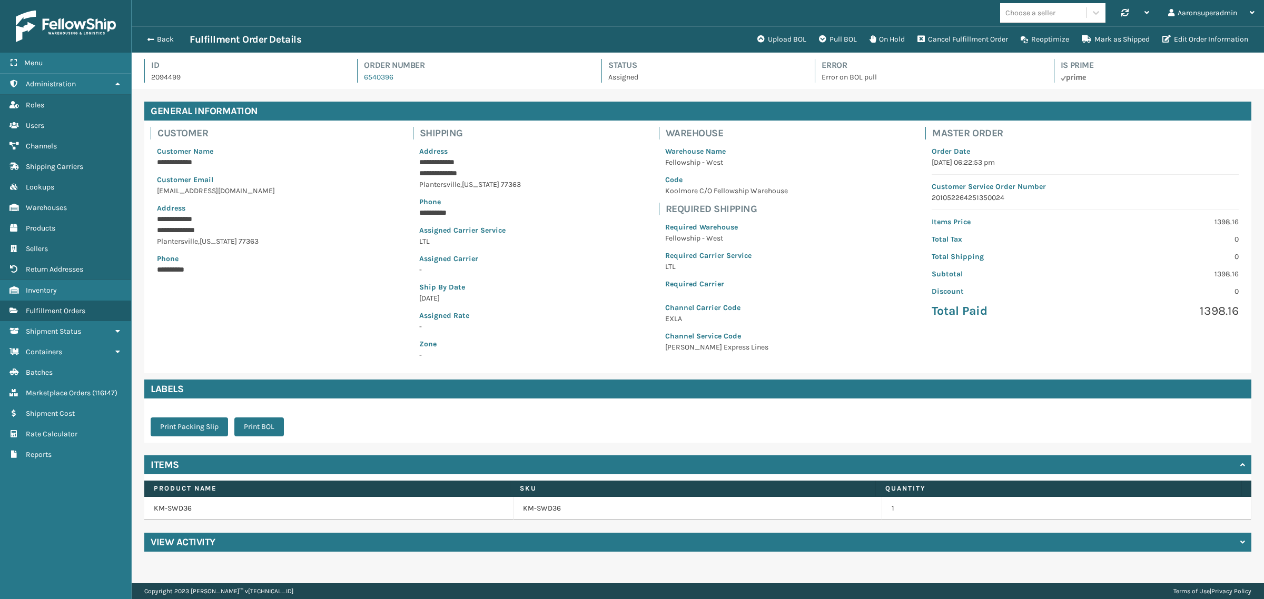
scroll to position [25, 1132]
click at [549, 508] on link "KM-SWD36" at bounding box center [542, 509] width 38 height 11
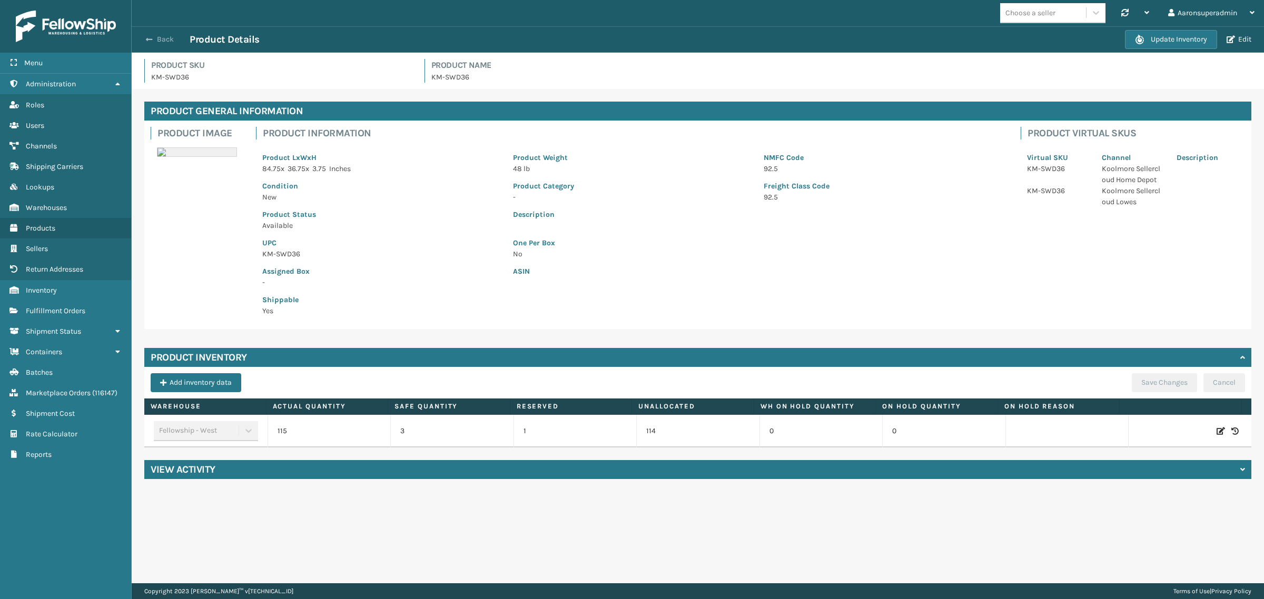
click at [150, 40] on span "button" at bounding box center [149, 39] width 6 height 7
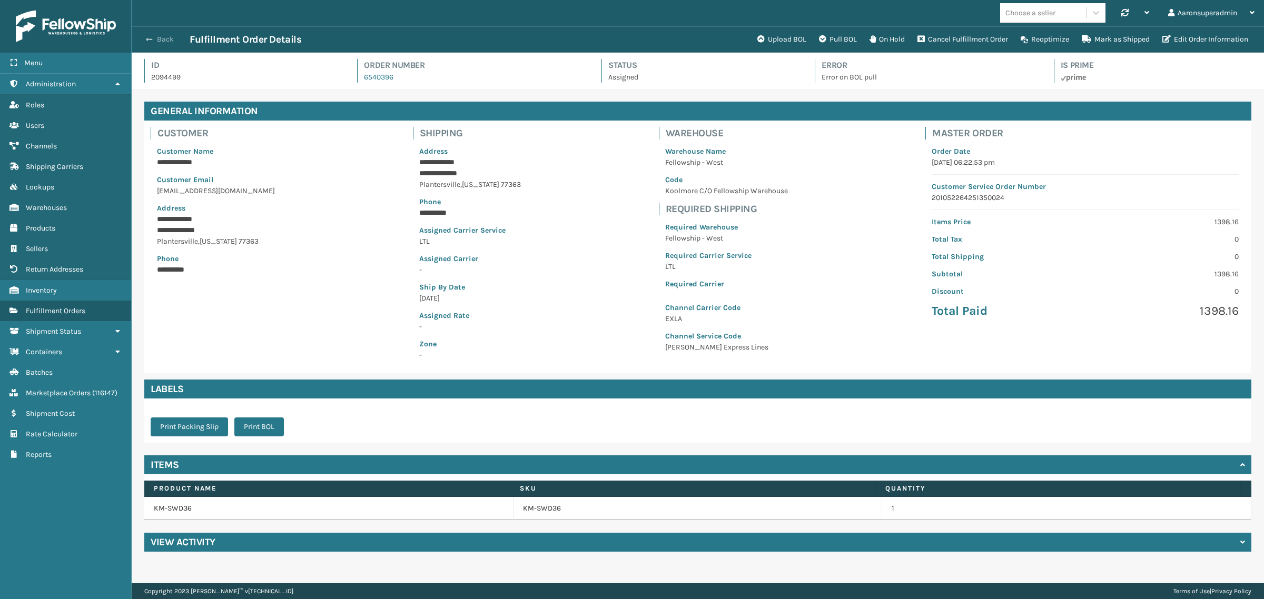
scroll to position [25, 1132]
click at [149, 30] on div "Back Fulfillment Order Details Upload BOL Pull BOL On Hold Cancel Fulfillment O…" at bounding box center [698, 39] width 1132 height 26
click at [157, 36] on button "Back" at bounding box center [165, 39] width 48 height 9
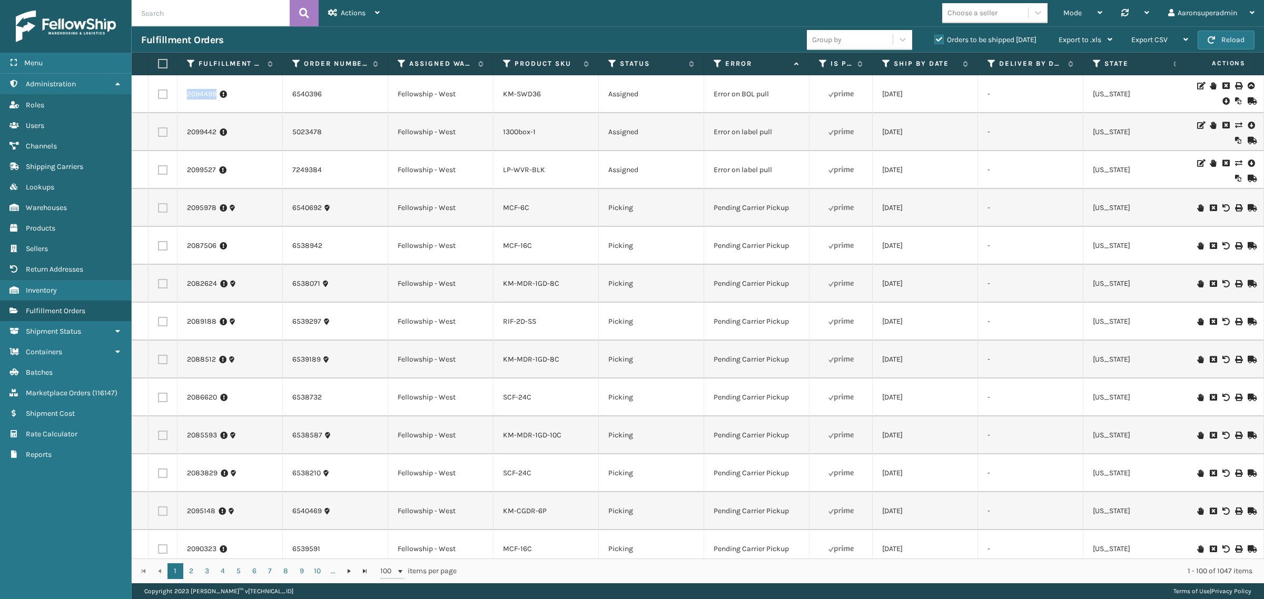
drag, startPoint x: 244, startPoint y: 94, endPoint x: 162, endPoint y: 96, distance: 82.2
copy tr "2094499"
click at [204, 132] on link "2099442" at bounding box center [201, 132] width 29 height 11
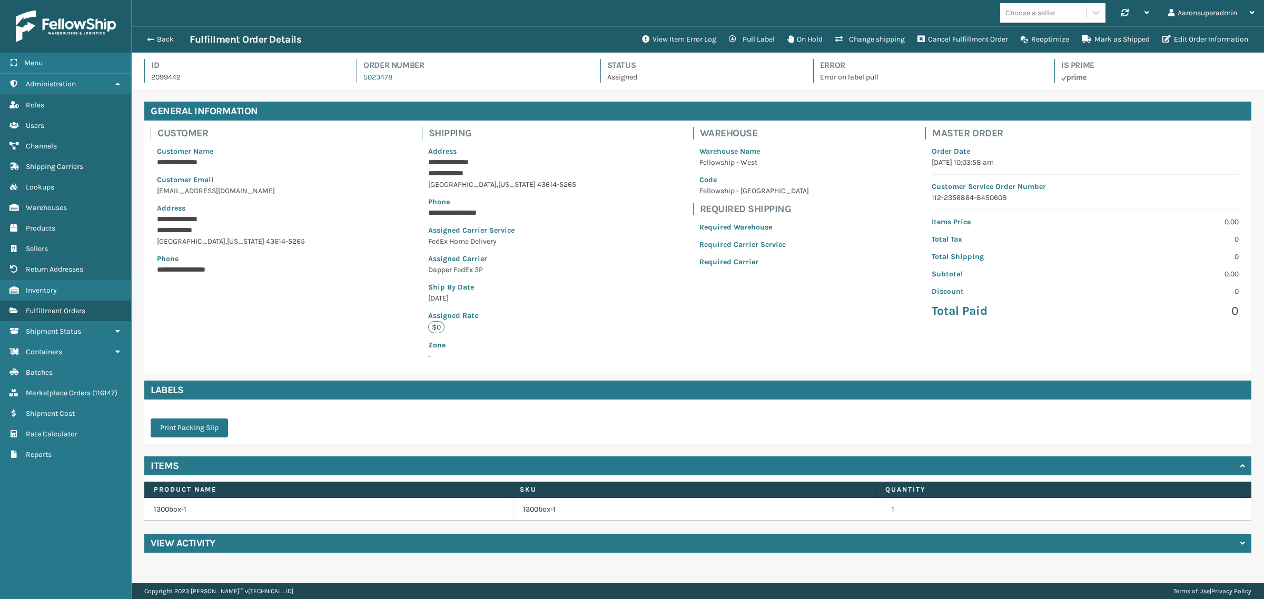
scroll to position [25, 1132]
click at [688, 37] on button "View Item Error Log" at bounding box center [679, 39] width 87 height 21
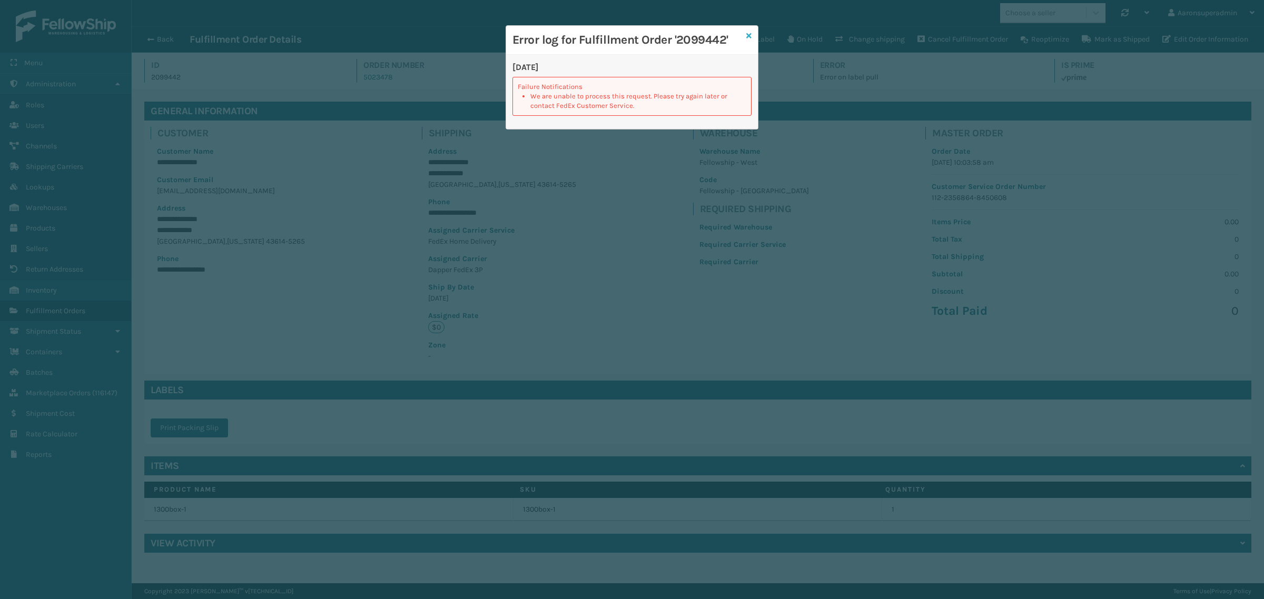
click at [748, 38] on icon at bounding box center [748, 35] width 5 height 7
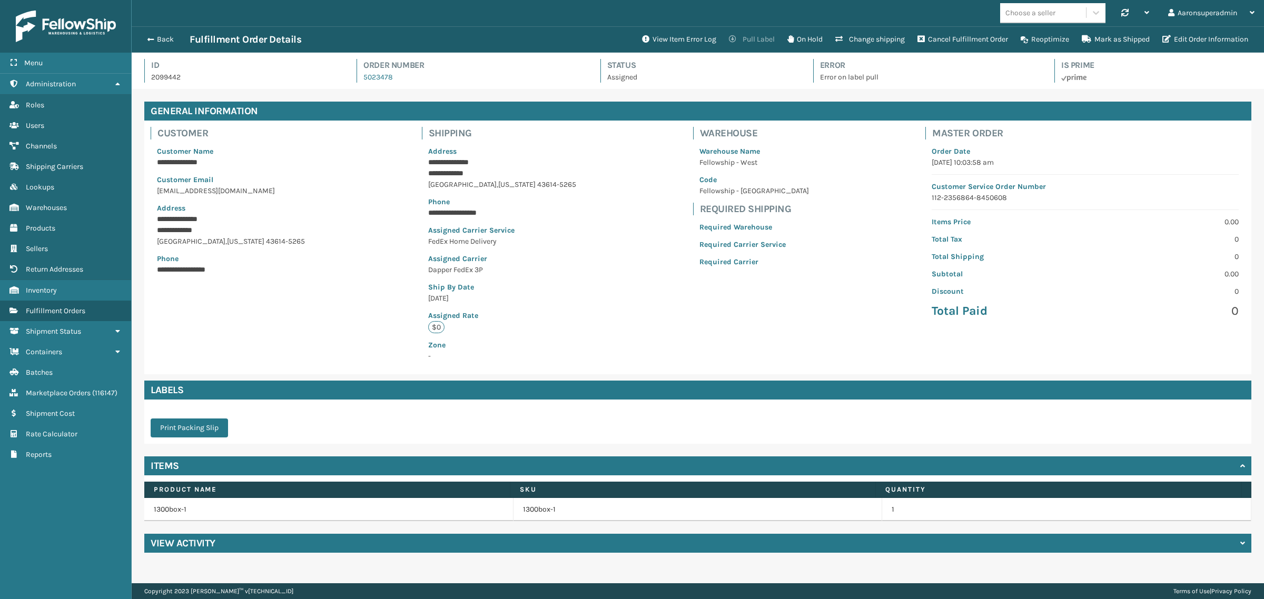
click at [739, 44] on button "Pull Label" at bounding box center [752, 39] width 58 height 21
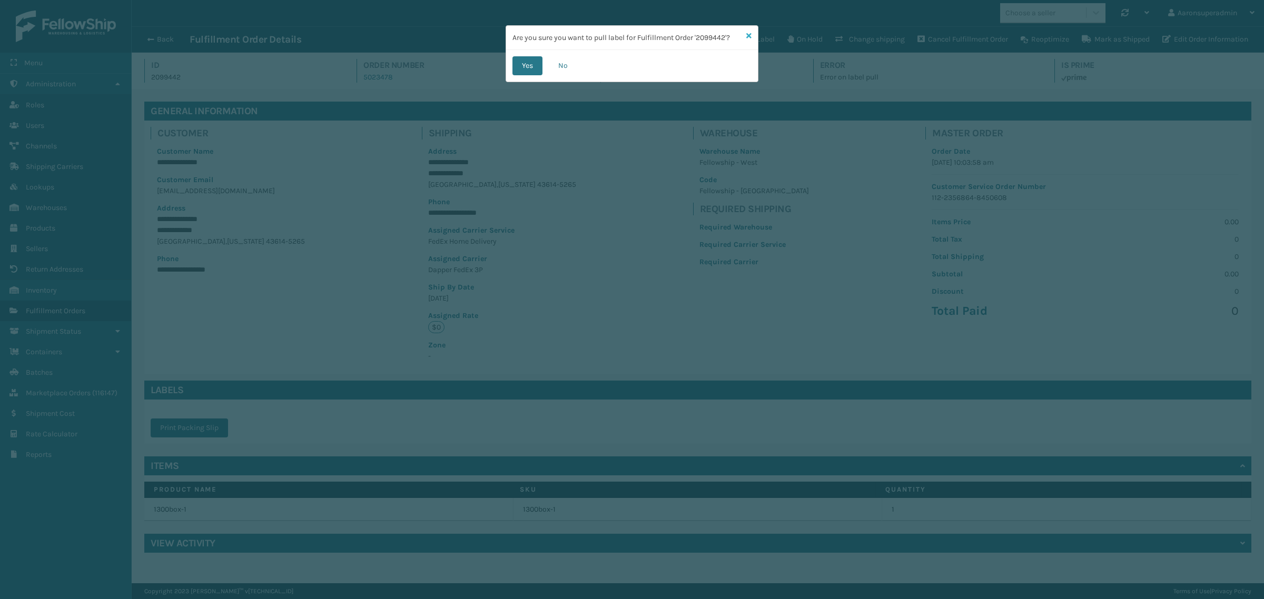
drag, startPoint x: 748, startPoint y: 35, endPoint x: 1049, endPoint y: 53, distance: 301.8
click at [750, 35] on icon at bounding box center [748, 35] width 5 height 7
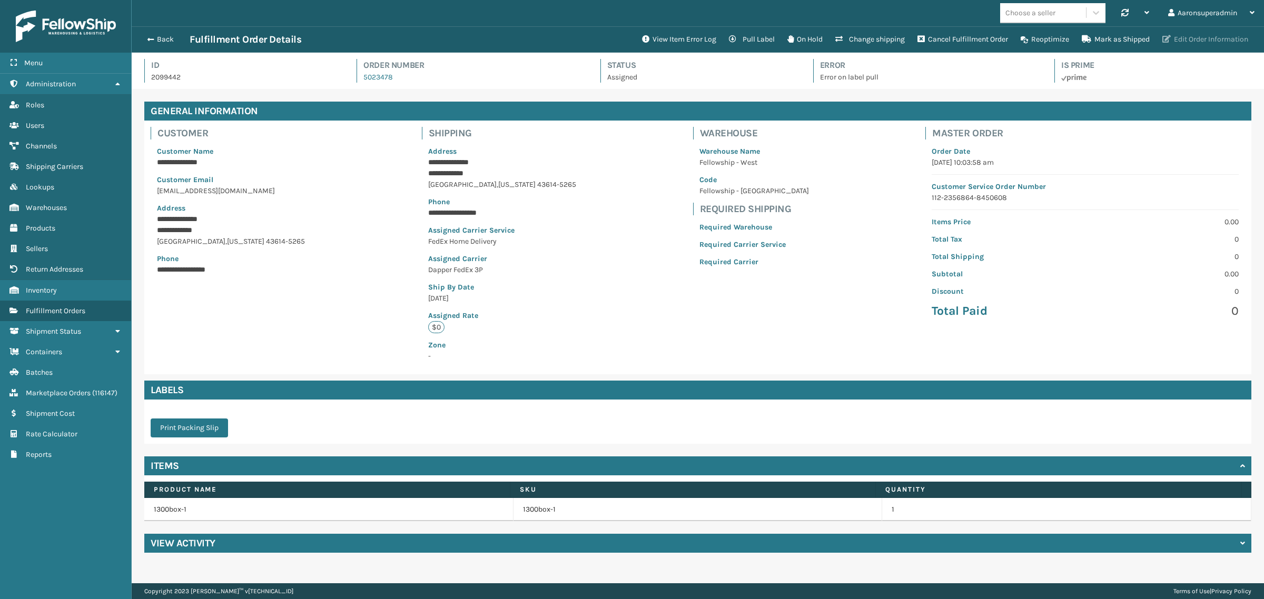
click at [1196, 43] on button "Edit Order Information" at bounding box center [1205, 39] width 98 height 21
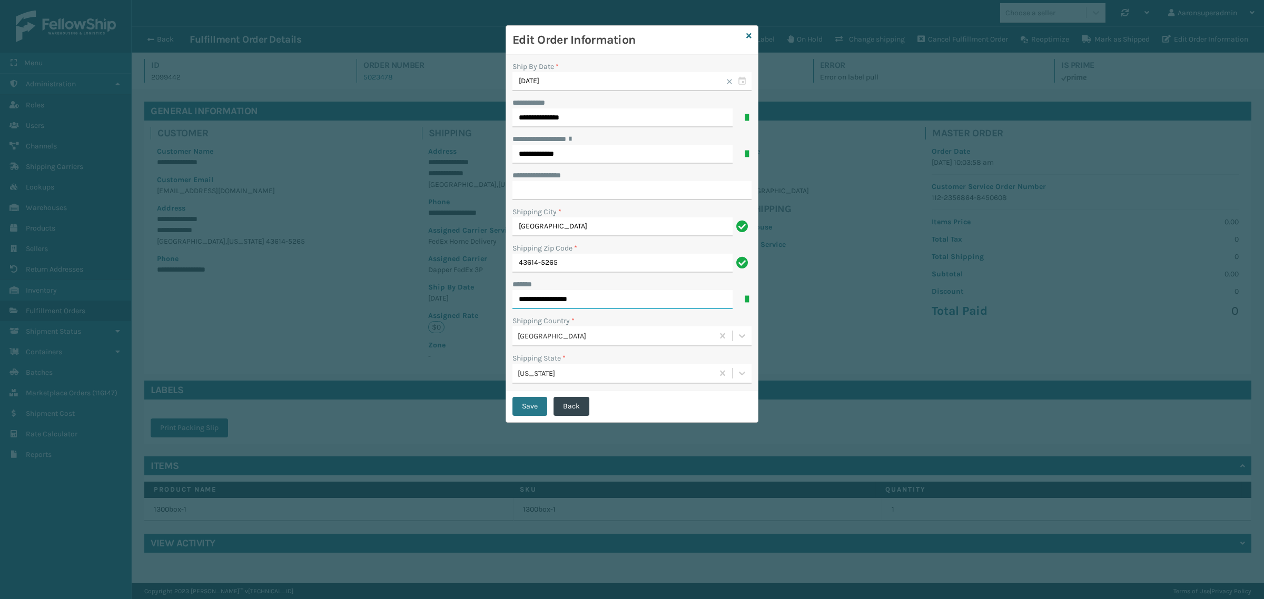
click at [595, 305] on input "**********" at bounding box center [623, 299] width 220 height 19
click at [595, 304] on input "**********" at bounding box center [623, 299] width 220 height 19
type input "**********"
click at [524, 403] on button "Save" at bounding box center [530, 406] width 35 height 19
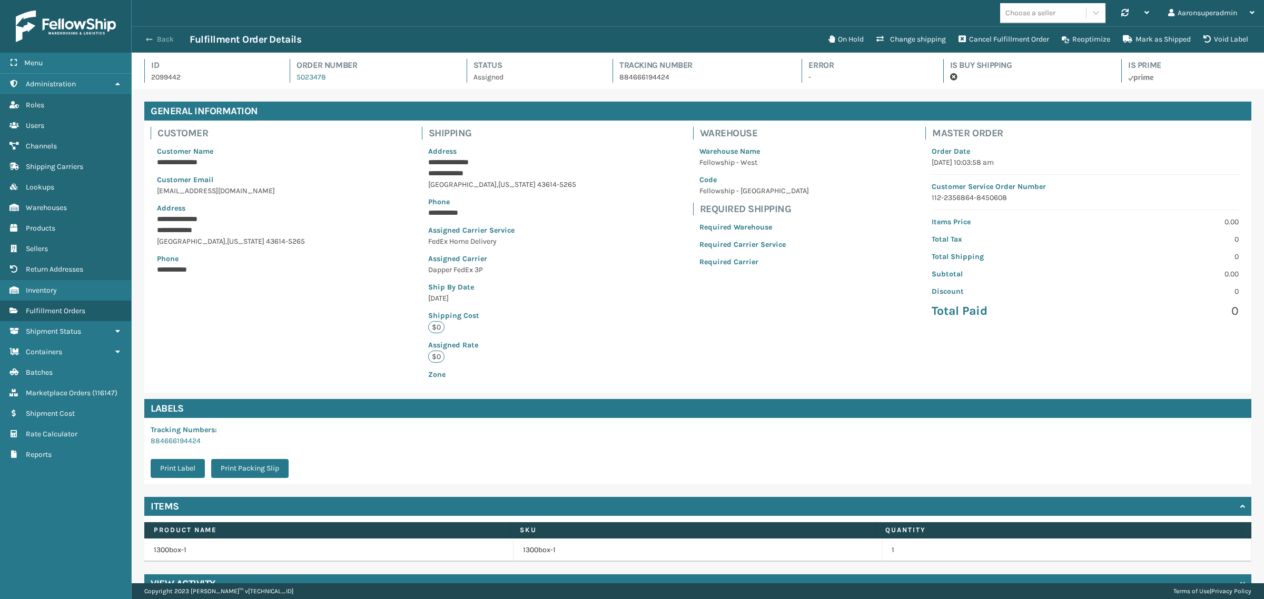
click at [159, 37] on button "Back" at bounding box center [165, 39] width 48 height 9
click at [175, 40] on button "Back" at bounding box center [165, 39] width 48 height 9
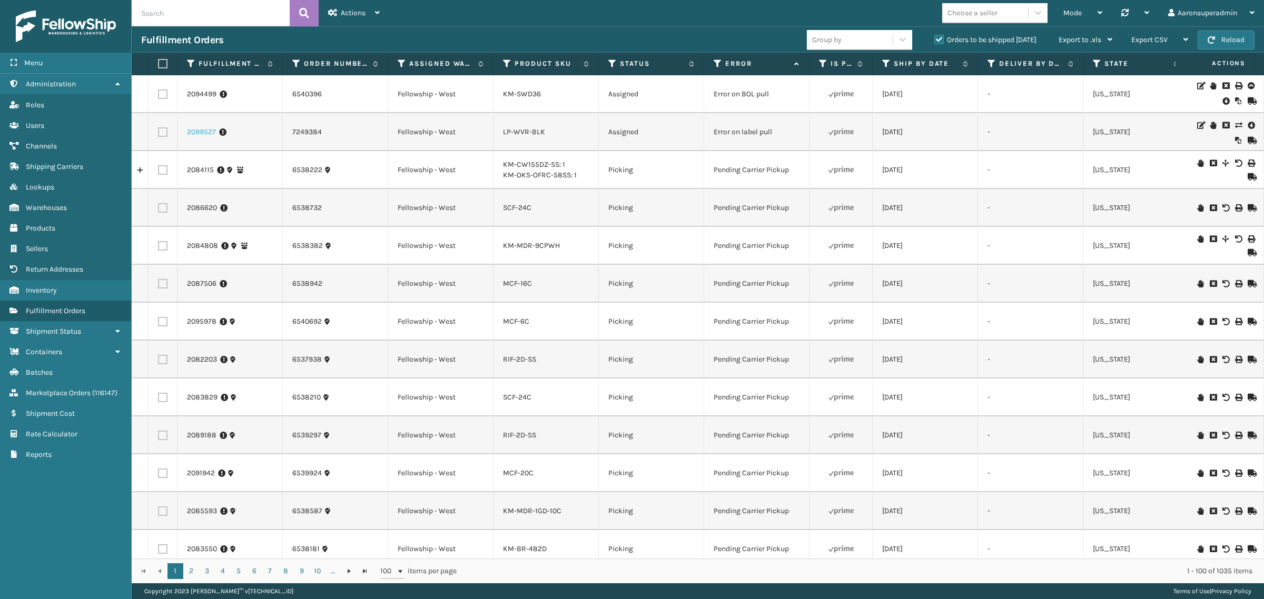
click at [202, 132] on link "2099527" at bounding box center [201, 132] width 29 height 11
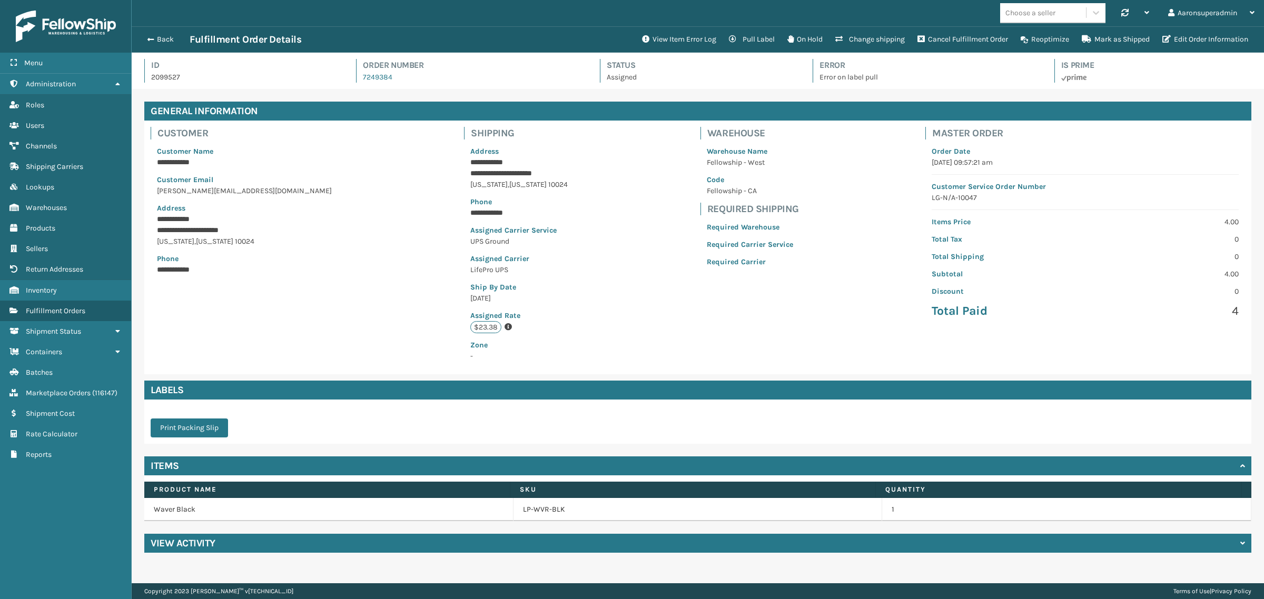
scroll to position [25, 1132]
click at [671, 43] on button "View Item Error Log" at bounding box center [679, 39] width 87 height 21
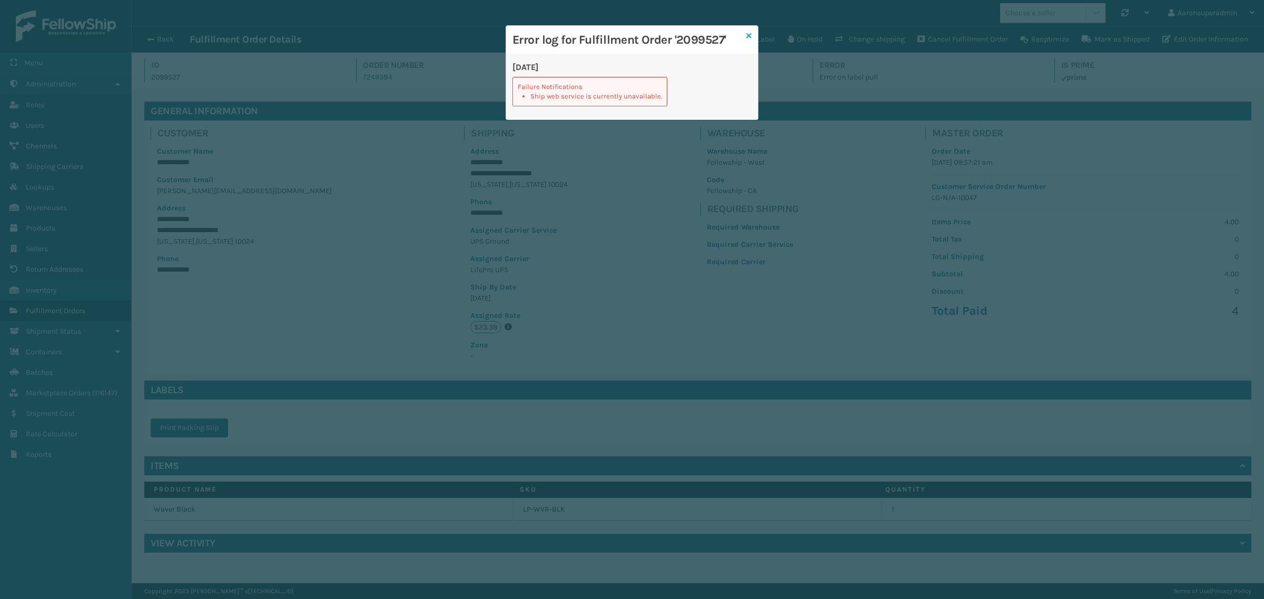
click at [751, 34] on icon at bounding box center [748, 35] width 5 height 7
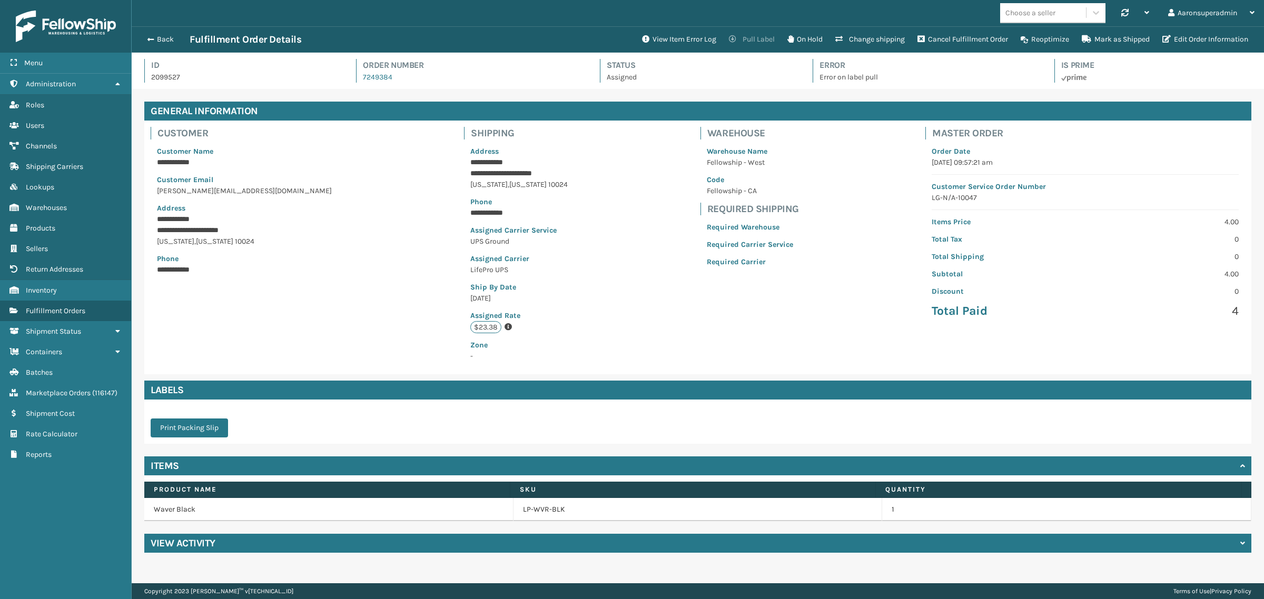
click at [739, 40] on button "Pull Label" at bounding box center [752, 39] width 58 height 21
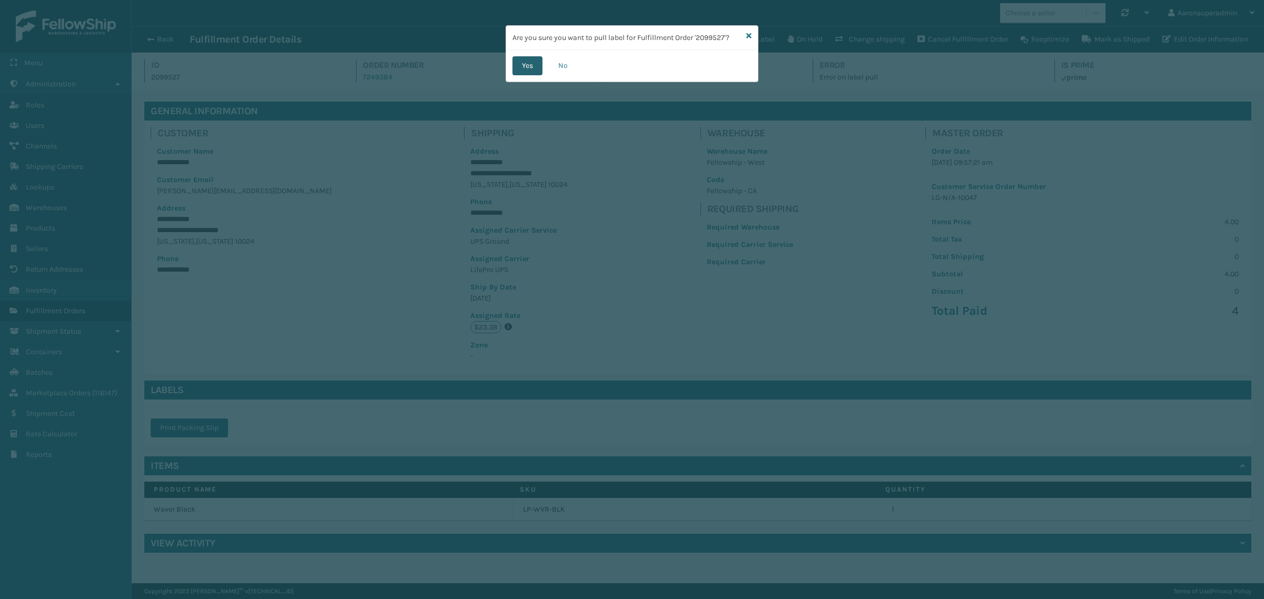
click at [536, 62] on button "Yes" at bounding box center [528, 65] width 30 height 19
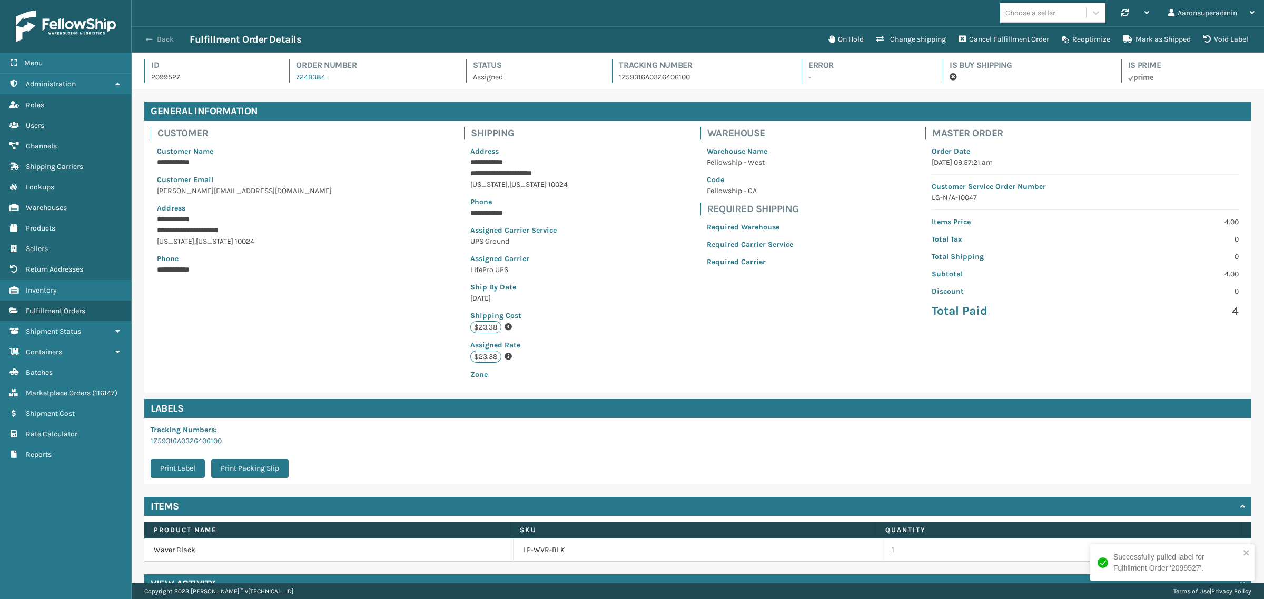
click at [165, 36] on button "Back" at bounding box center [165, 39] width 48 height 9
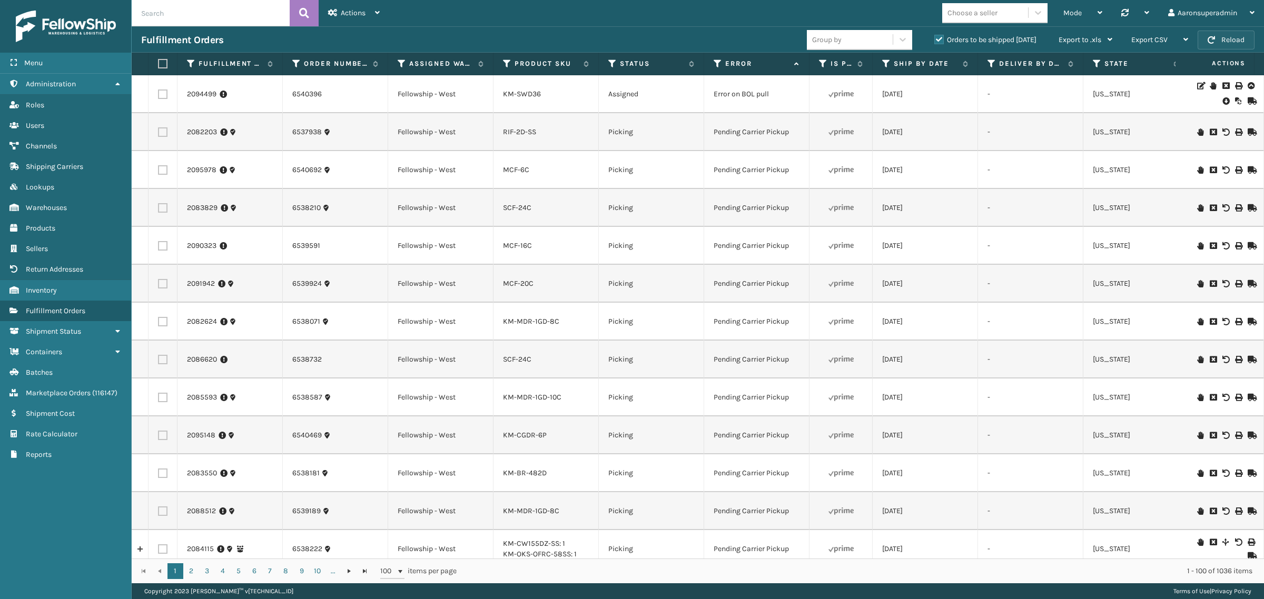
click at [1231, 33] on button "Reload" at bounding box center [1226, 40] width 57 height 19
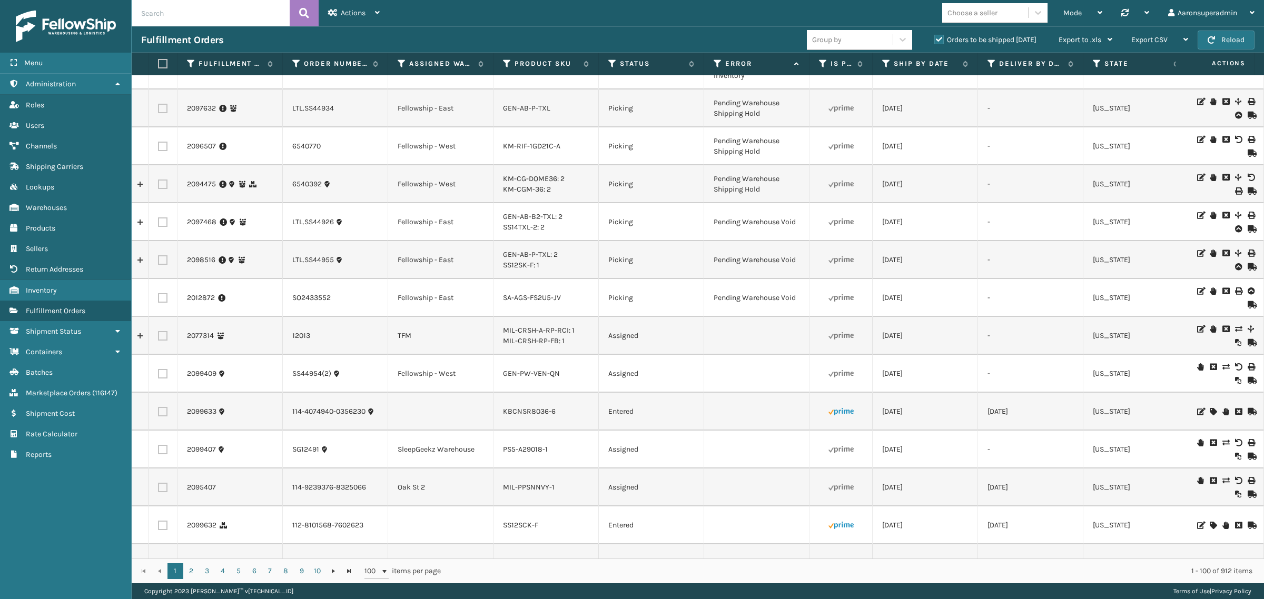
scroll to position [843, 0]
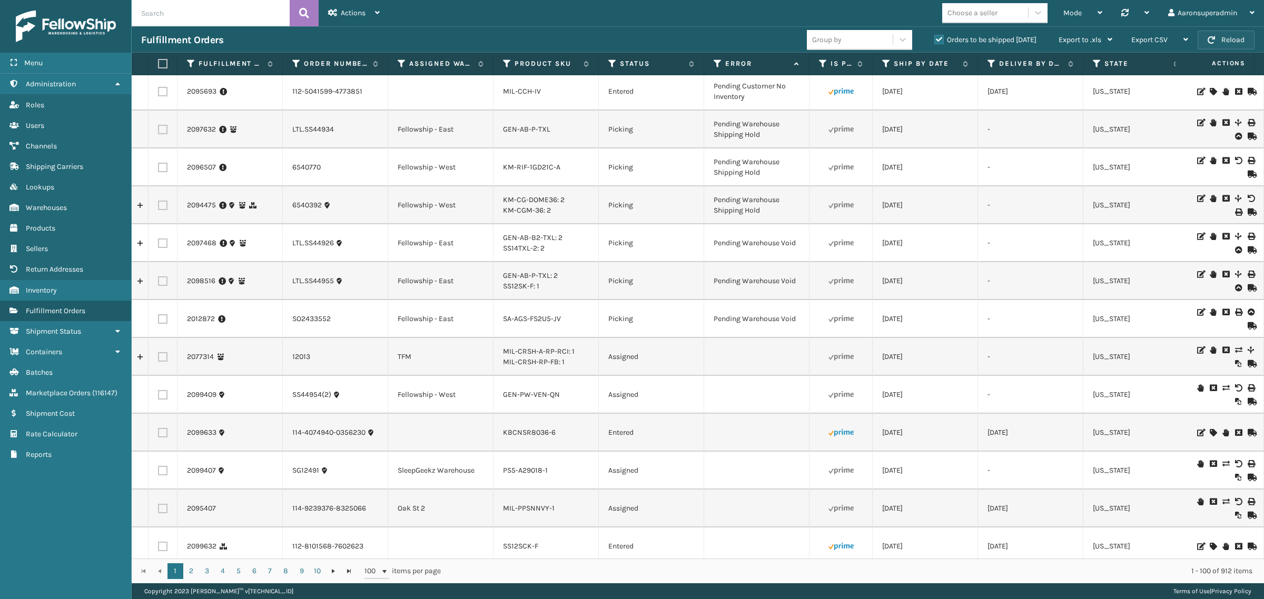
click at [1225, 38] on button "Reload" at bounding box center [1226, 40] width 57 height 19
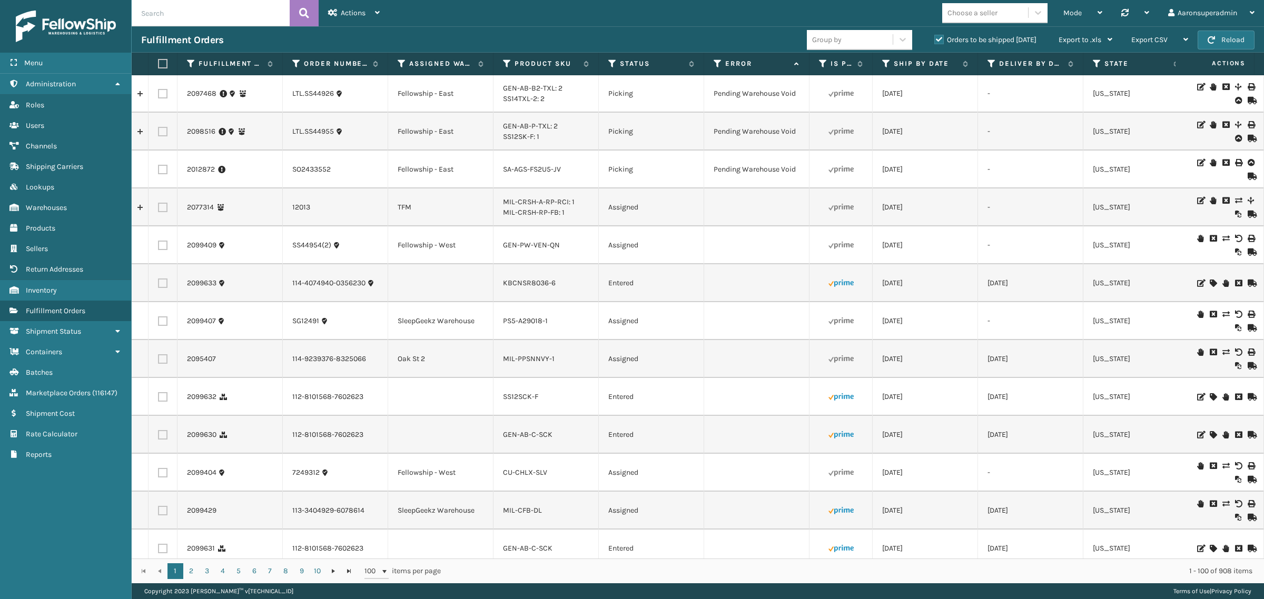
scroll to position [0, 0]
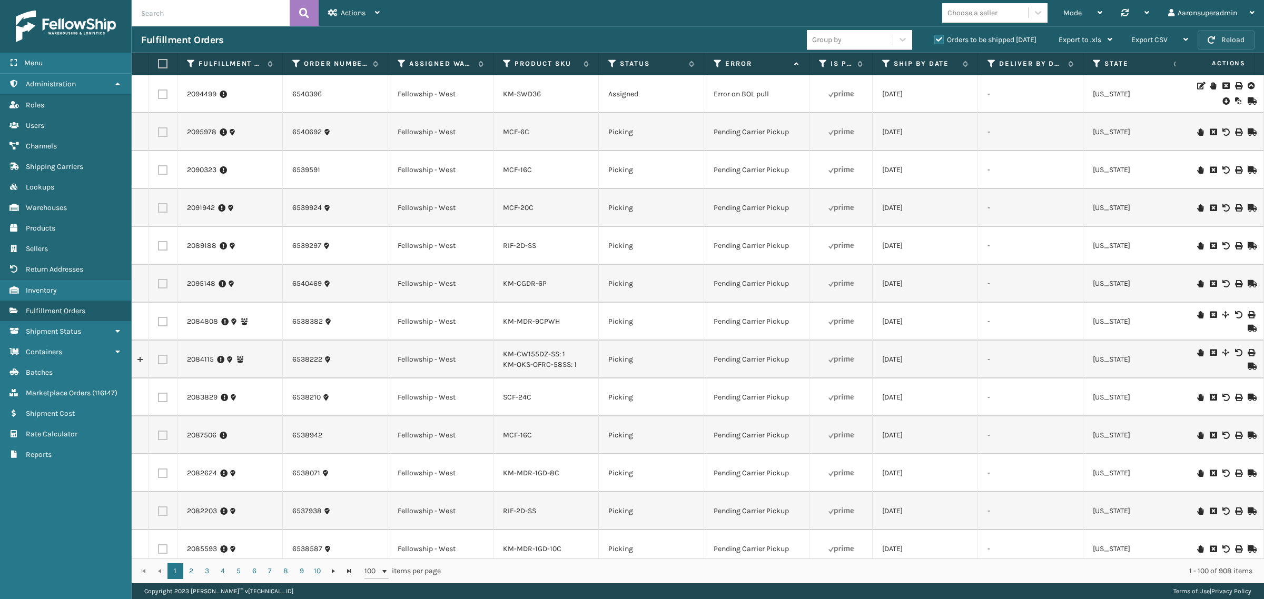
click at [1238, 45] on button "Reload" at bounding box center [1226, 40] width 57 height 19
click at [1233, 43] on button "Reload" at bounding box center [1226, 40] width 57 height 19
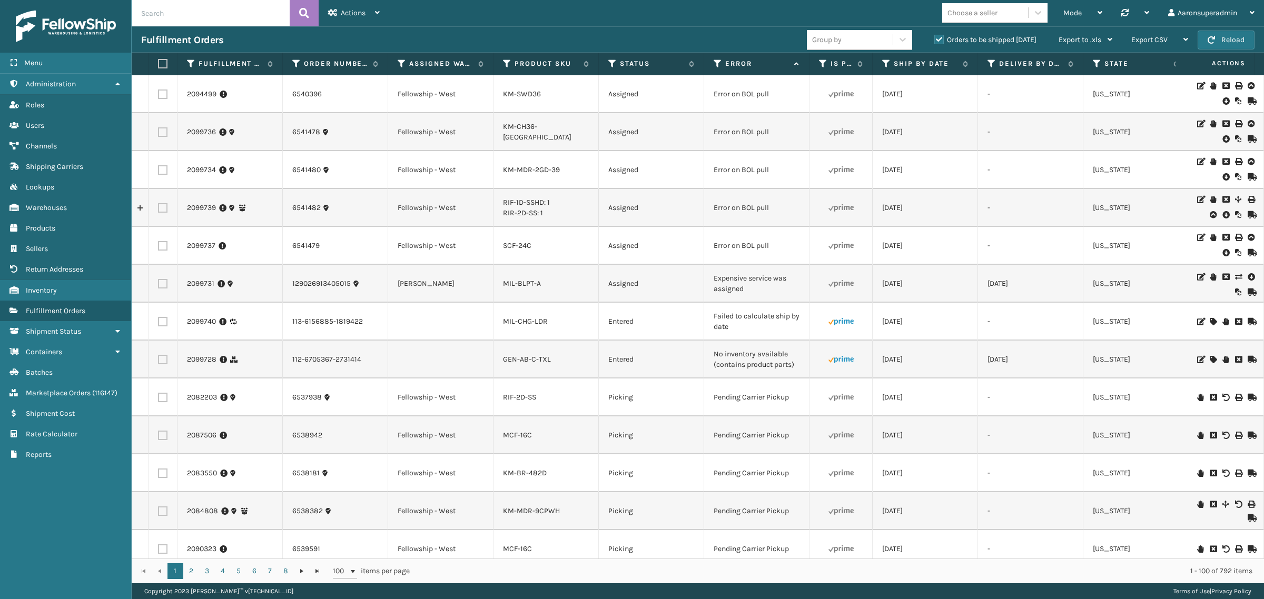
click at [1235, 278] on icon at bounding box center [1238, 276] width 6 height 7
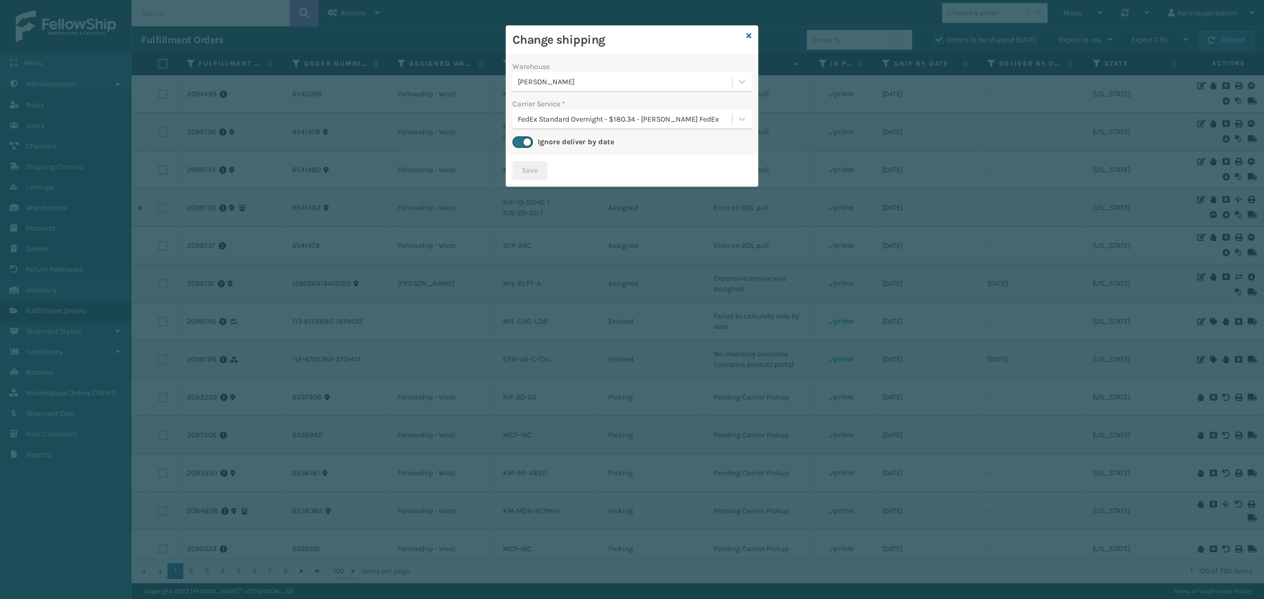
click at [579, 81] on div "[PERSON_NAME]" at bounding box center [625, 81] width 215 height 11
drag, startPoint x: 583, startPoint y: 70, endPoint x: 574, endPoint y: 96, distance: 27.3
click at [585, 70] on div "Warehouse" at bounding box center [632, 66] width 239 height 11
click at [569, 114] on div "FedEx Standard Overnight - $180.34 - Milliard FedEx" at bounding box center [625, 119] width 215 height 11
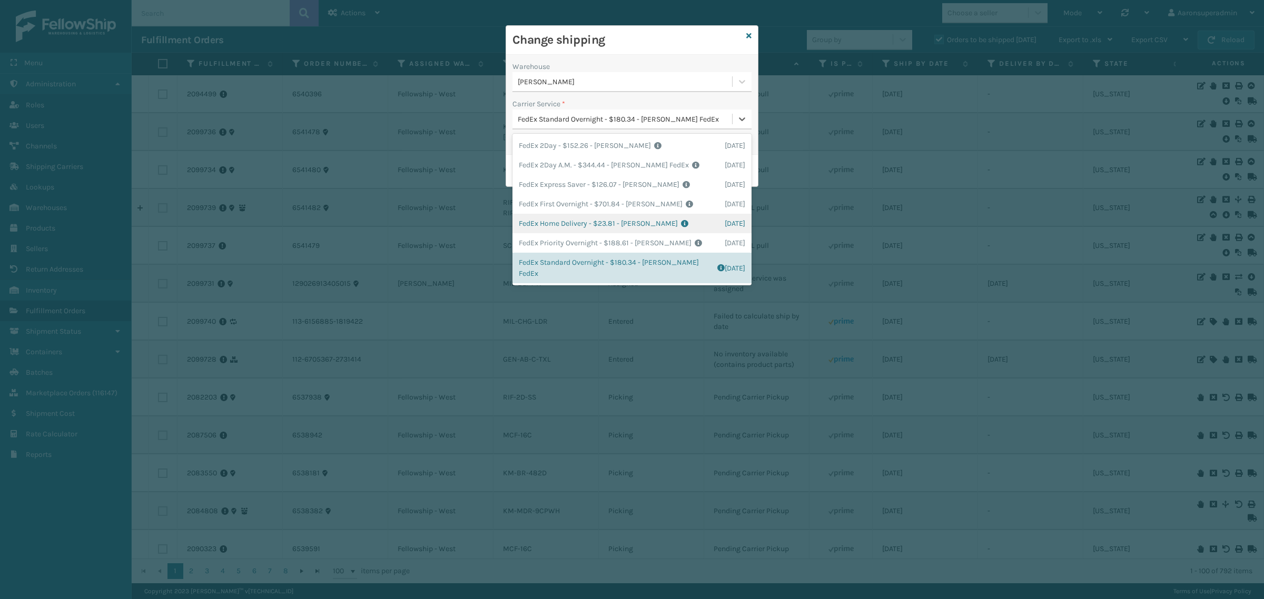
click at [574, 222] on div "FedEx Home Delivery - $23.81 - Milliard FedEx Shipping Cost $20.89 Surplus Cost…" at bounding box center [632, 223] width 239 height 19
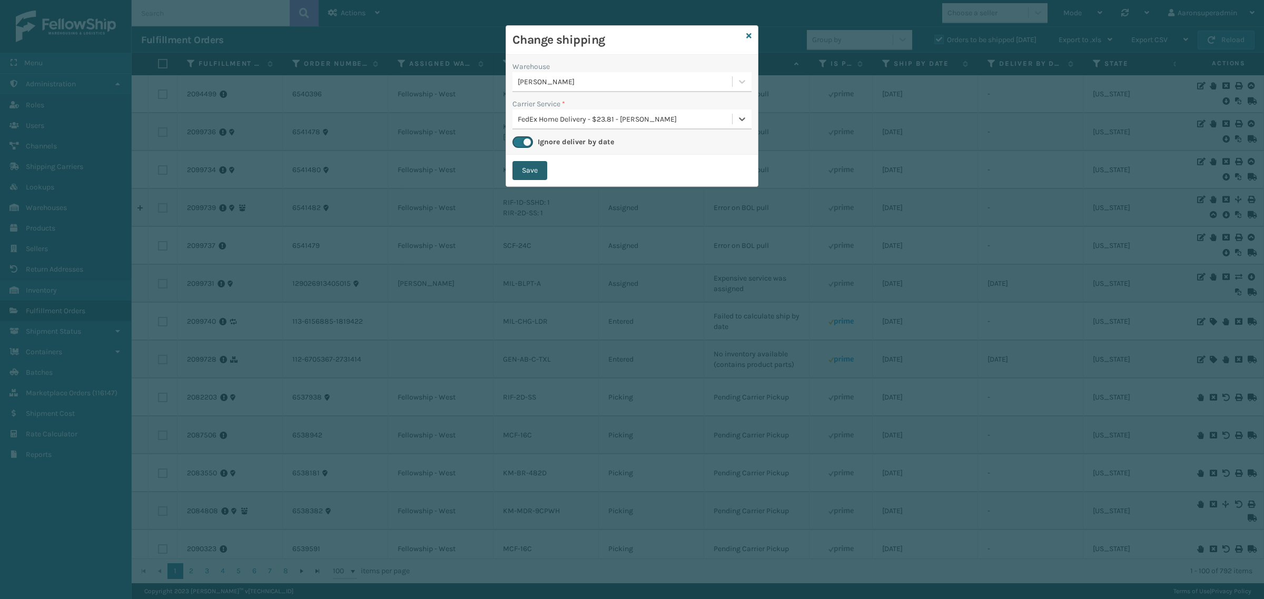
click at [521, 172] on button "Save" at bounding box center [530, 170] width 35 height 19
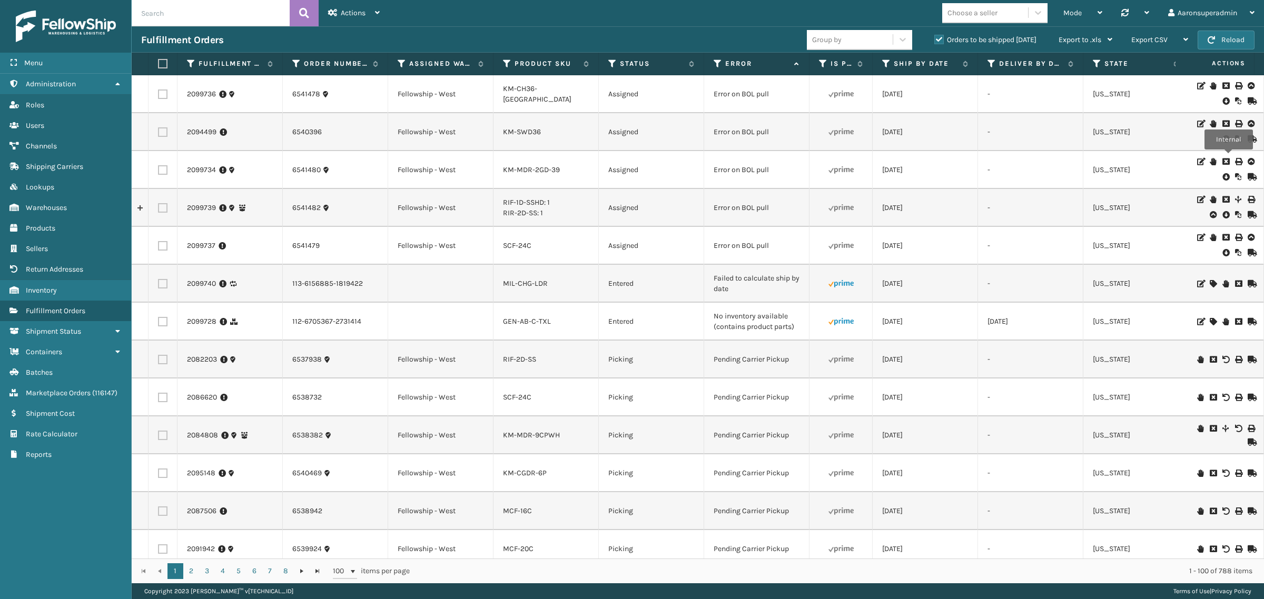
click at [1210, 286] on icon at bounding box center [1213, 283] width 6 height 7
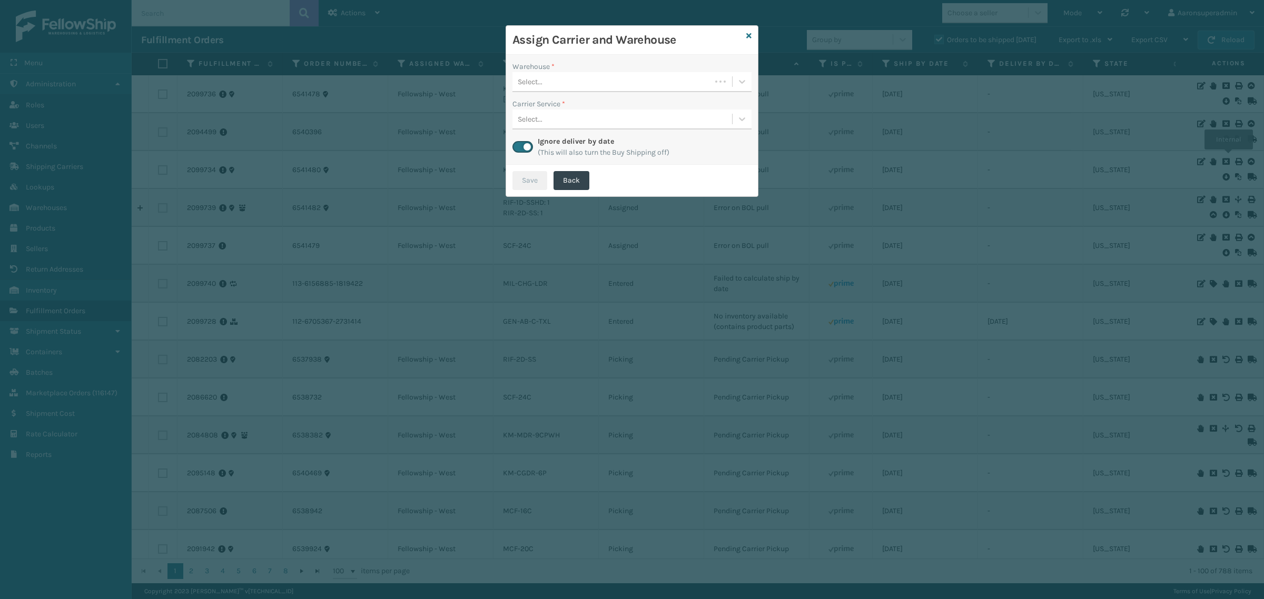
click at [557, 97] on div "Warehouse * Select... Carrier Service * Select... Ignore deliver by date (This …" at bounding box center [632, 110] width 252 height 110
click at [561, 87] on div "Select..." at bounding box center [612, 81] width 199 height 17
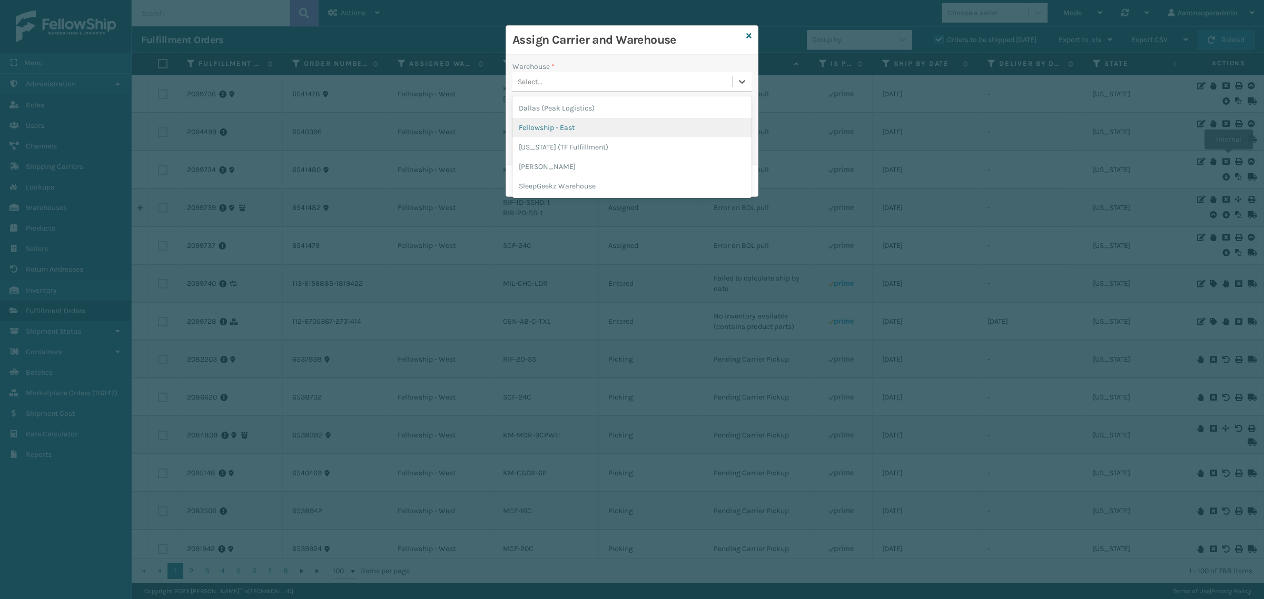
click at [550, 124] on div "Fellowship - East" at bounding box center [632, 127] width 239 height 19
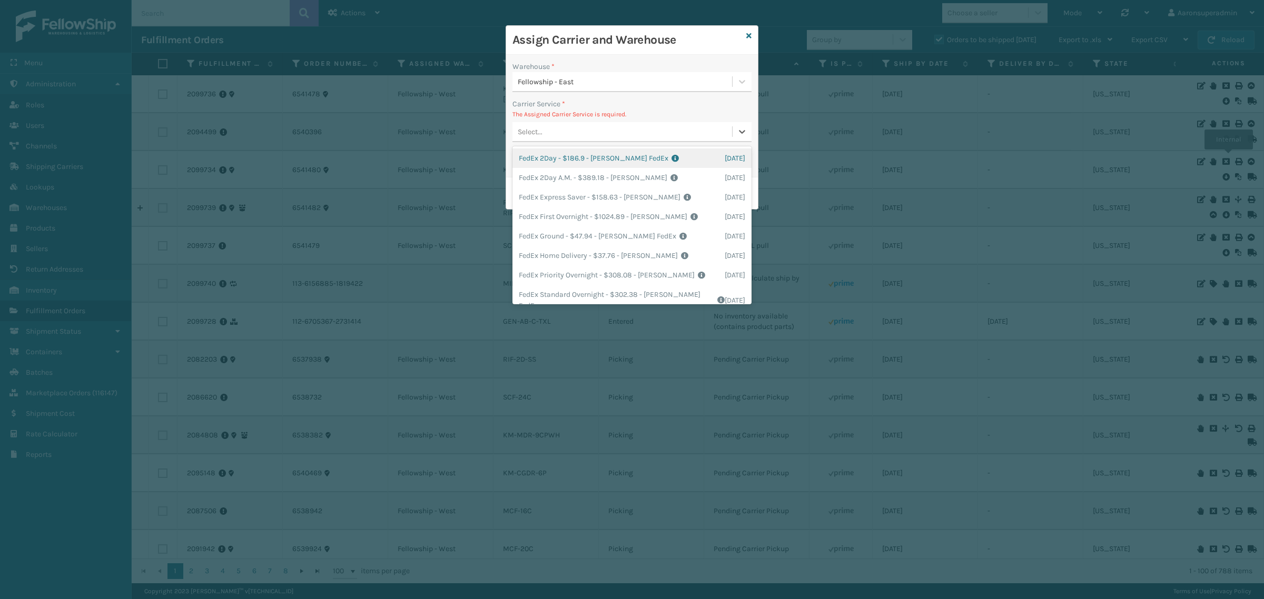
click at [647, 127] on div "Select..." at bounding box center [623, 131] width 220 height 17
drag, startPoint x: 530, startPoint y: 247, endPoint x: 521, endPoint y: 235, distance: 14.2
click at [529, 246] on div "FedEx Home Delivery - $37.76 - Milliard FedEx Shipping Cost $33.12 Surplus Cost…" at bounding box center [632, 255] width 239 height 19
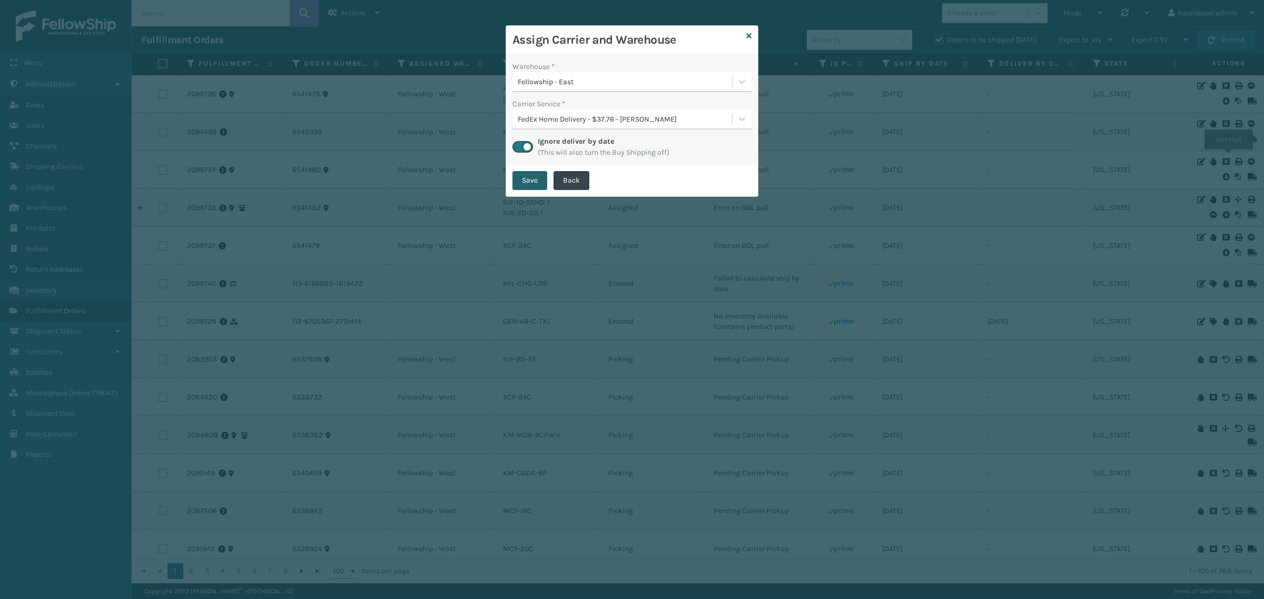
click at [527, 184] on button "Save" at bounding box center [530, 180] width 35 height 19
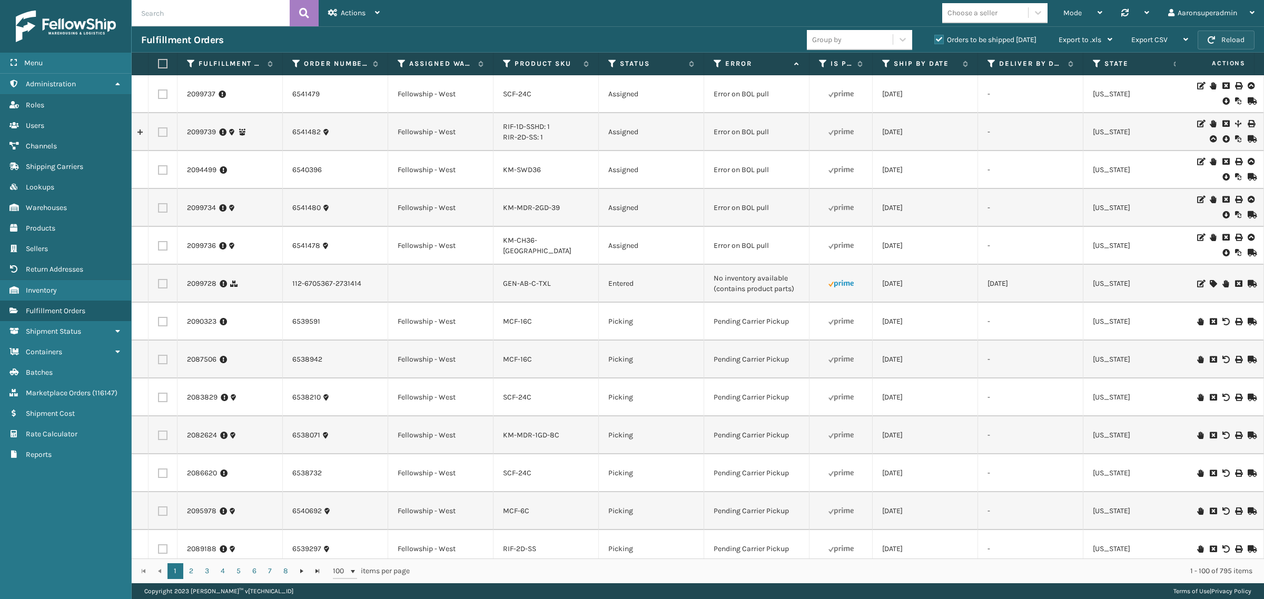
click at [1241, 42] on button "Reload" at bounding box center [1226, 40] width 57 height 19
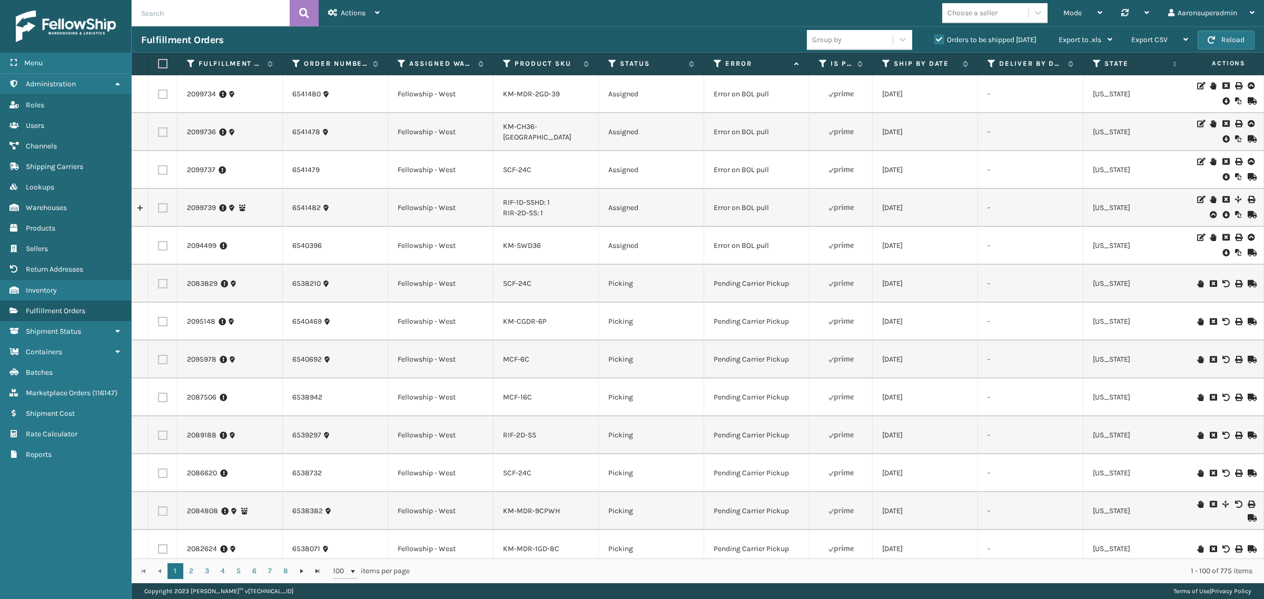
click at [1223, 101] on icon at bounding box center [1226, 101] width 6 height 11
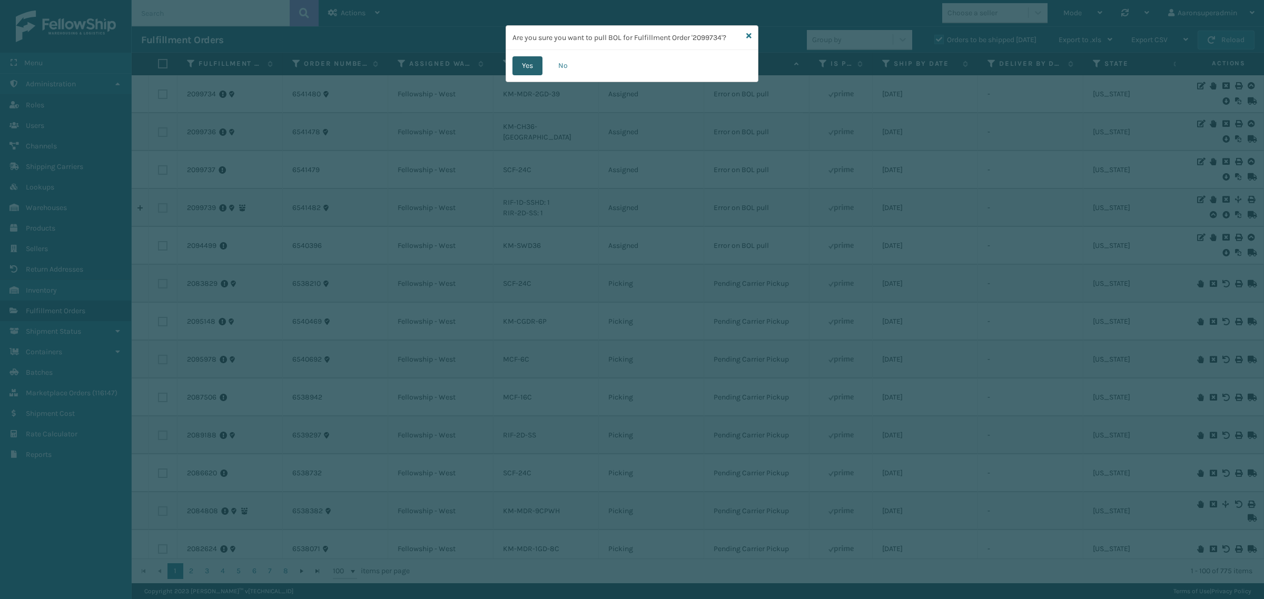
click at [535, 64] on button "Yes" at bounding box center [528, 65] width 30 height 19
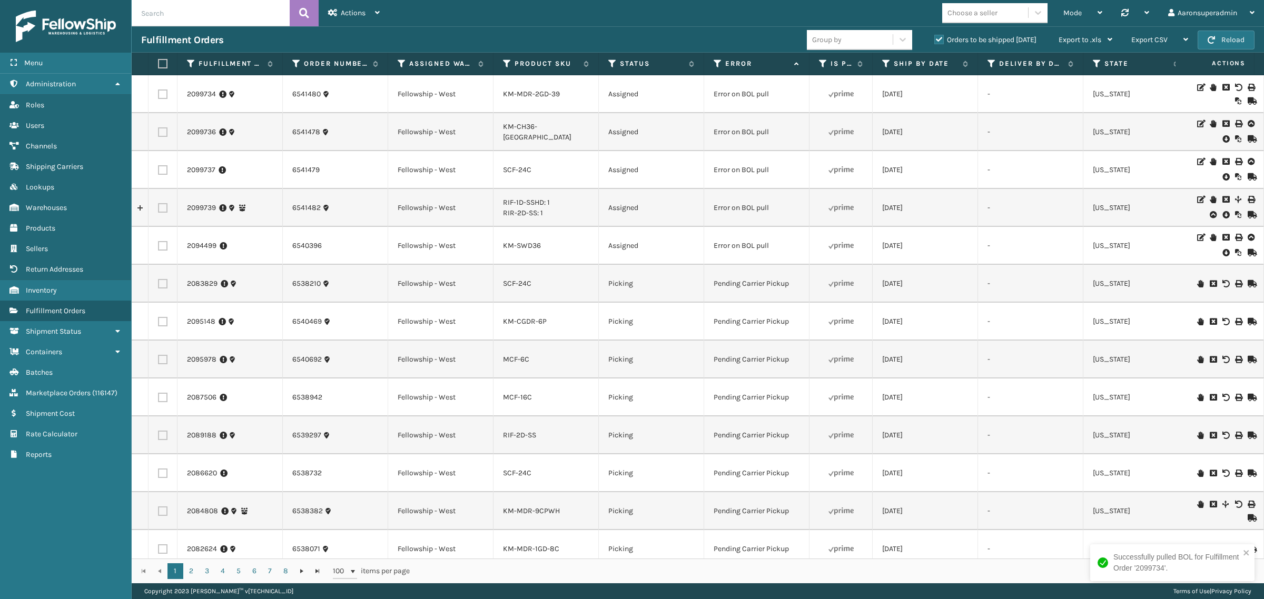
click at [1223, 142] on icon at bounding box center [1226, 139] width 6 height 11
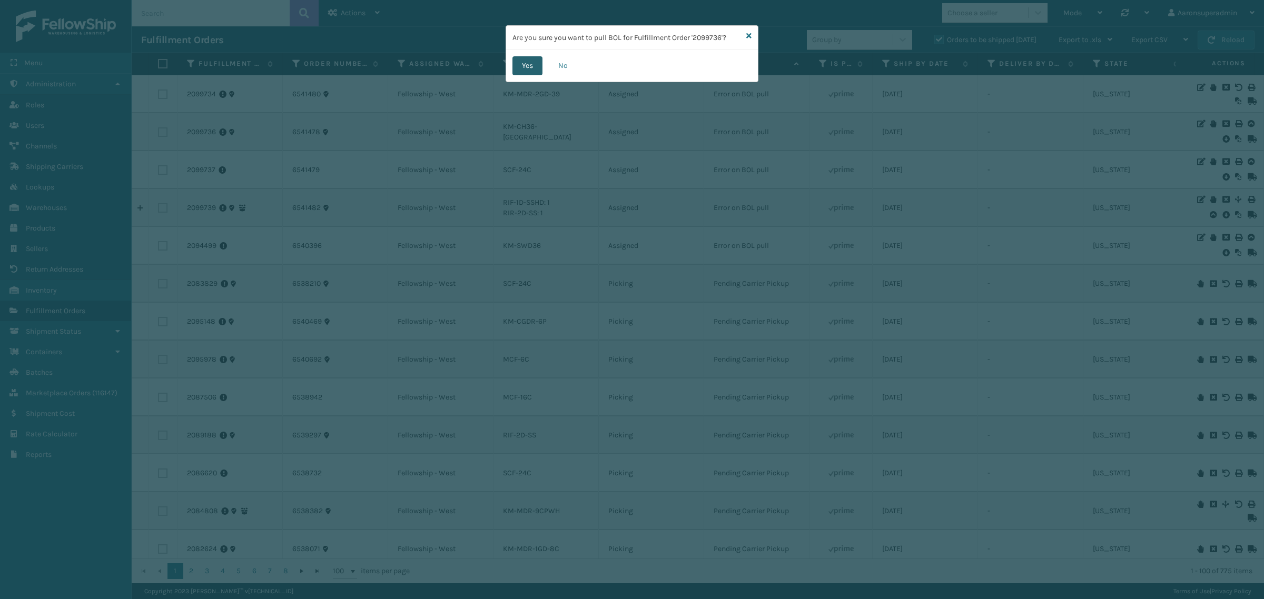
click at [533, 68] on button "Yes" at bounding box center [528, 65] width 30 height 19
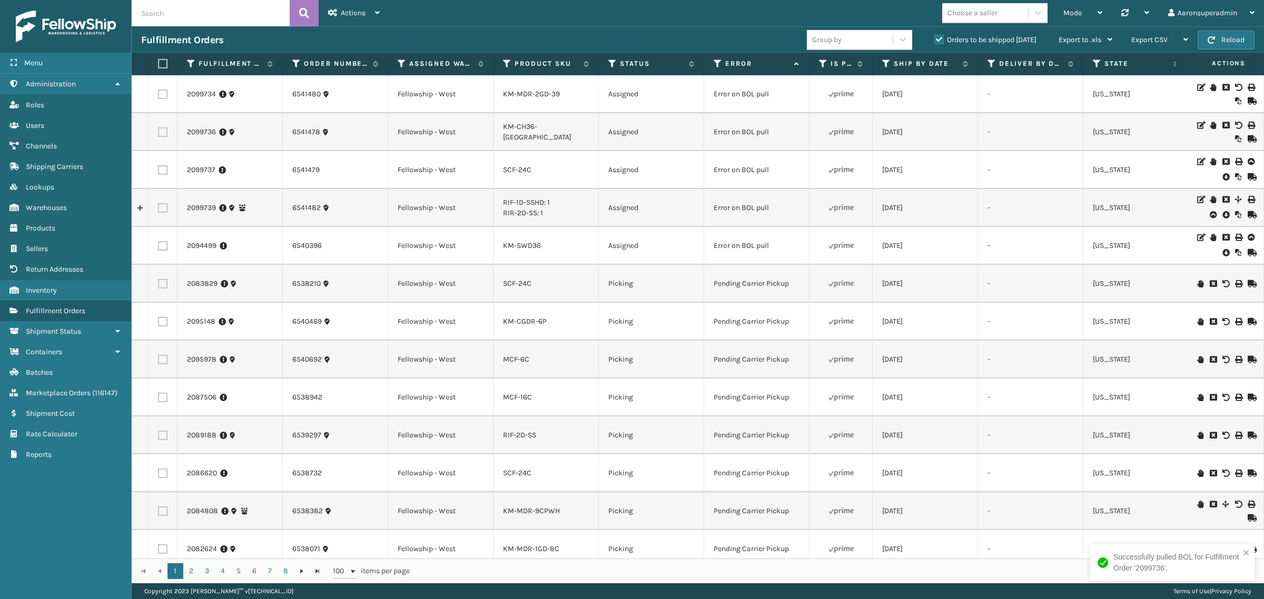
click at [1220, 177] on div at bounding box center [1225, 170] width 60 height 24
click at [1214, 183] on td at bounding box center [1224, 170] width 79 height 38
click at [1223, 172] on icon at bounding box center [1226, 177] width 6 height 11
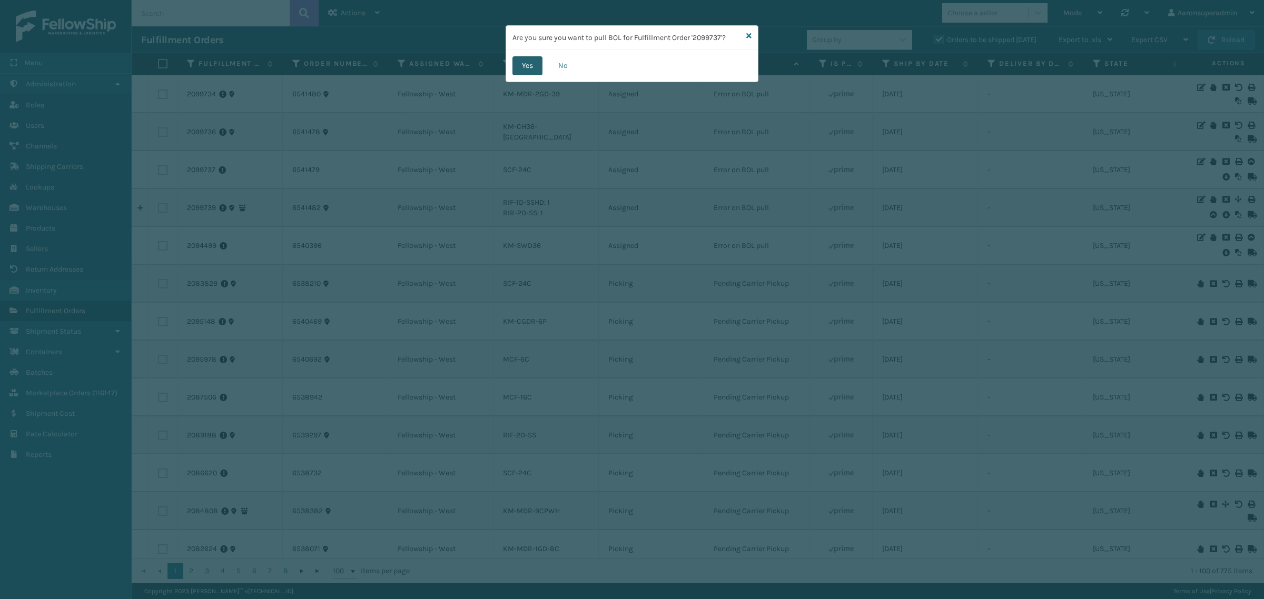
click at [525, 57] on button "Yes" at bounding box center [528, 65] width 30 height 19
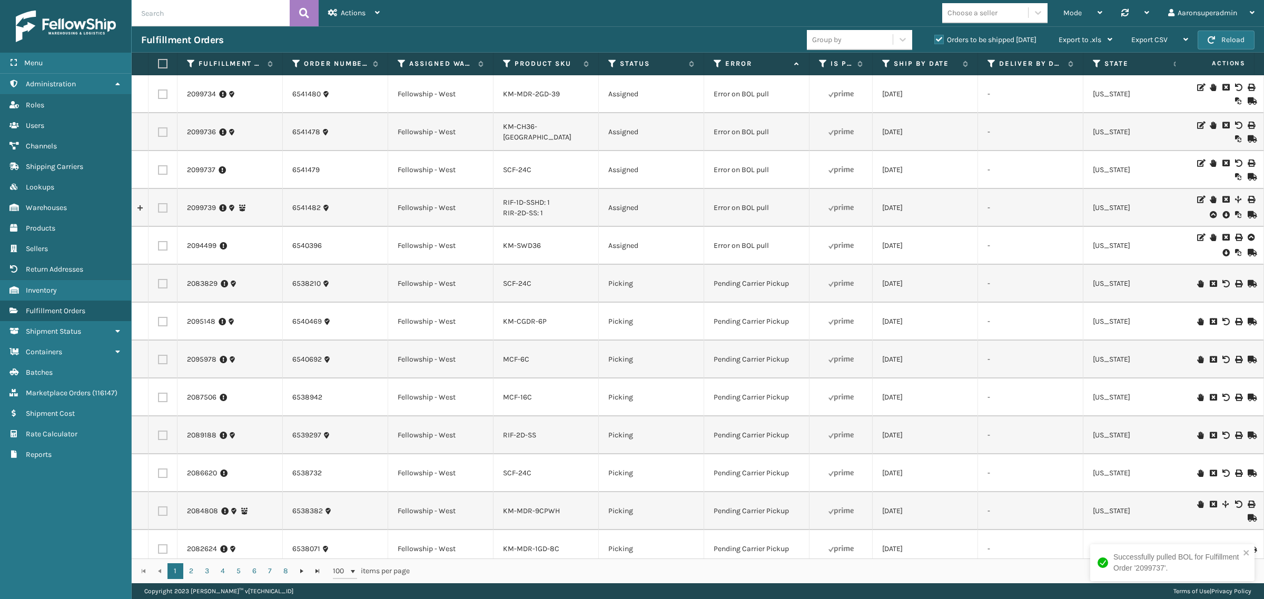
click at [1223, 216] on icon at bounding box center [1226, 215] width 6 height 11
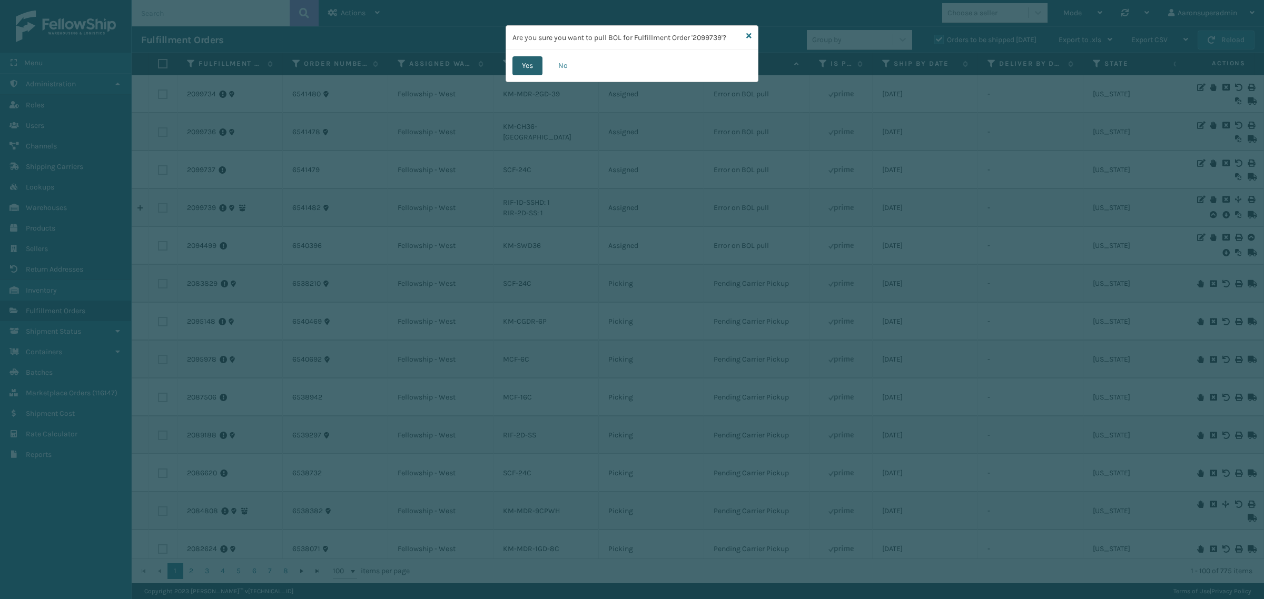
click at [528, 64] on button "Yes" at bounding box center [528, 65] width 30 height 19
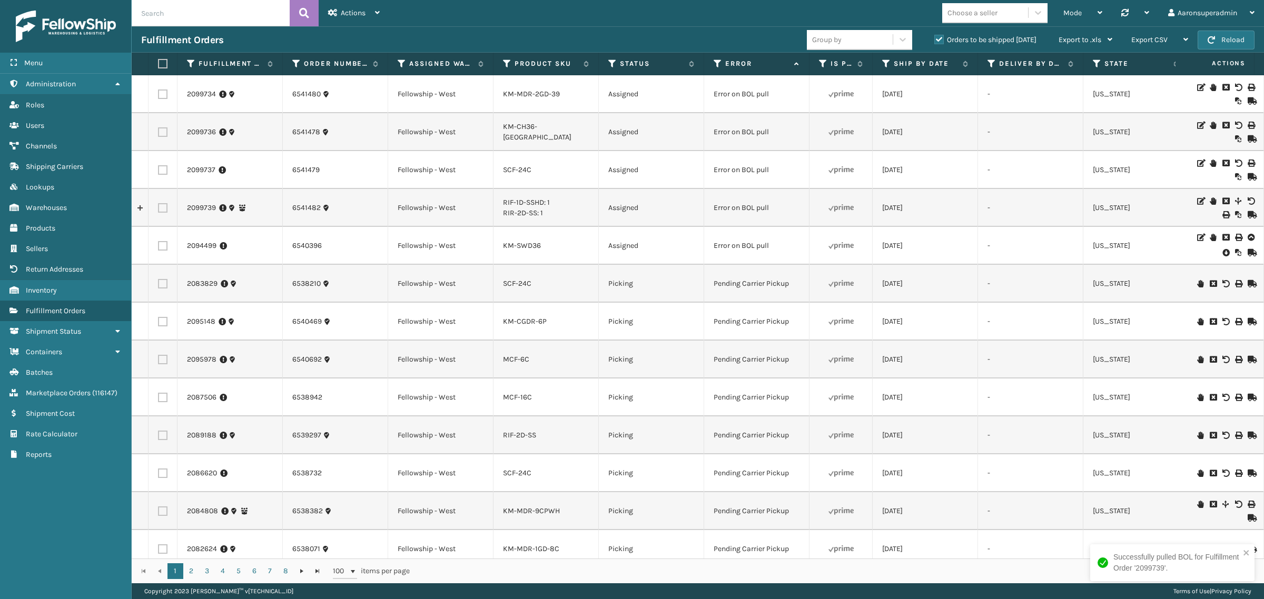
click at [1223, 253] on icon at bounding box center [1226, 253] width 6 height 11
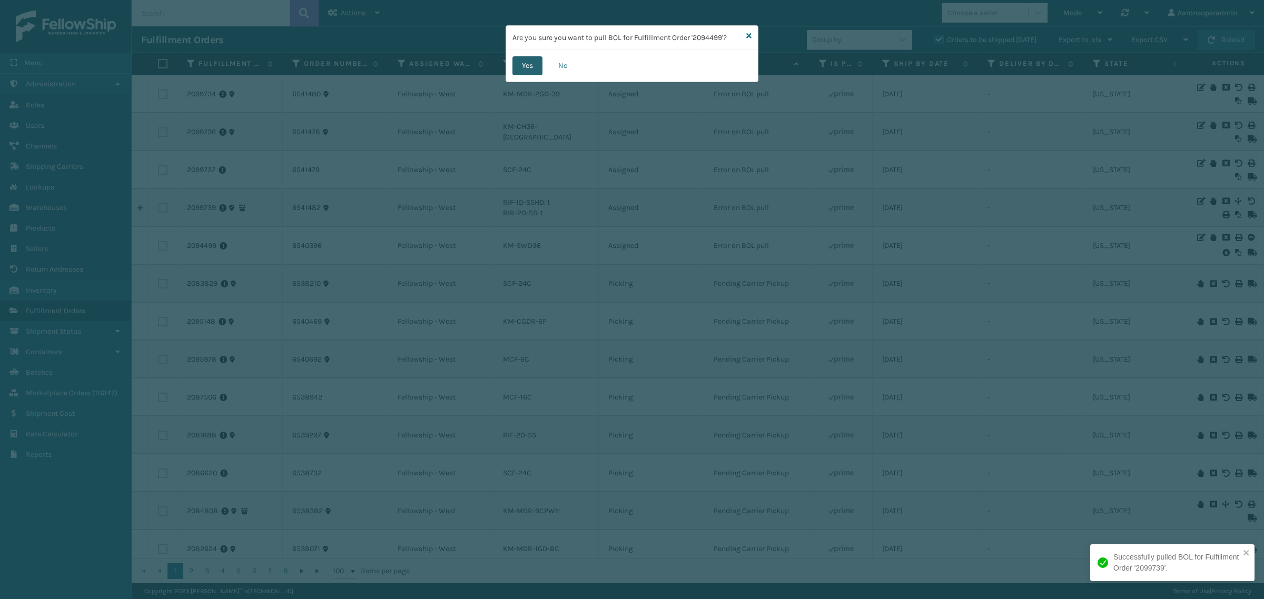
click at [535, 62] on button "Yes" at bounding box center [528, 65] width 30 height 19
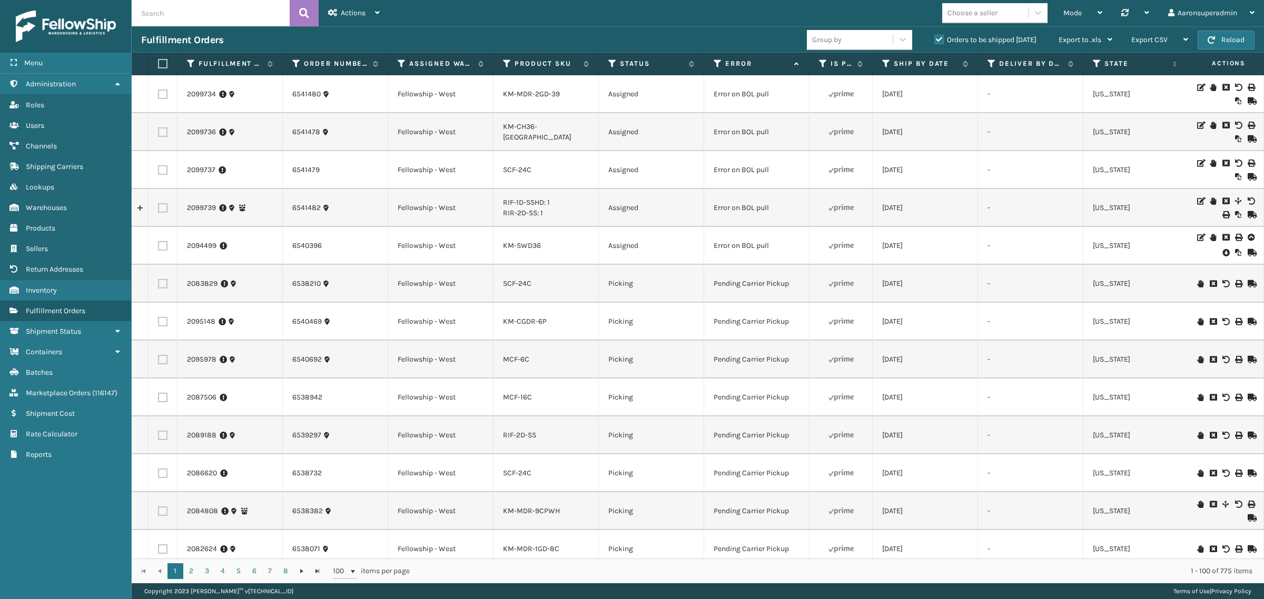
click at [163, 209] on label at bounding box center [162, 207] width 9 height 9
click at [159, 209] on input "checkbox" at bounding box center [158, 206] width 1 height 7
checkbox input "true"
click at [163, 167] on label at bounding box center [162, 169] width 9 height 9
click at [159, 167] on input "checkbox" at bounding box center [158, 168] width 1 height 7
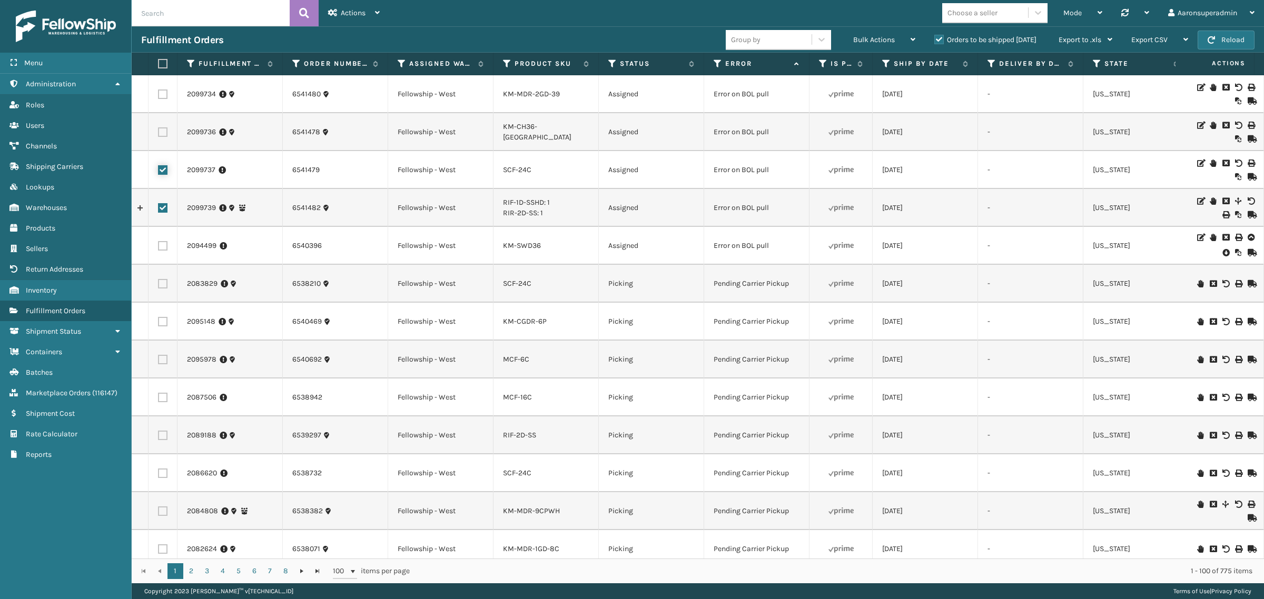
checkbox input "true"
click at [166, 126] on td at bounding box center [163, 132] width 29 height 38
click at [162, 131] on label at bounding box center [162, 131] width 9 height 9
click at [159, 131] on input "checkbox" at bounding box center [158, 130] width 1 height 7
checkbox input "true"
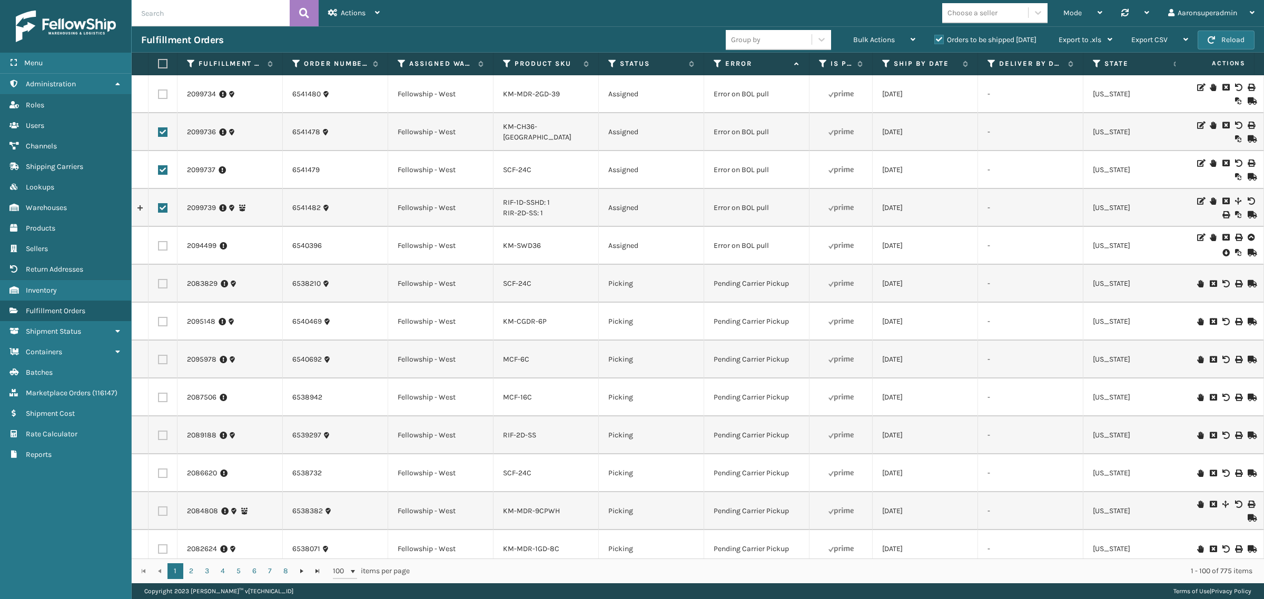
click at [164, 91] on label at bounding box center [162, 94] width 9 height 9
click at [159, 91] on input "checkbox" at bounding box center [158, 93] width 1 height 7
click at [894, 35] on div "Bulk Actions" at bounding box center [884, 40] width 62 height 26
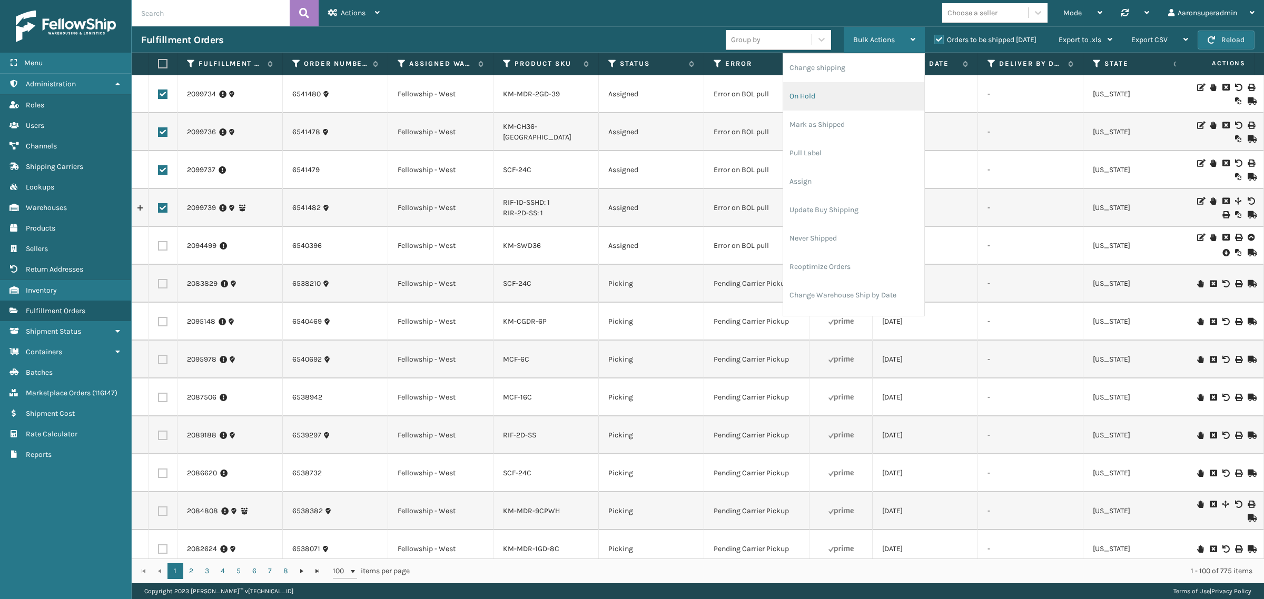
click at [817, 94] on li "On Hold" at bounding box center [853, 96] width 141 height 28
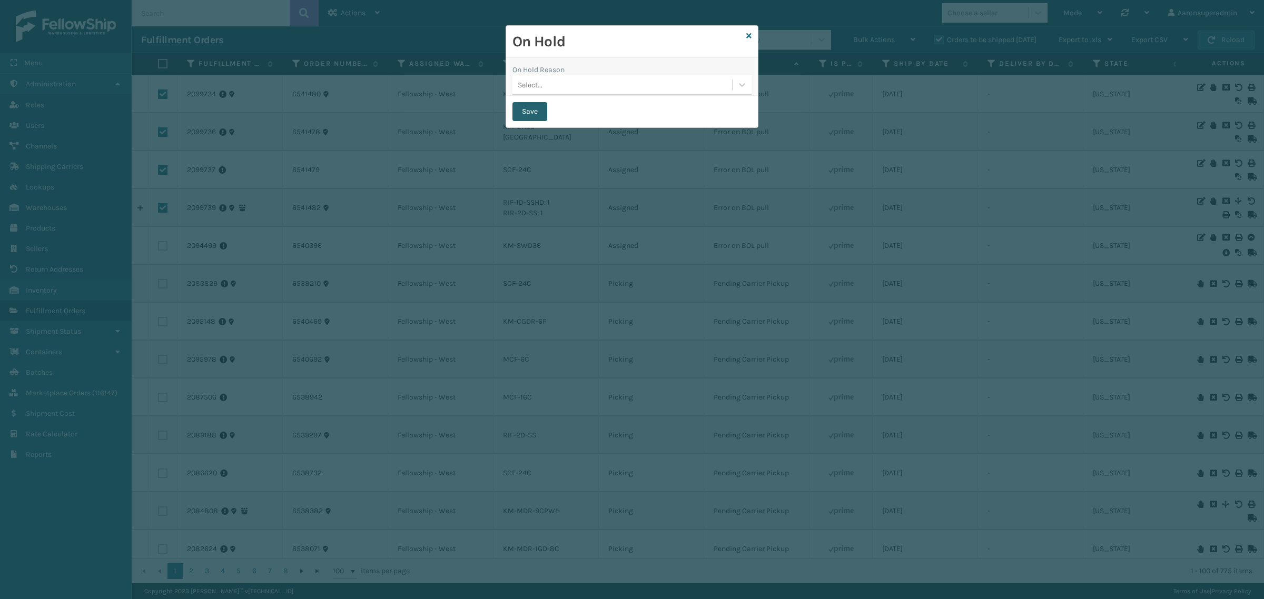
click at [535, 111] on button "Save" at bounding box center [530, 111] width 35 height 19
checkbox input "false"
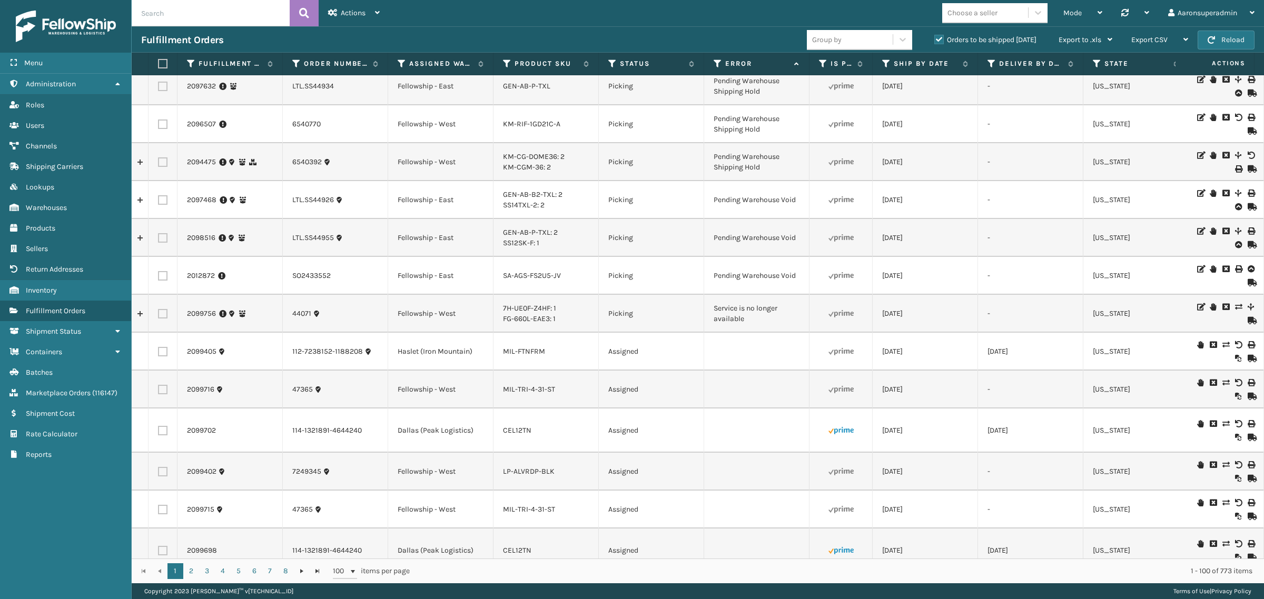
scroll to position [875, 0]
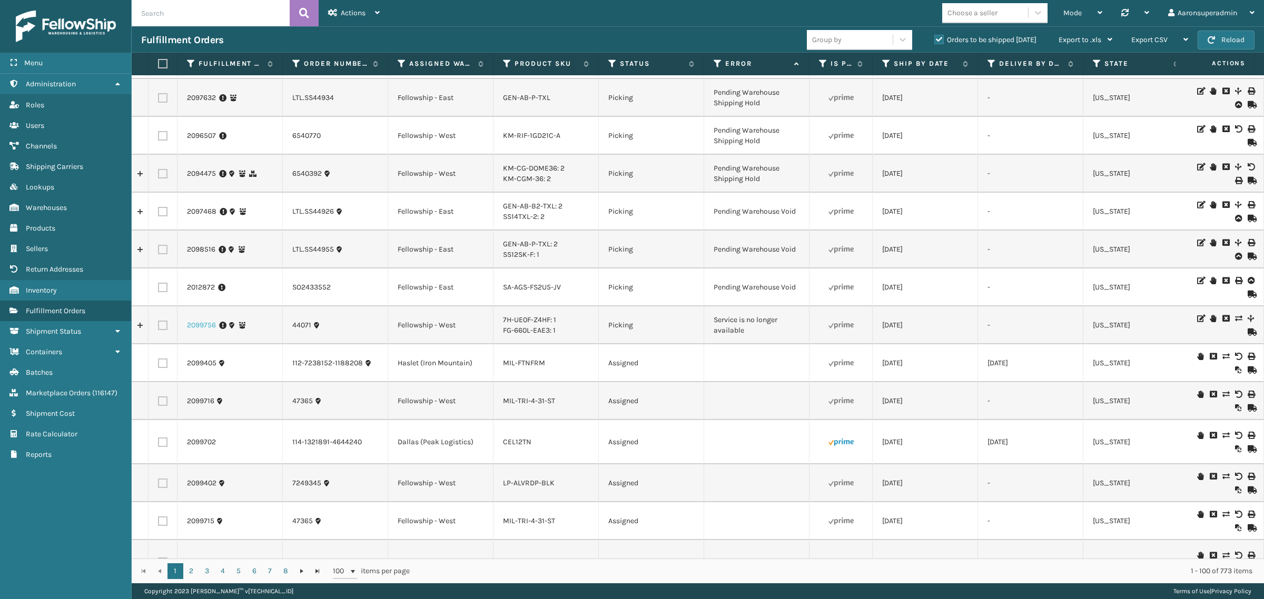
click at [206, 328] on link "2099756" at bounding box center [201, 325] width 29 height 11
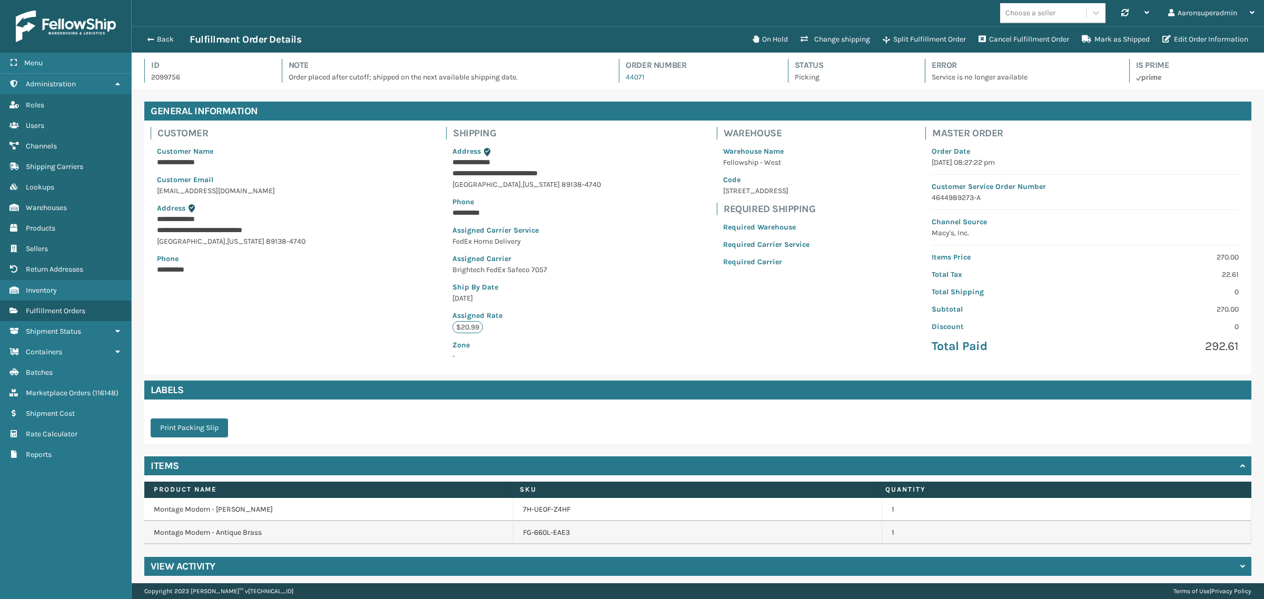
scroll to position [25, 1132]
click at [771, 42] on button "On Hold" at bounding box center [770, 39] width 48 height 21
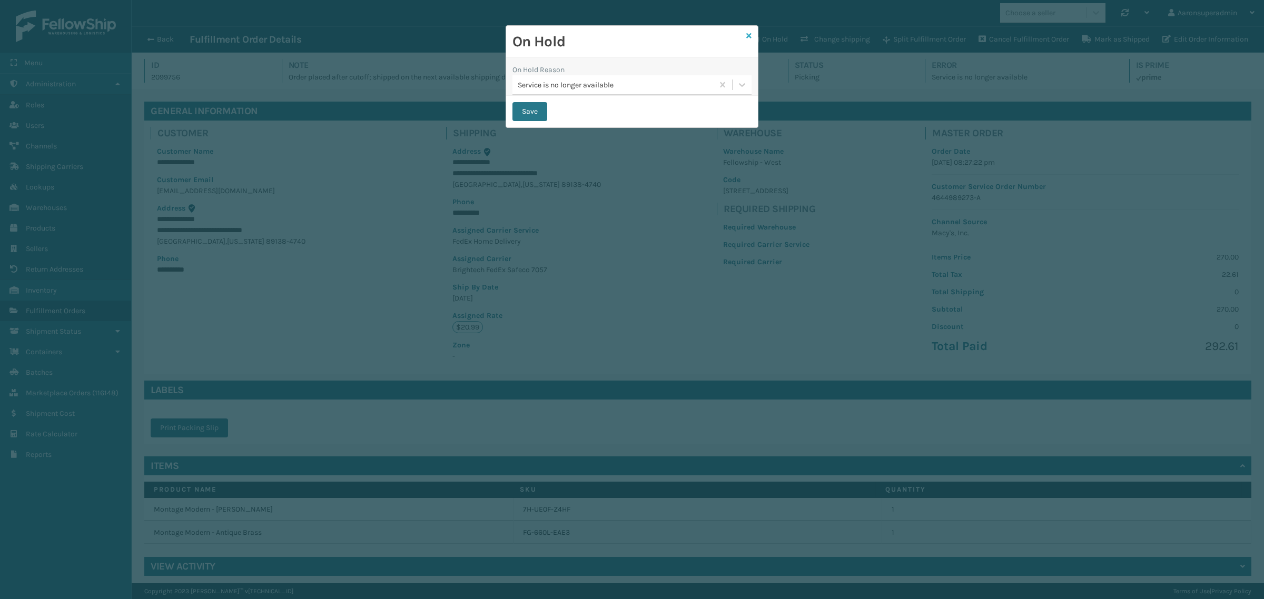
click at [746, 41] on link at bounding box center [748, 36] width 5 height 11
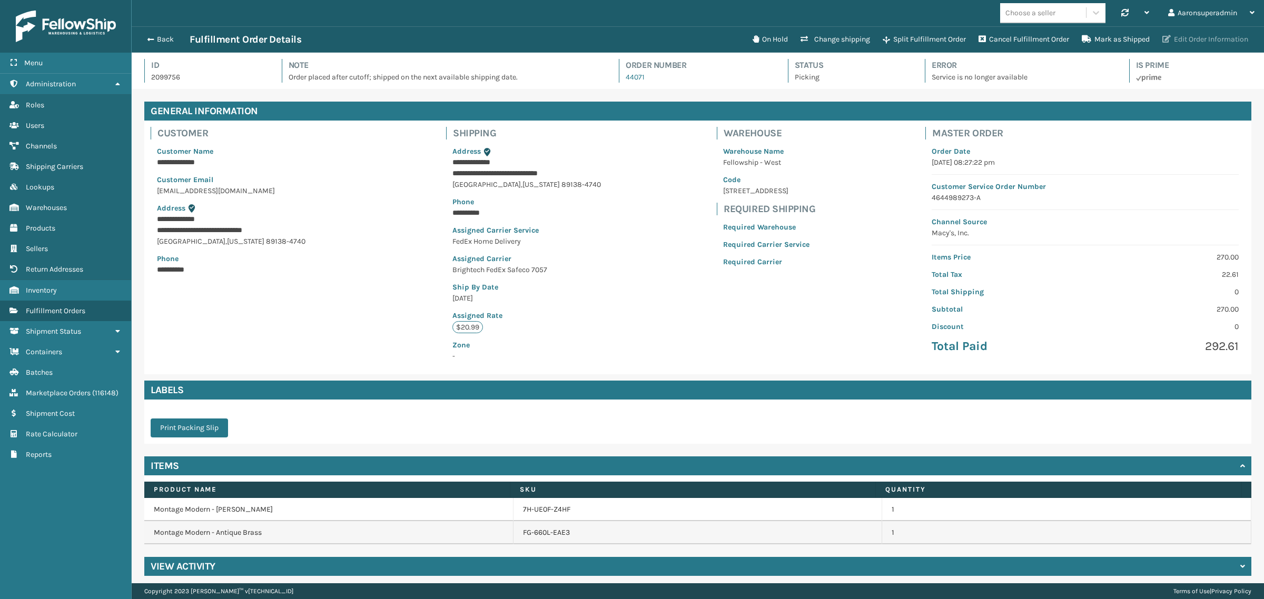
click at [1198, 47] on button "Edit Order Information" at bounding box center [1205, 39] width 98 height 21
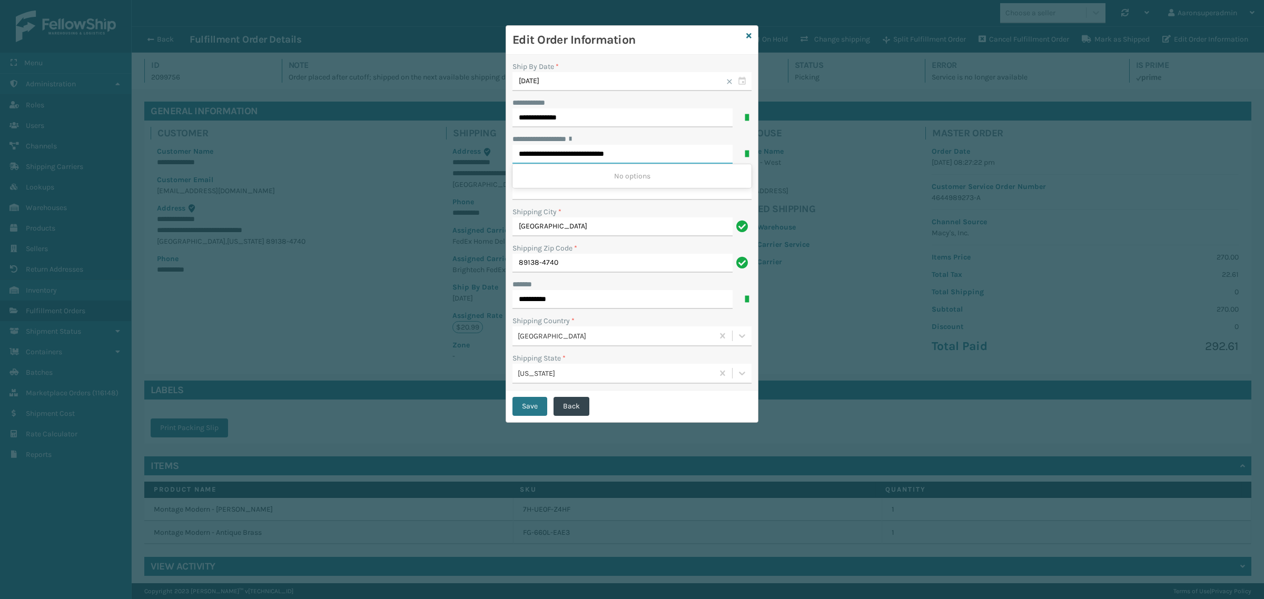
drag, startPoint x: 637, startPoint y: 157, endPoint x: 603, endPoint y: 161, distance: 34.5
click at [603, 161] on input "**********" at bounding box center [623, 154] width 220 height 19
type input "**********"
click at [548, 193] on input "**********" at bounding box center [632, 190] width 239 height 19
paste input "*********"
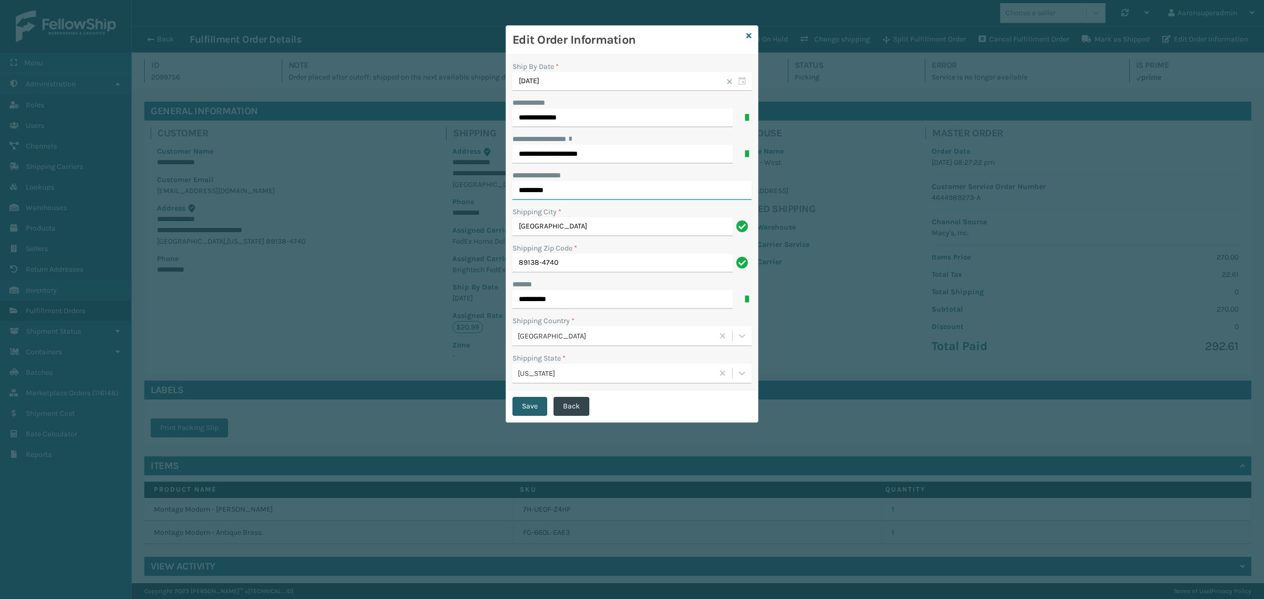
type input "*********"
click at [544, 402] on button "Save" at bounding box center [530, 406] width 35 height 19
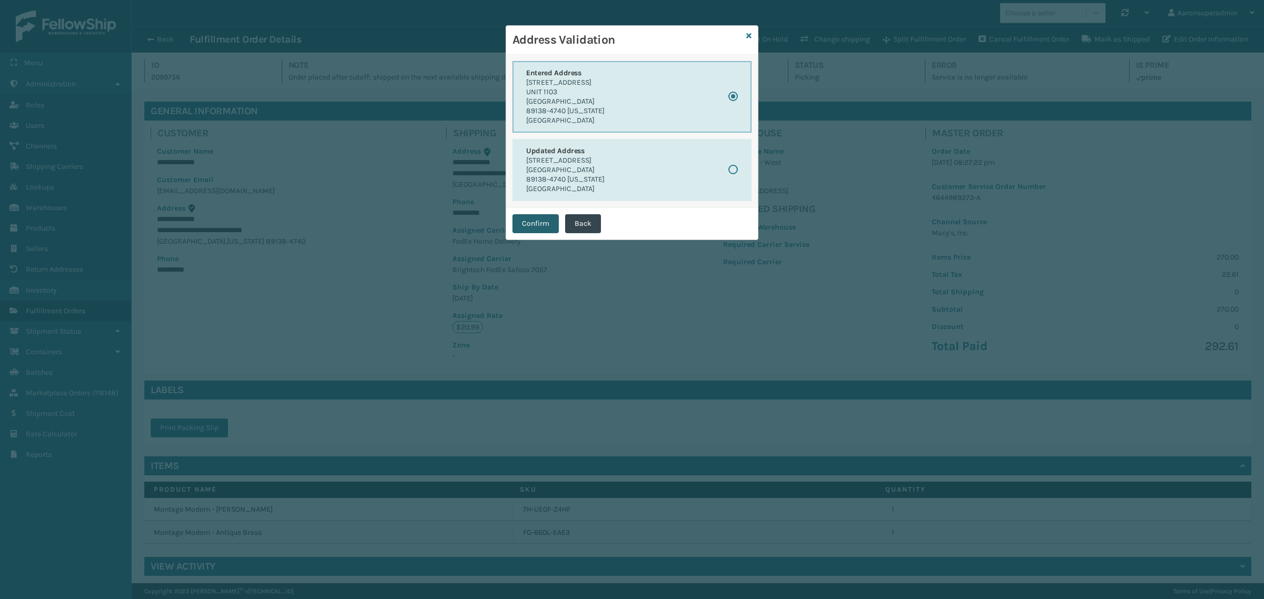
click at [517, 219] on button "Confirm" at bounding box center [536, 223] width 46 height 19
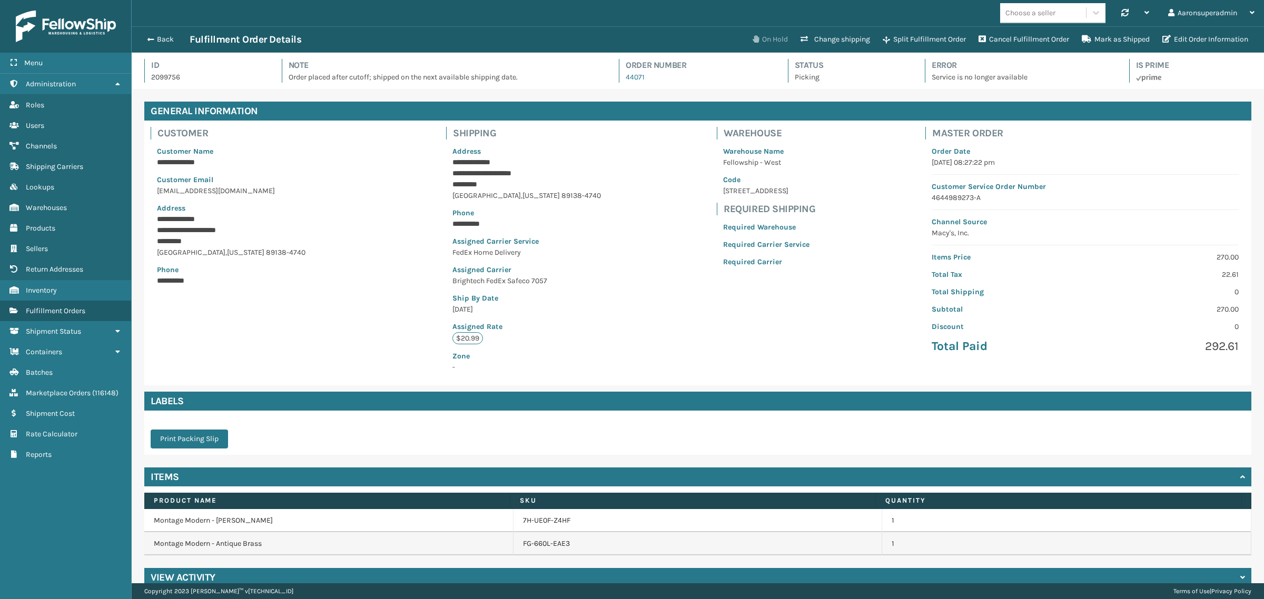
click at [754, 42] on button "On Hold" at bounding box center [770, 39] width 48 height 21
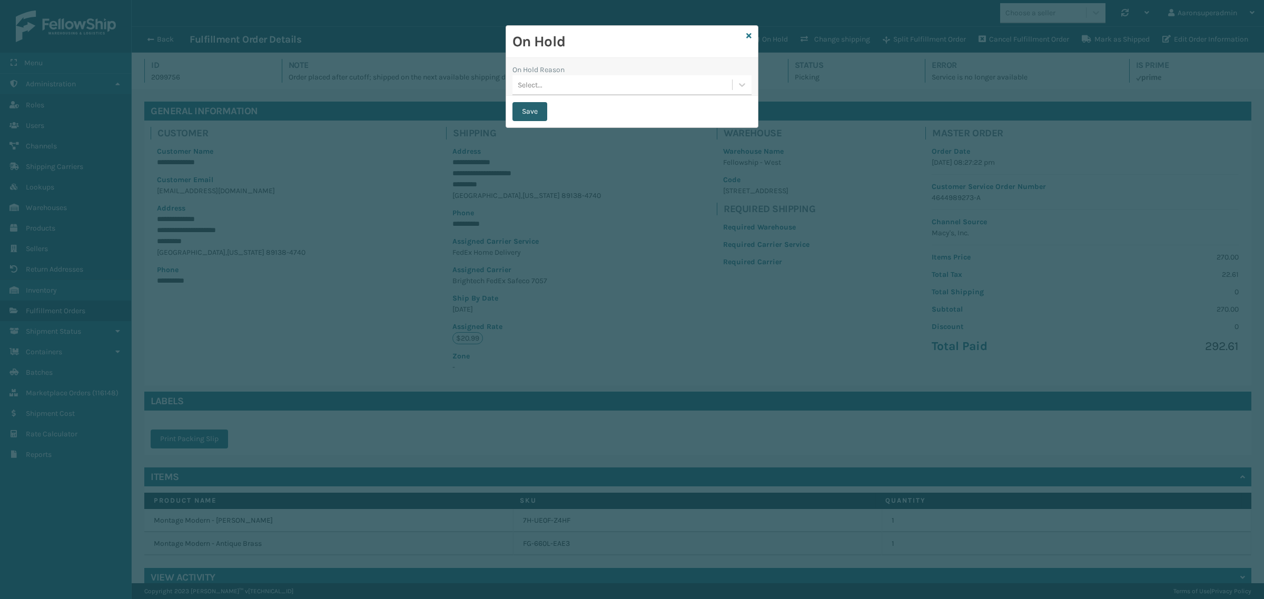
click at [533, 113] on button "Save" at bounding box center [530, 111] width 35 height 19
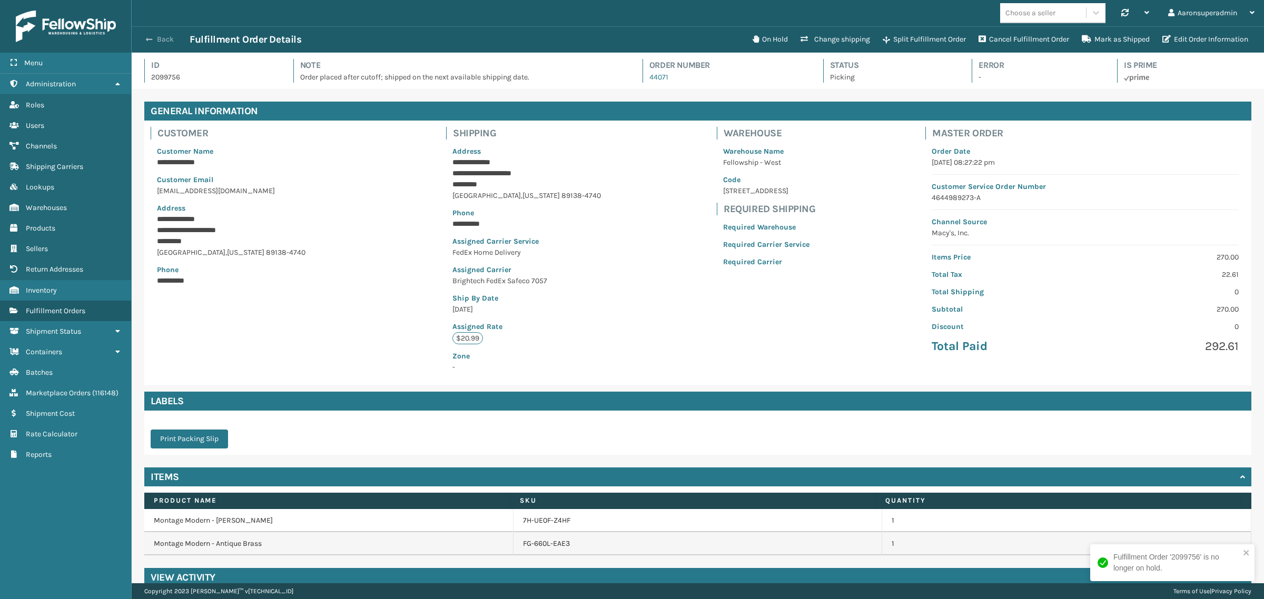
click at [162, 36] on button "Back" at bounding box center [165, 39] width 48 height 9
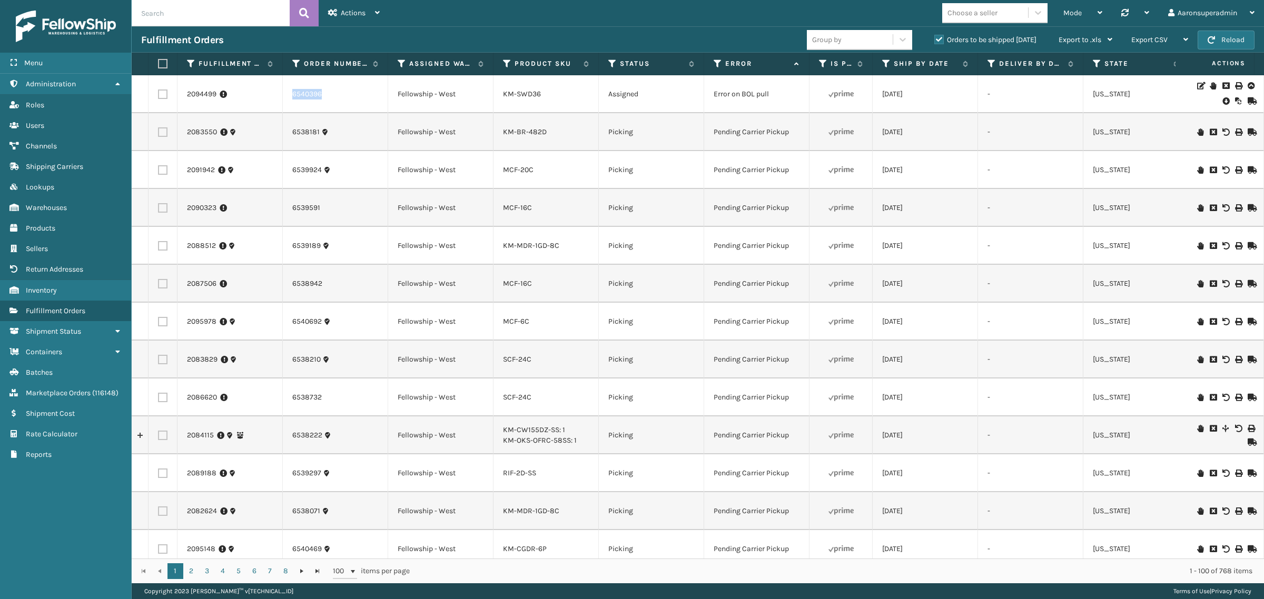
drag, startPoint x: 333, startPoint y: 96, endPoint x: 262, endPoint y: 96, distance: 71.6
drag, startPoint x: 290, startPoint y: 92, endPoint x: 307, endPoint y: 102, distance: 19.3
copy tr "6540396"
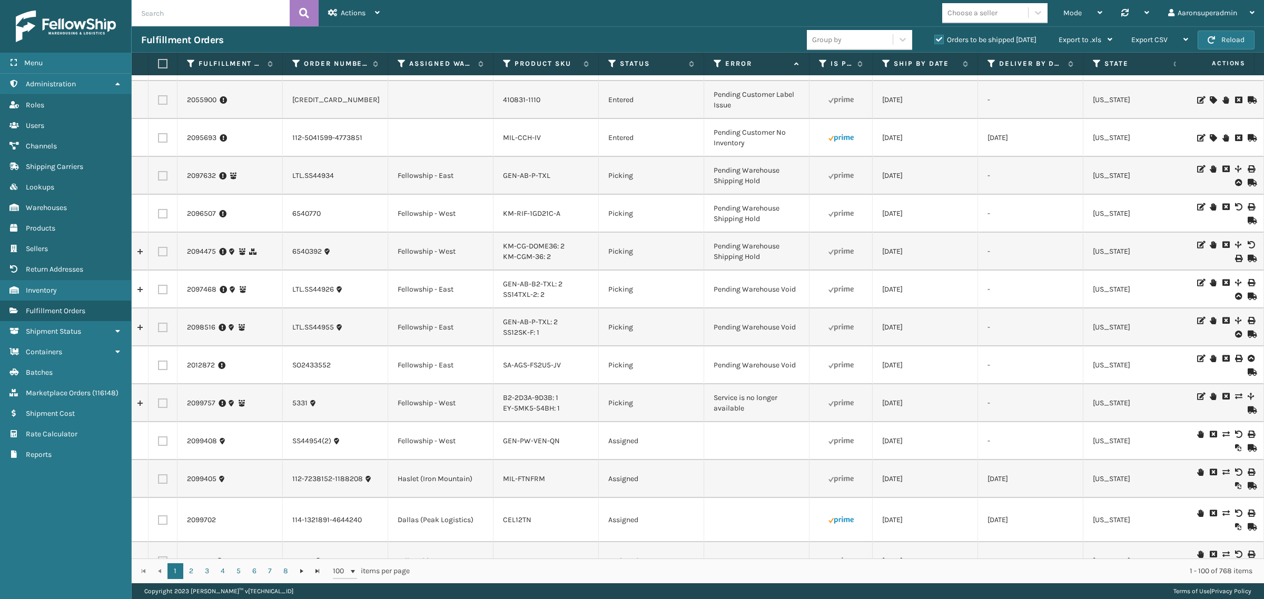
scroll to position [791, 0]
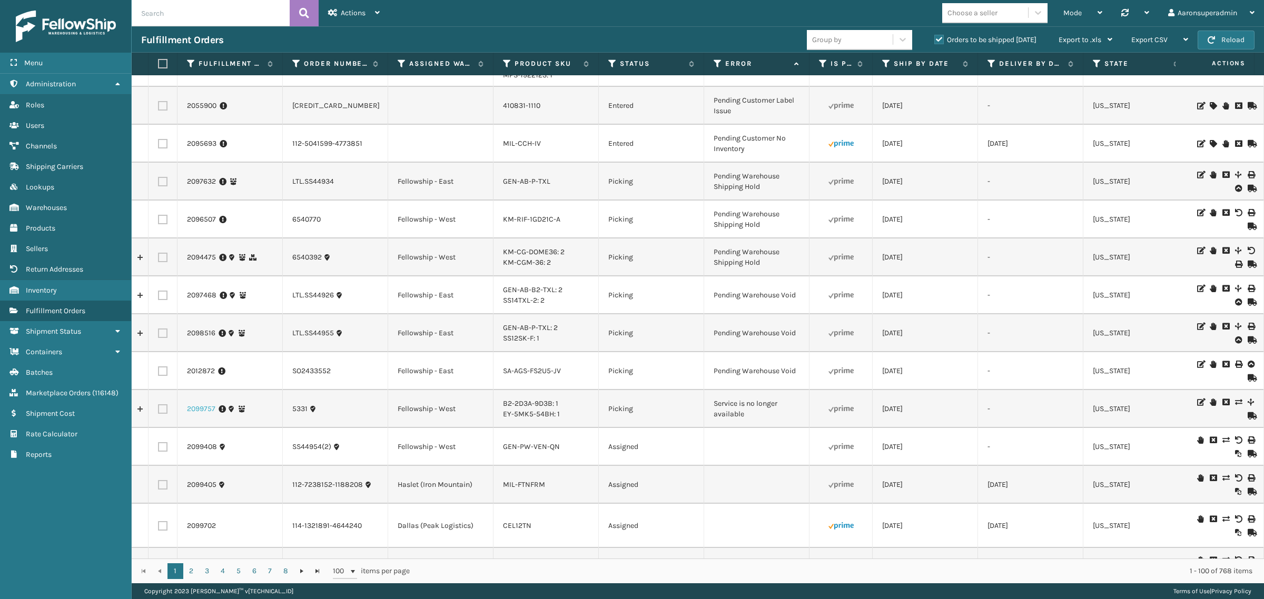
click at [198, 409] on link "2099757" at bounding box center [201, 409] width 28 height 11
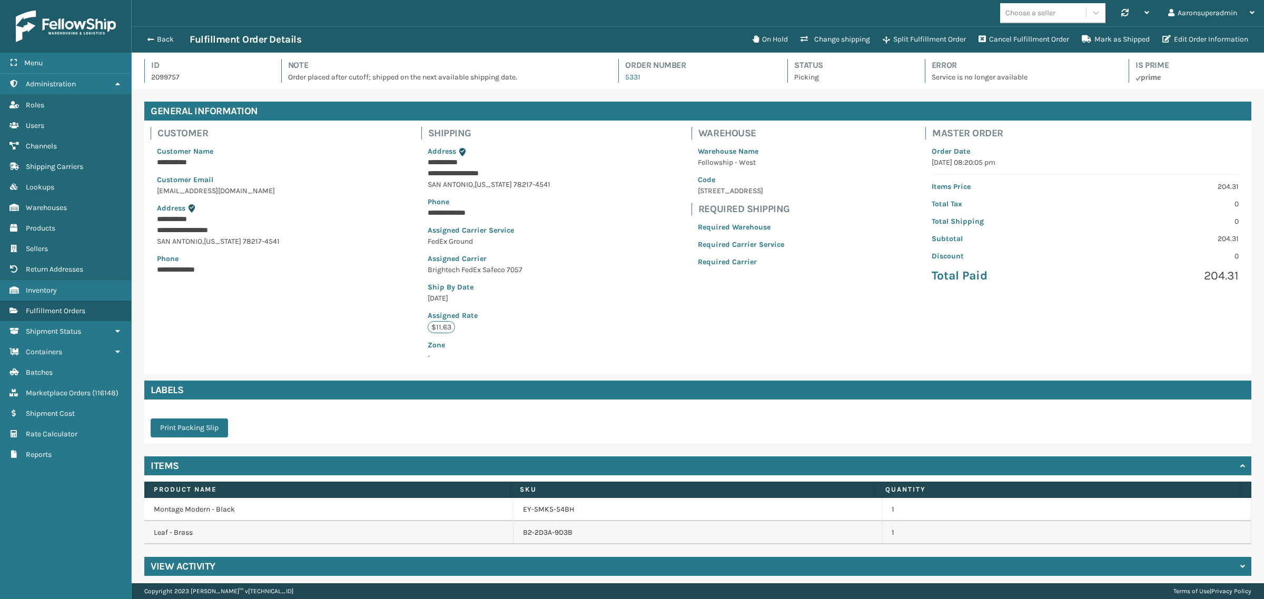
scroll to position [25, 1132]
click at [764, 40] on button "On Hold" at bounding box center [770, 39] width 48 height 21
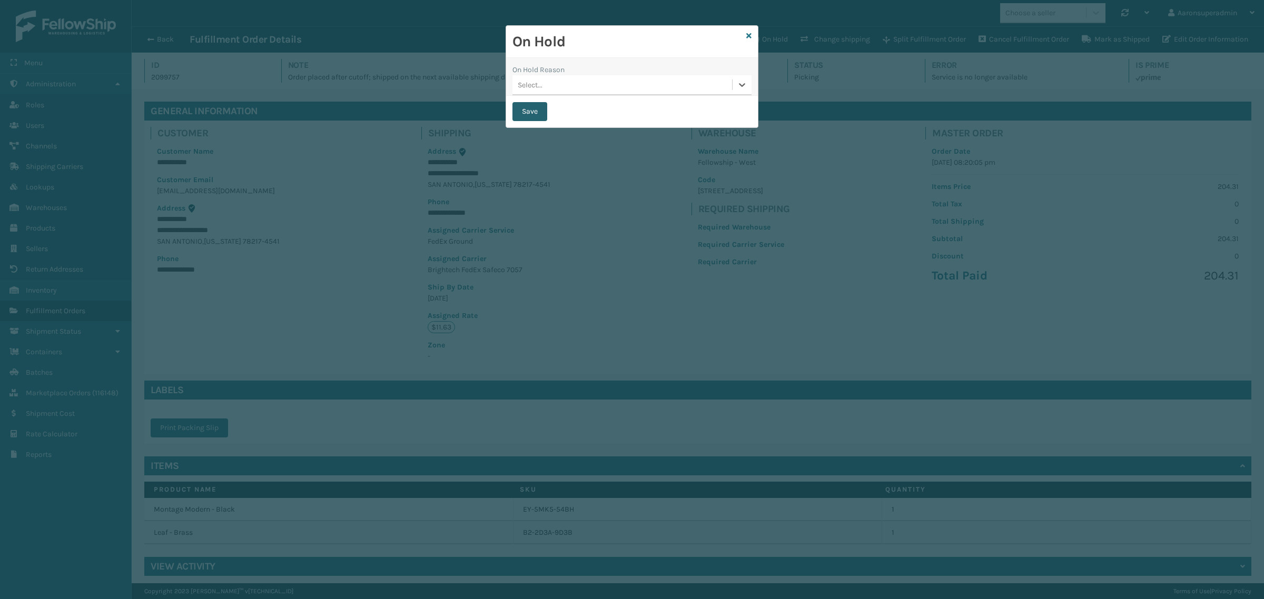
click at [526, 104] on button "Save" at bounding box center [530, 111] width 35 height 19
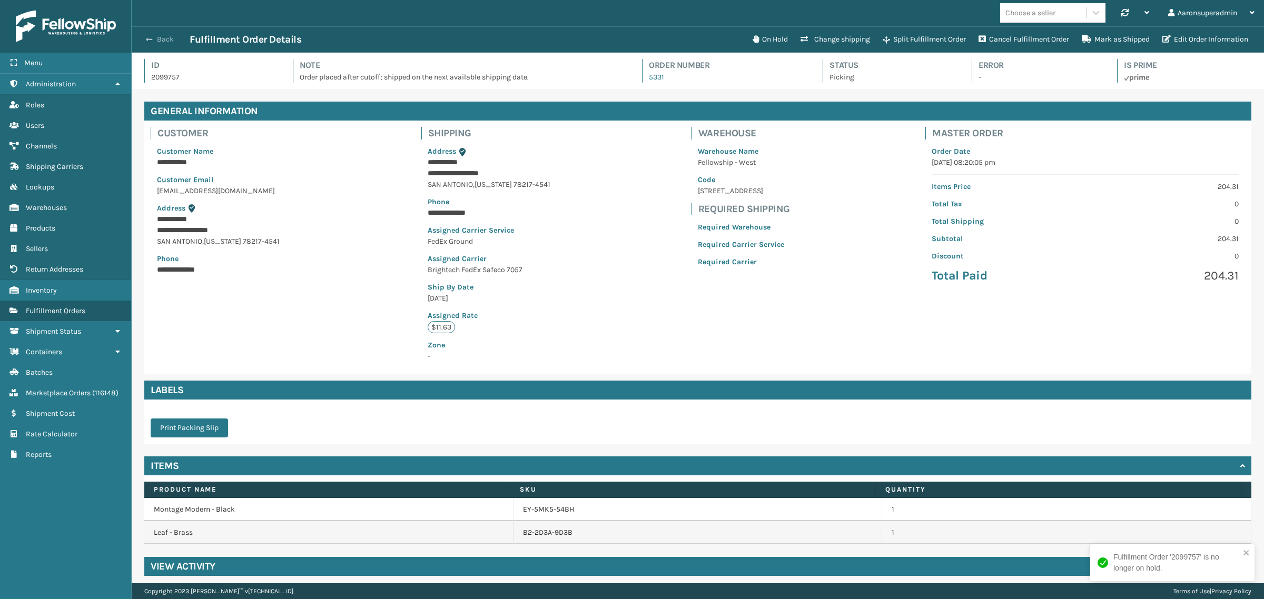
click at [161, 36] on button "Back" at bounding box center [165, 39] width 48 height 9
